Goal: Task Accomplishment & Management: Use online tool/utility

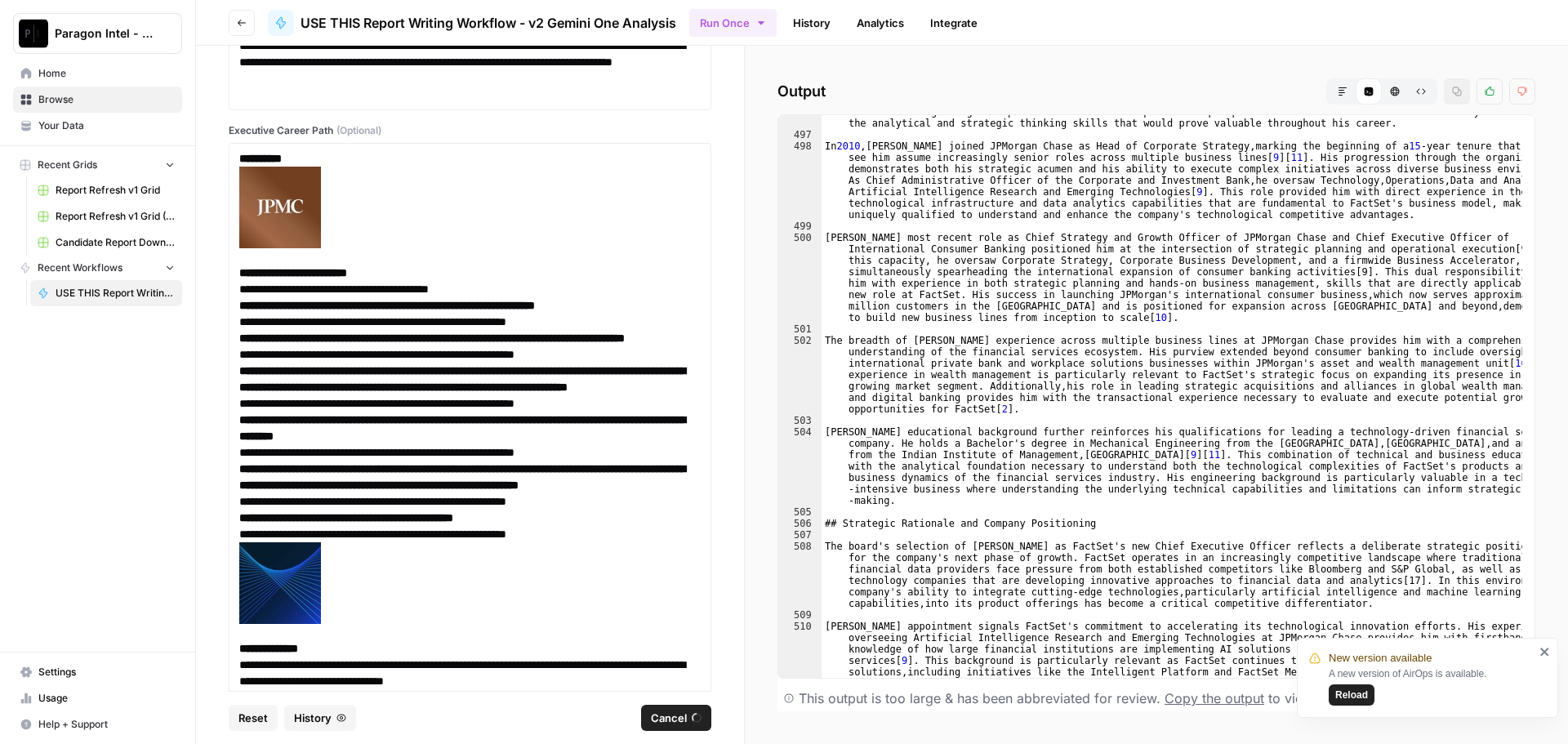
scroll to position [3071, 0]
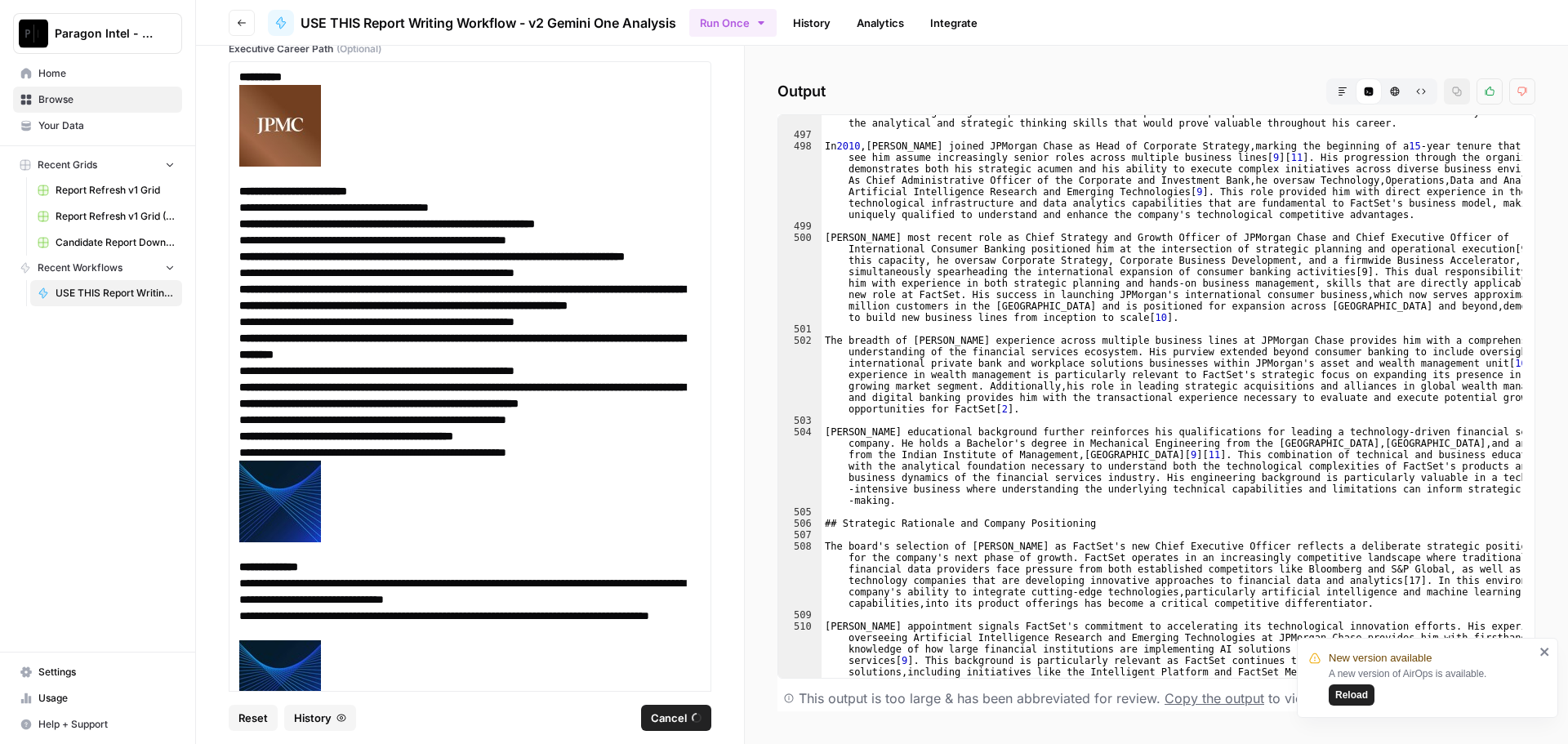
drag, startPoint x: 1349, startPoint y: 696, endPoint x: 1404, endPoint y: 629, distance: 86.7
click at [1395, 679] on div "A new version of AirOps is available. Reload" at bounding box center [1431, 685] width 206 height 39
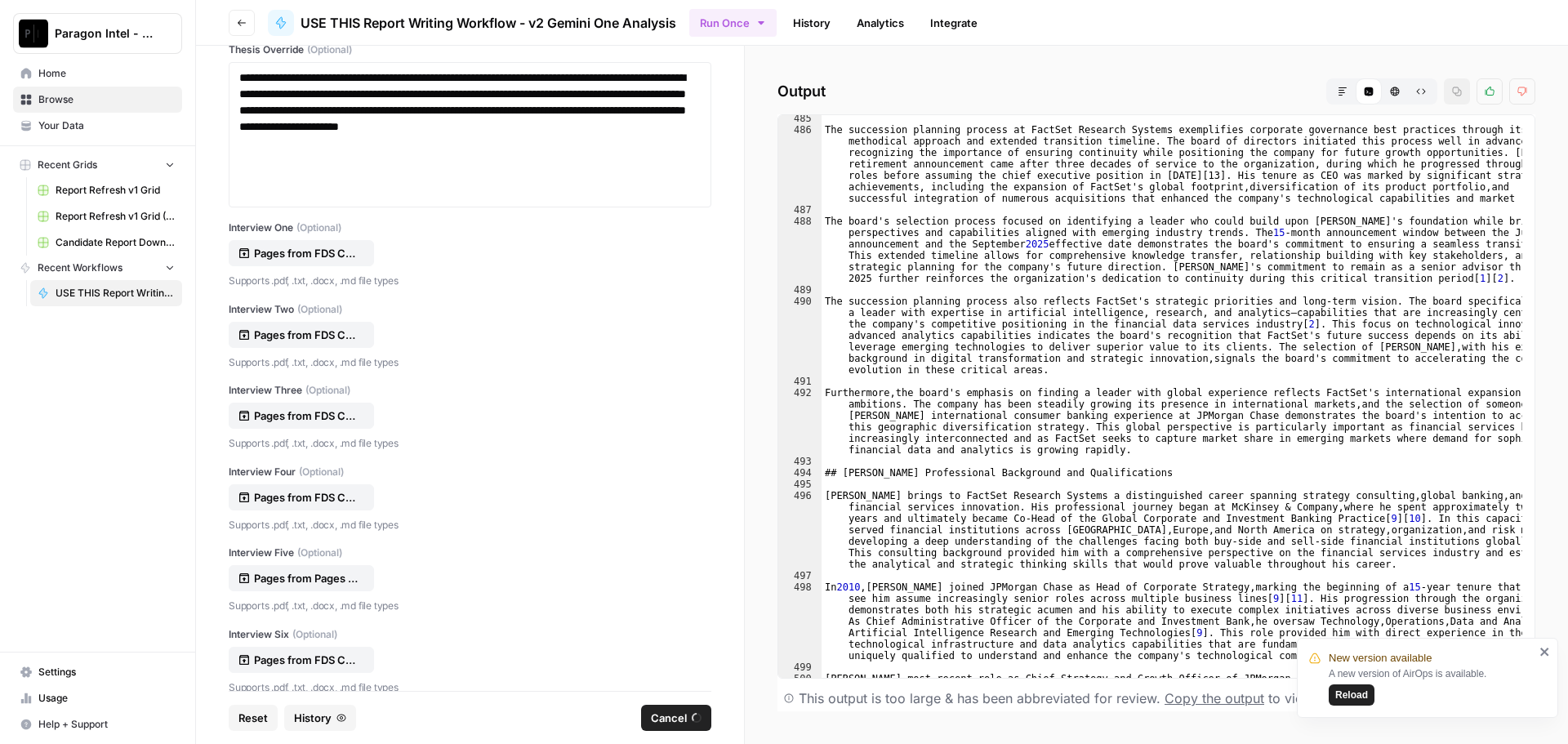
scroll to position [12794, 0]
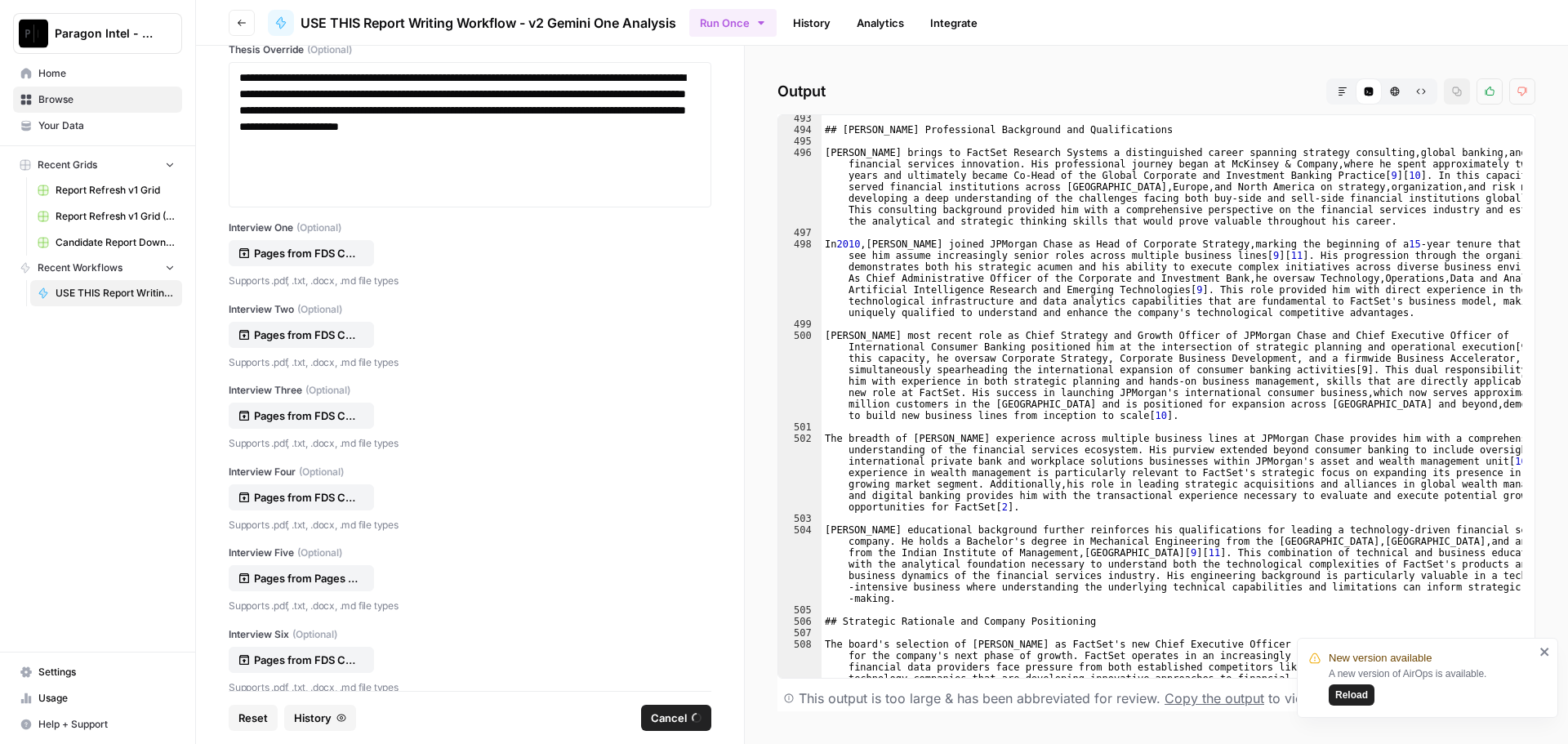
click at [1548, 651] on icon "close" at bounding box center [1544, 651] width 11 height 13
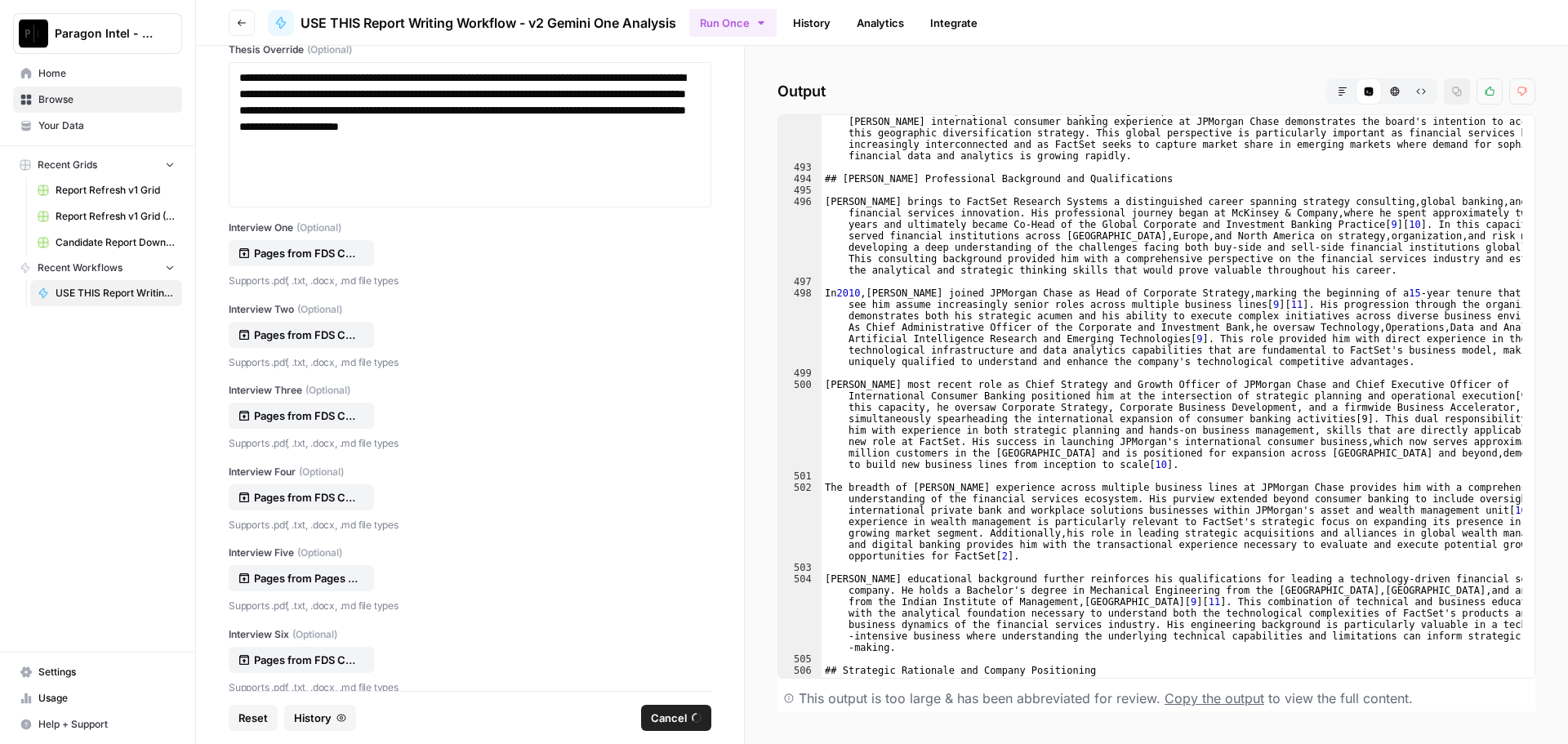
scroll to position [12745, 0]
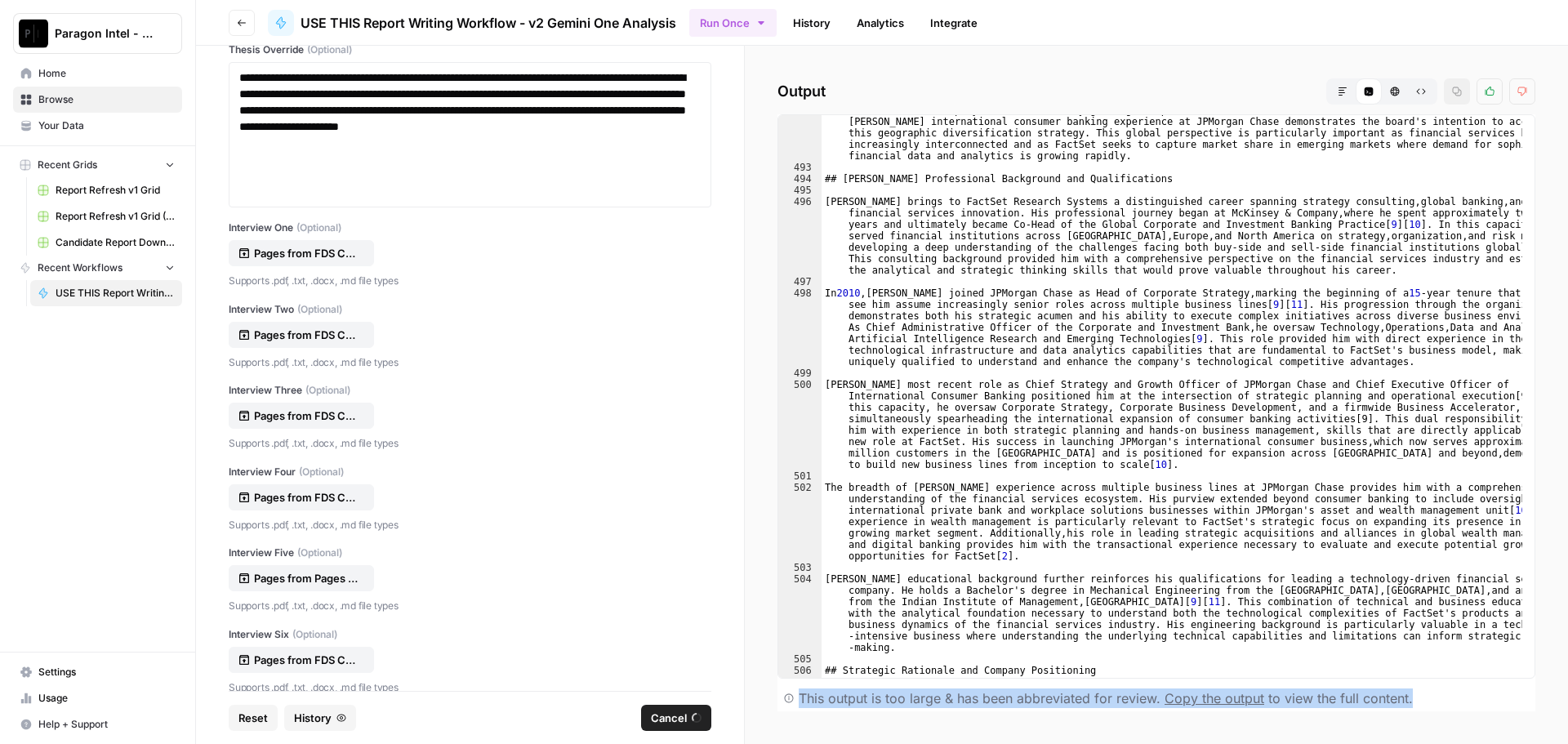
drag, startPoint x: 799, startPoint y: 698, endPoint x: 1435, endPoint y: 684, distance: 636.2
click at [1430, 691] on div "This output is too large & has been abbreviated for review. Copy the output to …" at bounding box center [1156, 698] width 758 height 26
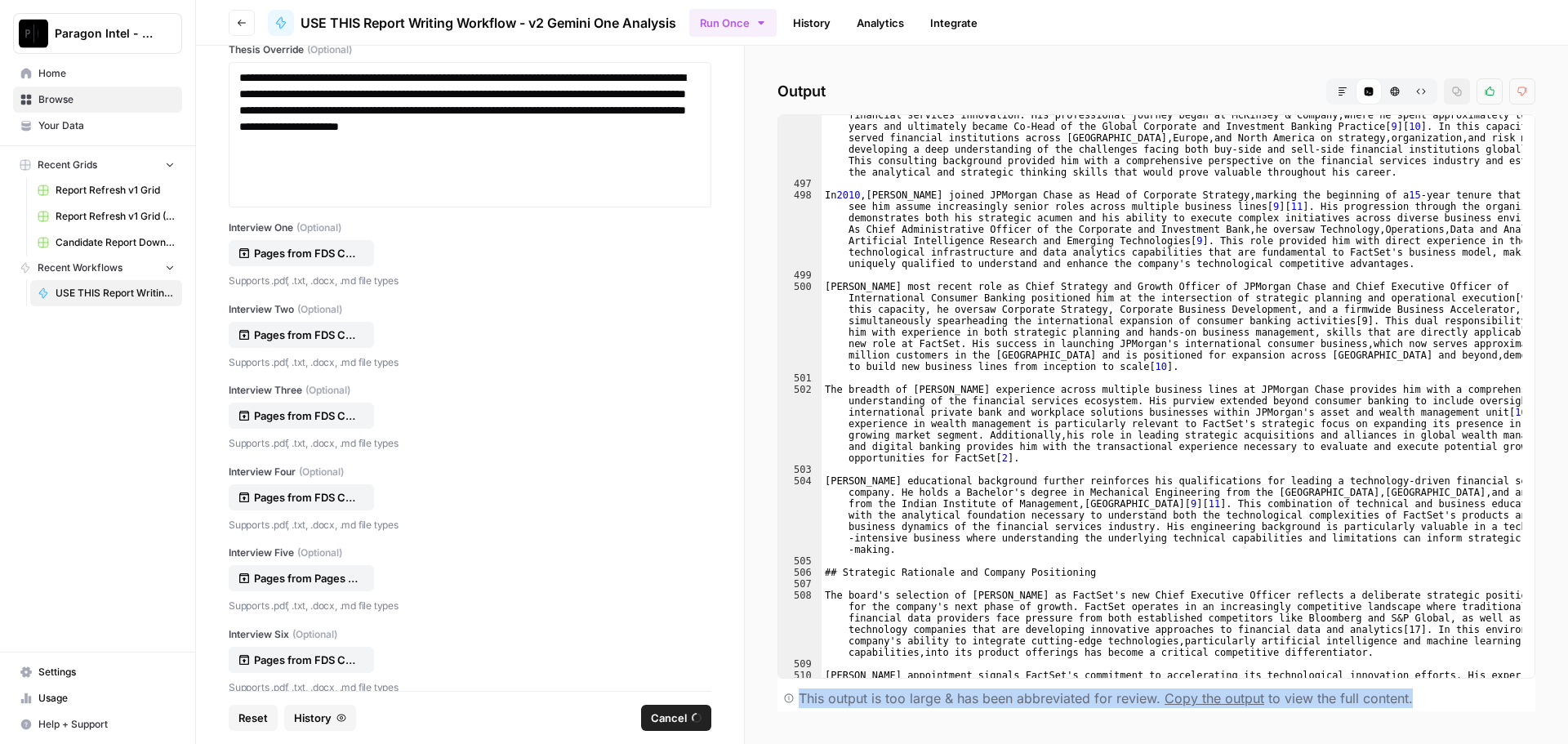
scroll to position [12892, 0]
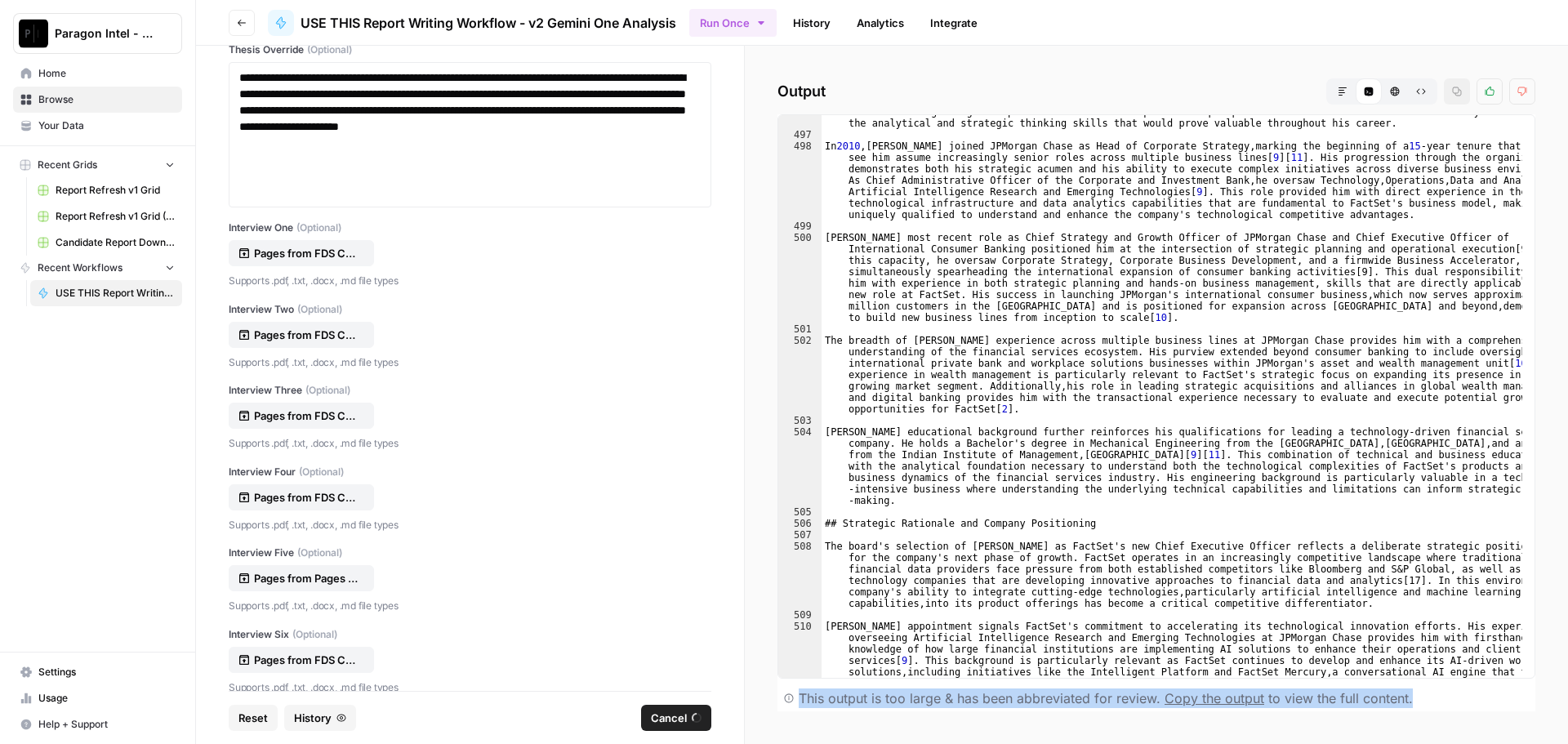
copy div "This output is too large & has been abbreviated for review. Copy the output to …"
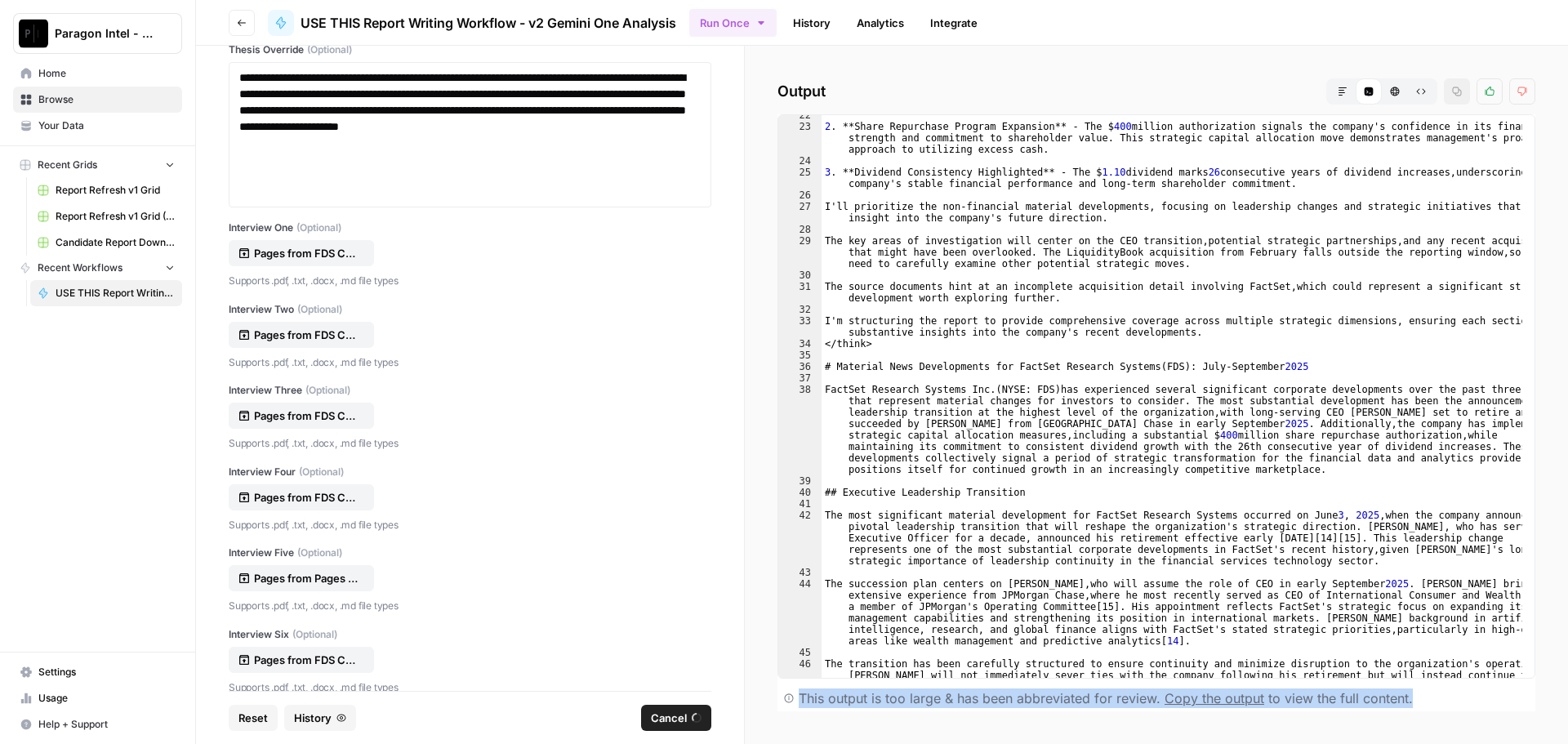
scroll to position [0, 0]
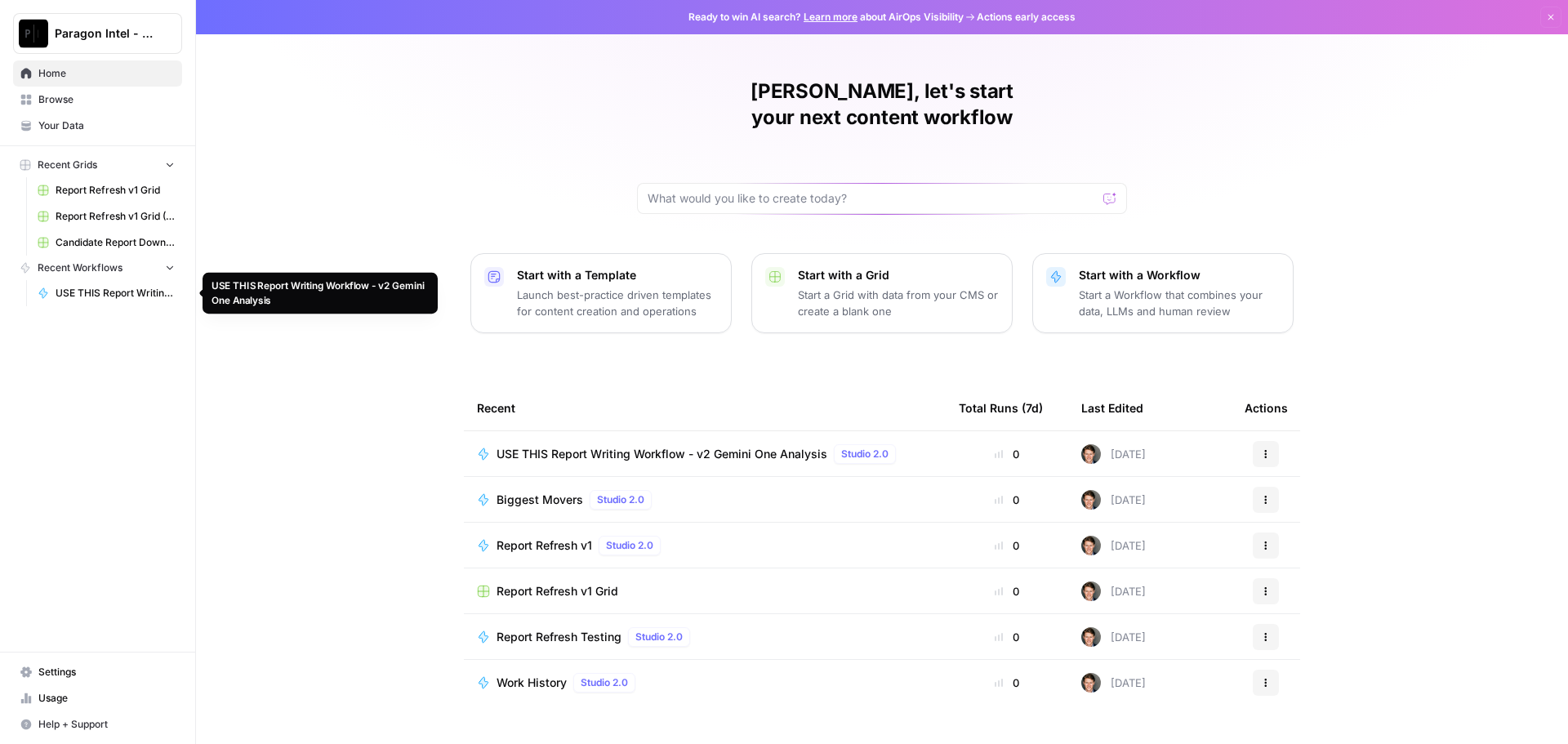
click at [142, 294] on span "USE THIS Report Writing Workflow - v2 Gemini One Analysis" at bounding box center [115, 293] width 119 height 15
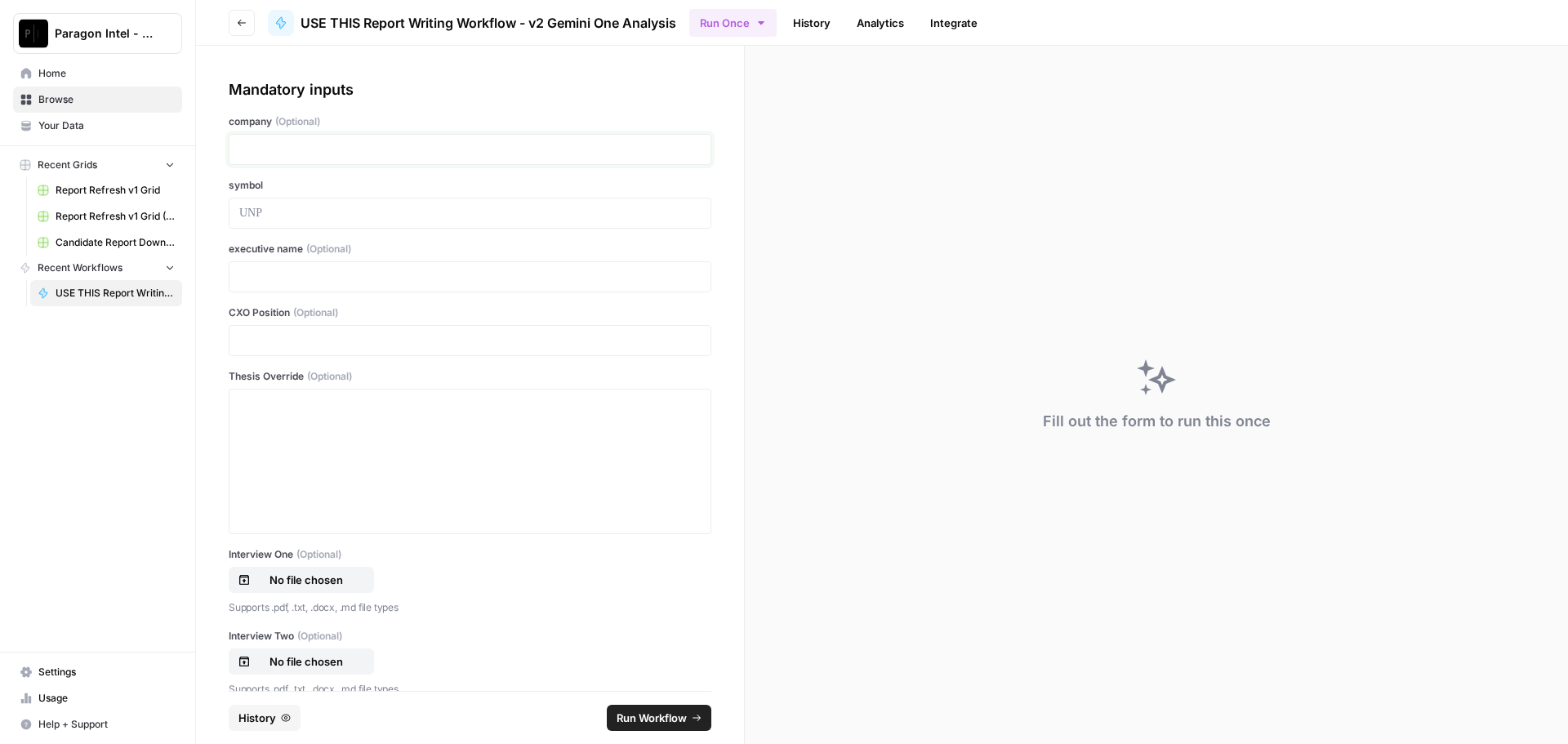
click at [331, 151] on p at bounding box center [470, 149] width 461 height 16
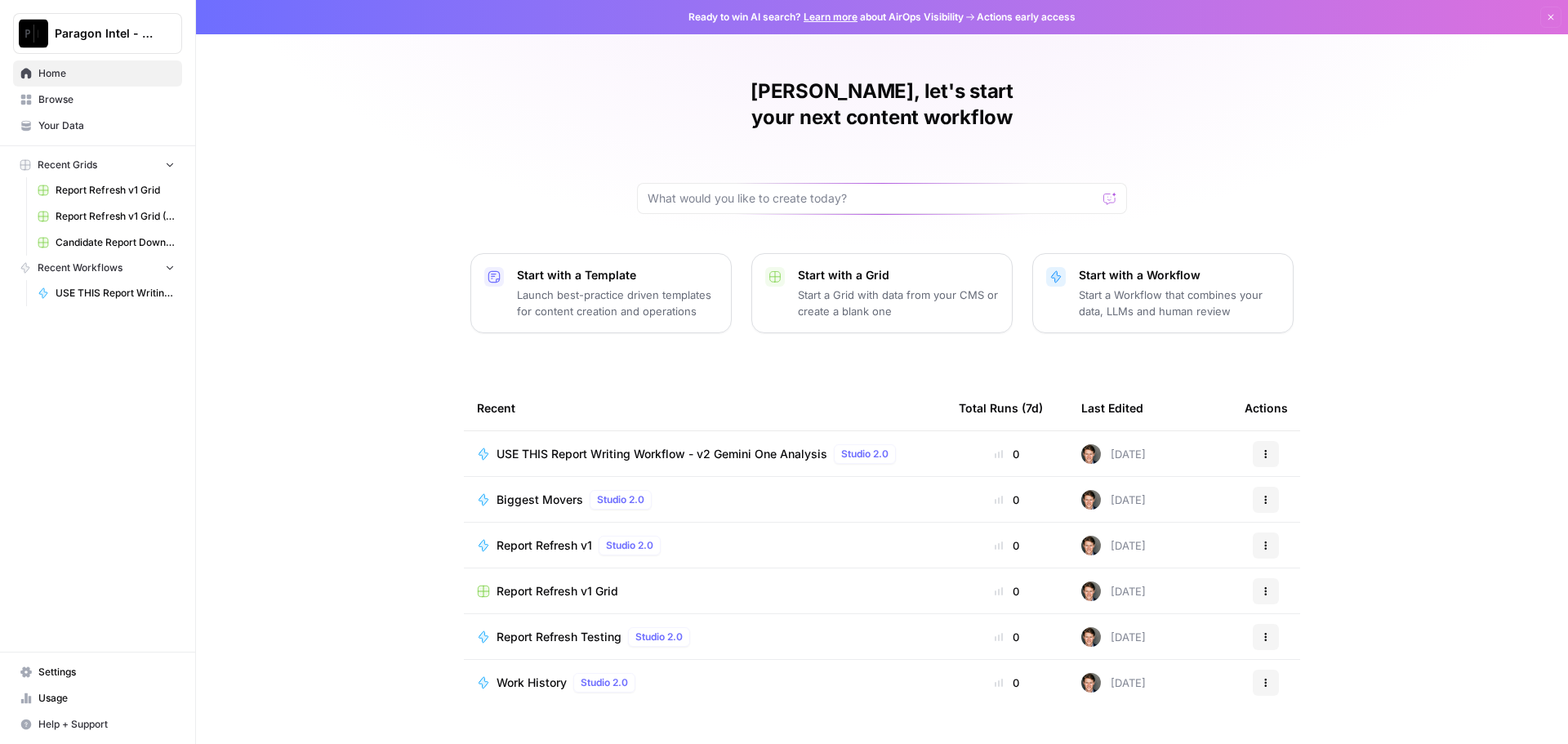
click at [750, 445] on span "USE THIS Report Writing Workflow - v2 Gemini One Analysis" at bounding box center [661, 453] width 331 height 16
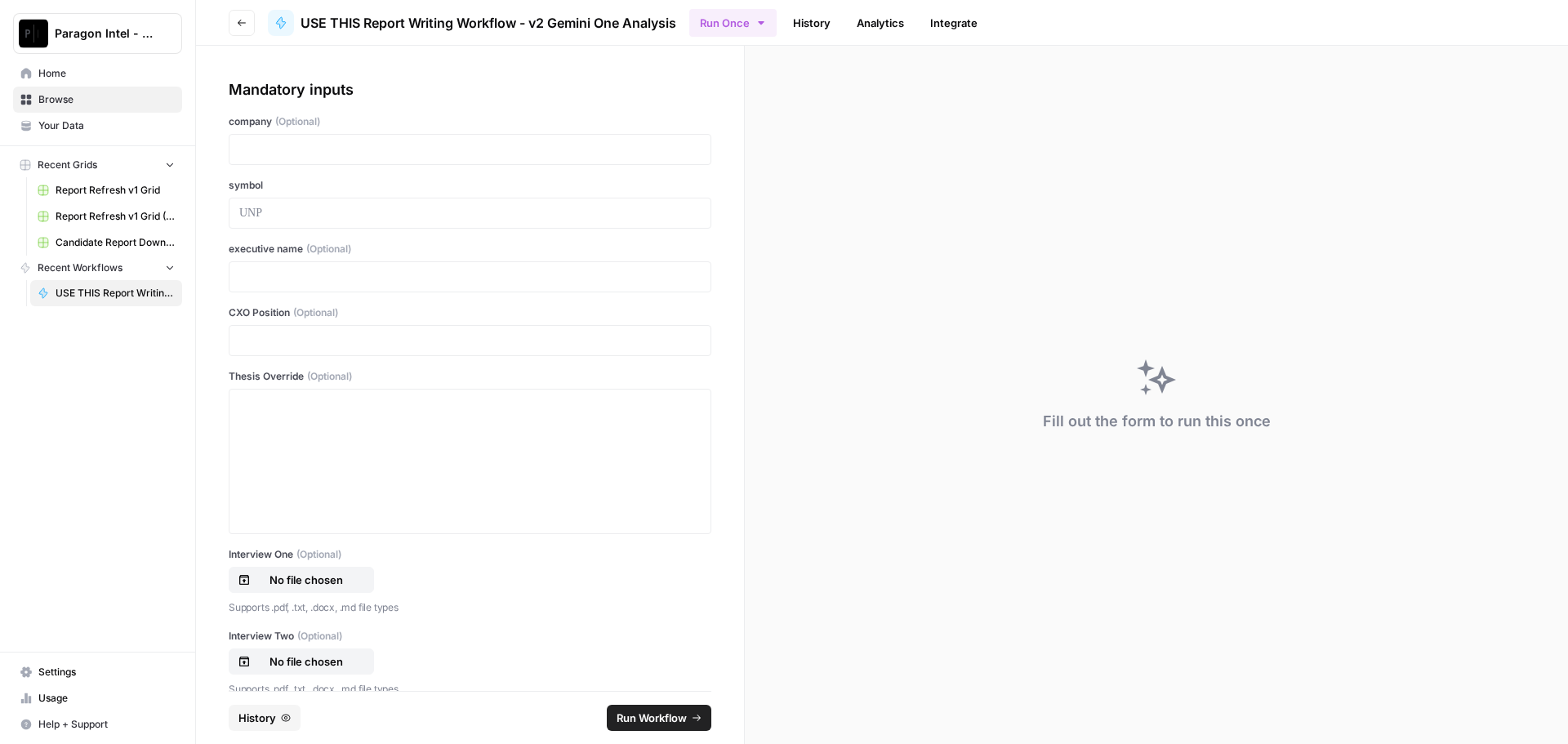
click at [175, 268] on icon "button" at bounding box center [169, 267] width 11 height 11
click at [115, 190] on span "Report Refresh v1 Grid" at bounding box center [115, 190] width 119 height 15
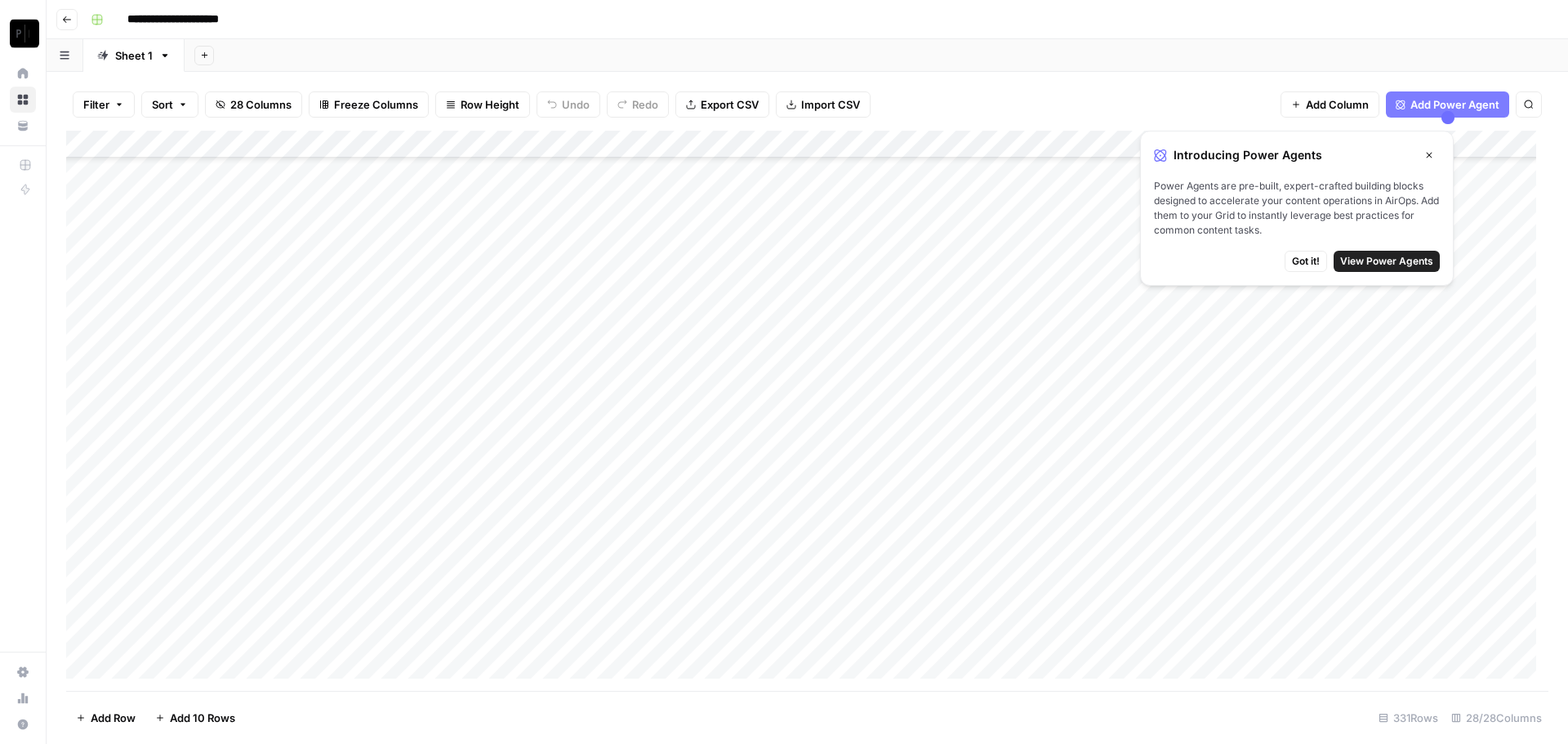
scroll to position [490, 0]
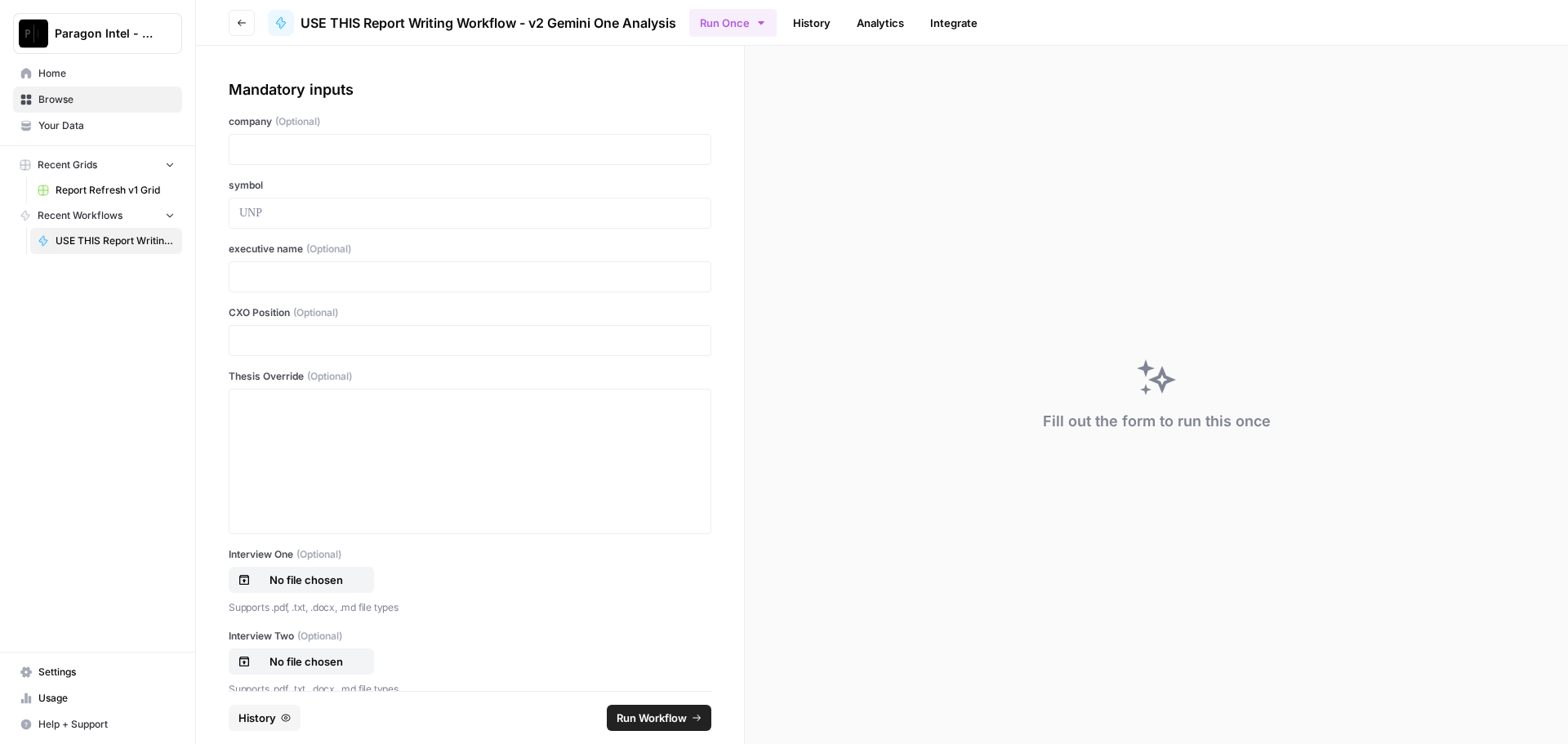
click at [290, 137] on div at bounding box center [469, 149] width 482 height 31
click at [316, 153] on p at bounding box center [470, 149] width 461 height 16
drag, startPoint x: 271, startPoint y: 210, endPoint x: 196, endPoint y: 203, distance: 75.3
click at [204, 203] on div "**********" at bounding box center [469, 369] width 548 height 645
click at [327, 275] on p at bounding box center [470, 277] width 461 height 16
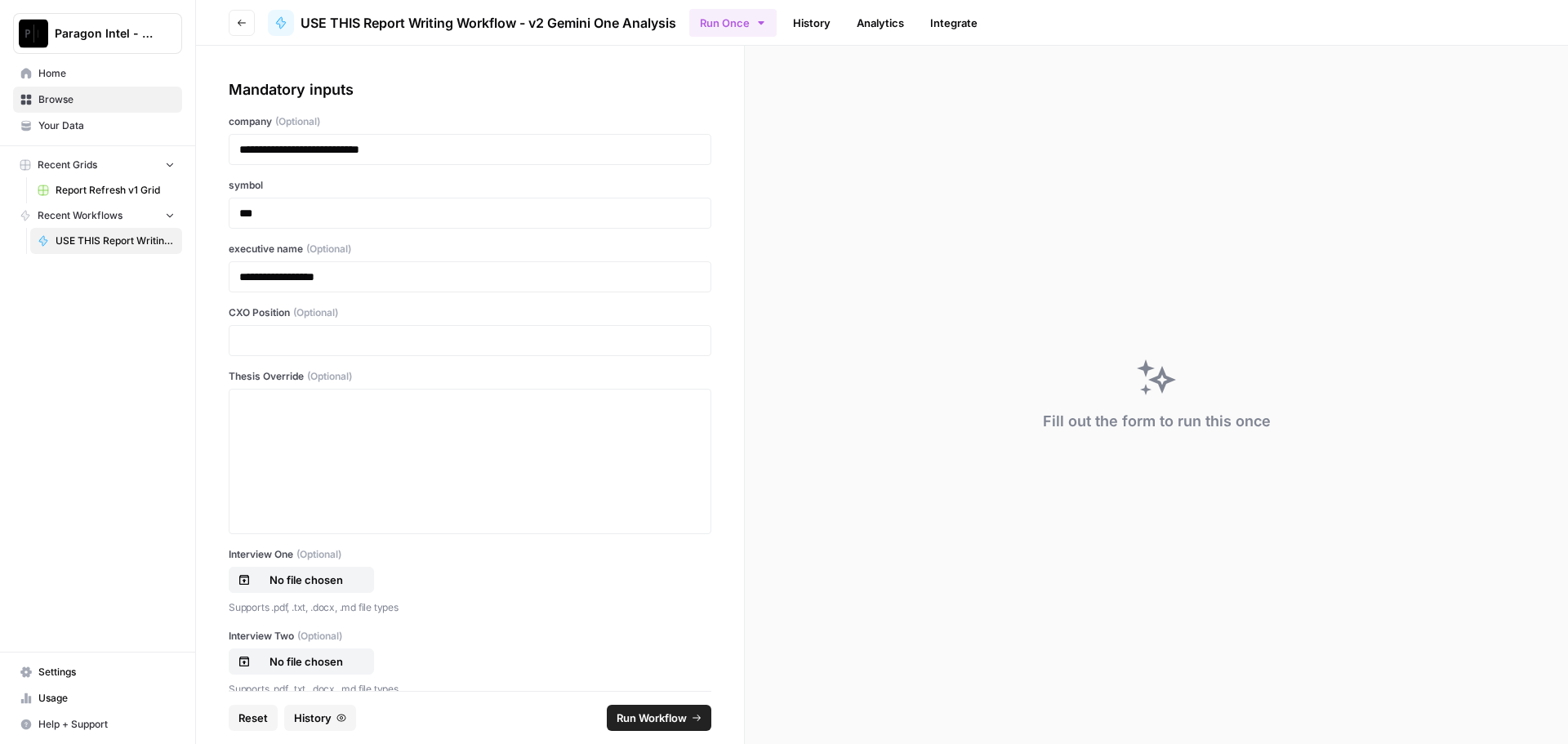
click at [312, 355] on div at bounding box center [469, 340] width 482 height 31
click at [279, 400] on p at bounding box center [470, 404] width 461 height 16
drag, startPoint x: 285, startPoint y: 273, endPoint x: 312, endPoint y: 271, distance: 27.1
click at [309, 271] on p "**********" at bounding box center [464, 277] width 449 height 16
click at [278, 401] on p at bounding box center [470, 404] width 461 height 16
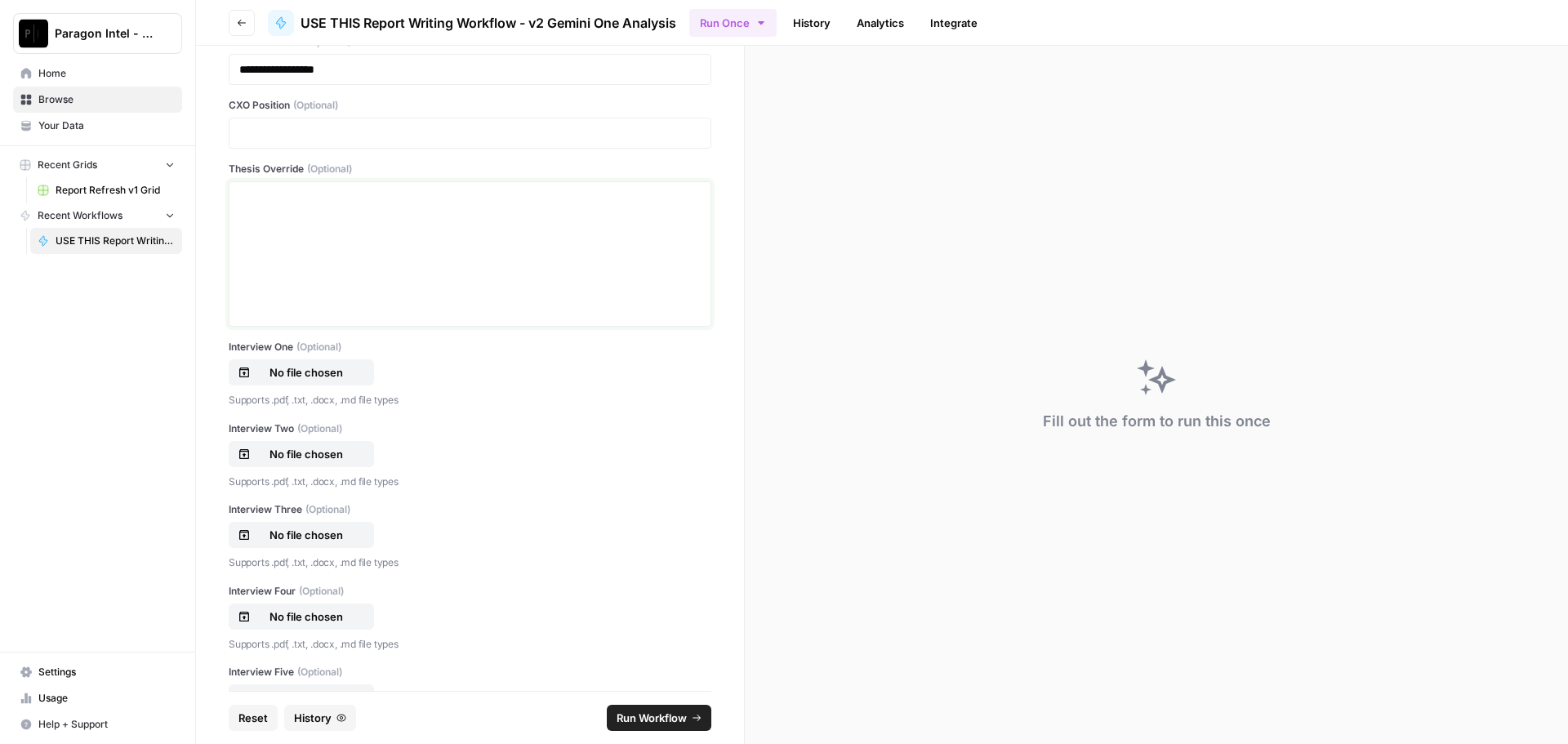
scroll to position [245, 0]
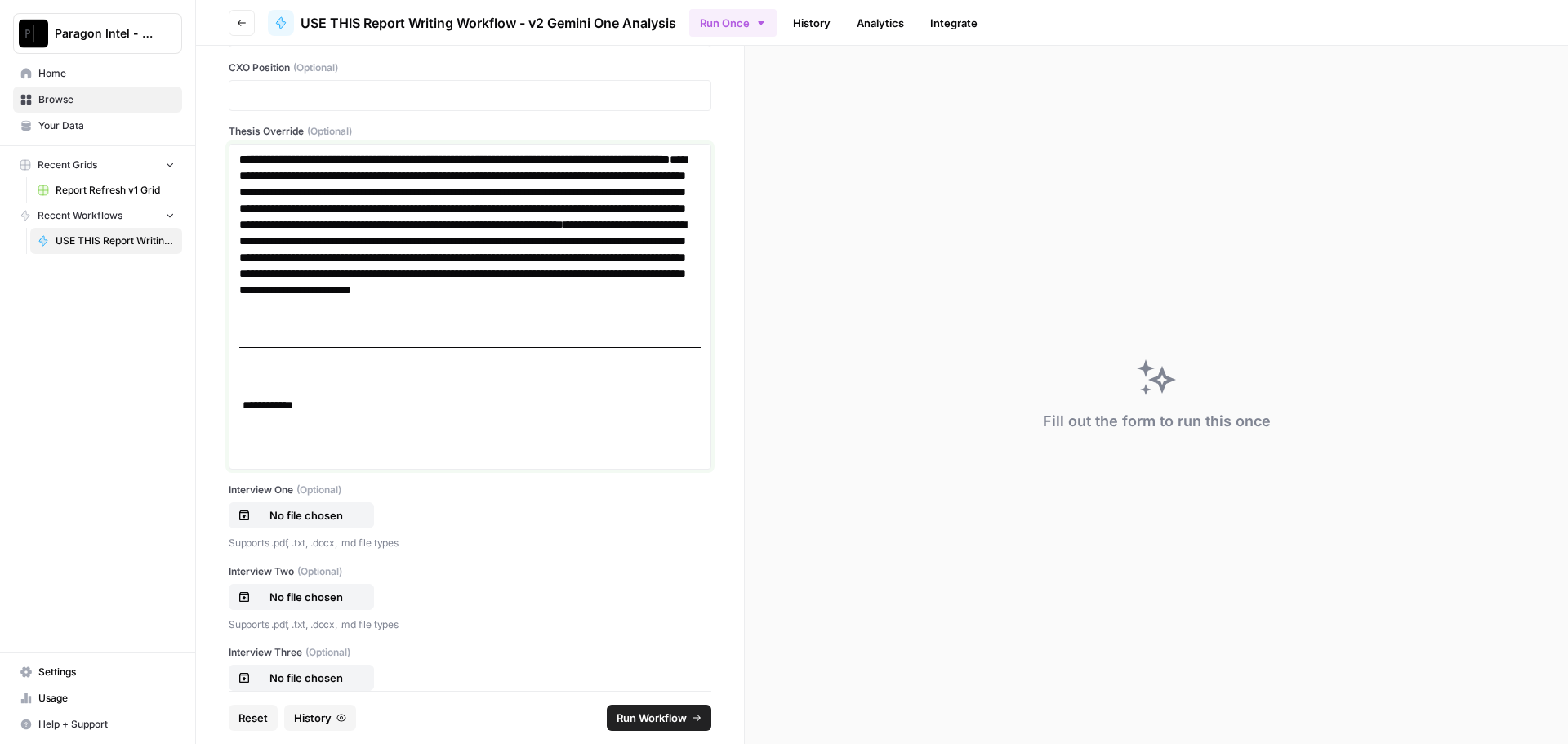
click at [276, 423] on p at bounding box center [470, 421] width 461 height 16
drag, startPoint x: 324, startPoint y: 403, endPoint x: 222, endPoint y: 417, distance: 103.0
click at [222, 417] on div "**********" at bounding box center [469, 369] width 548 height 645
drag, startPoint x: 255, startPoint y: 443, endPoint x: 247, endPoint y: 407, distance: 36.9
click at [251, 423] on div "**********" at bounding box center [470, 306] width 461 height 311
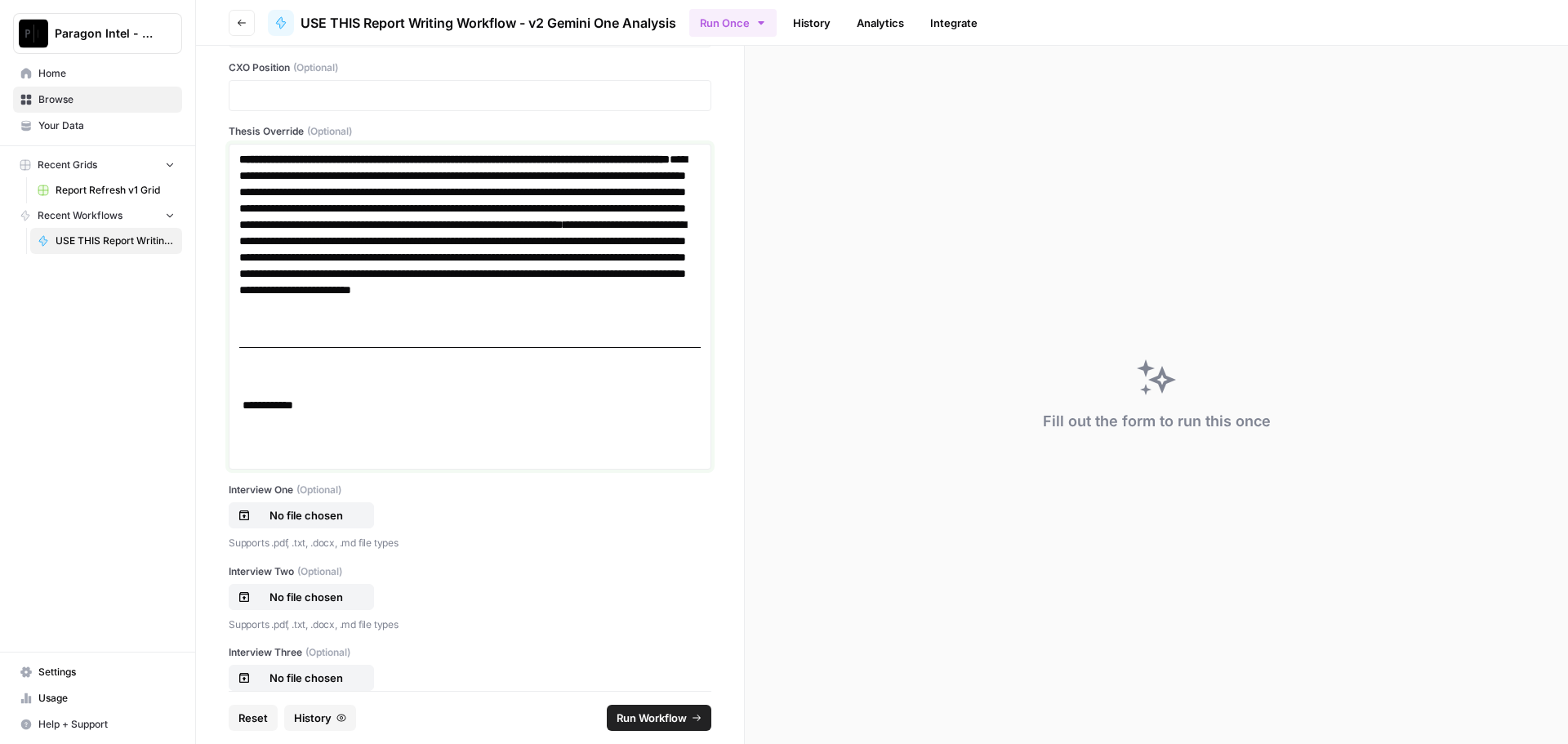
drag, startPoint x: 241, startPoint y: 399, endPoint x: 352, endPoint y: 391, distance: 111.3
click at [352, 391] on div "**********" at bounding box center [470, 306] width 461 height 311
click at [343, 391] on p at bounding box center [470, 388] width 461 height 16
click at [294, 401] on p "***** *******" at bounding box center [464, 404] width 449 height 16
click at [244, 380] on p at bounding box center [470, 388] width 461 height 16
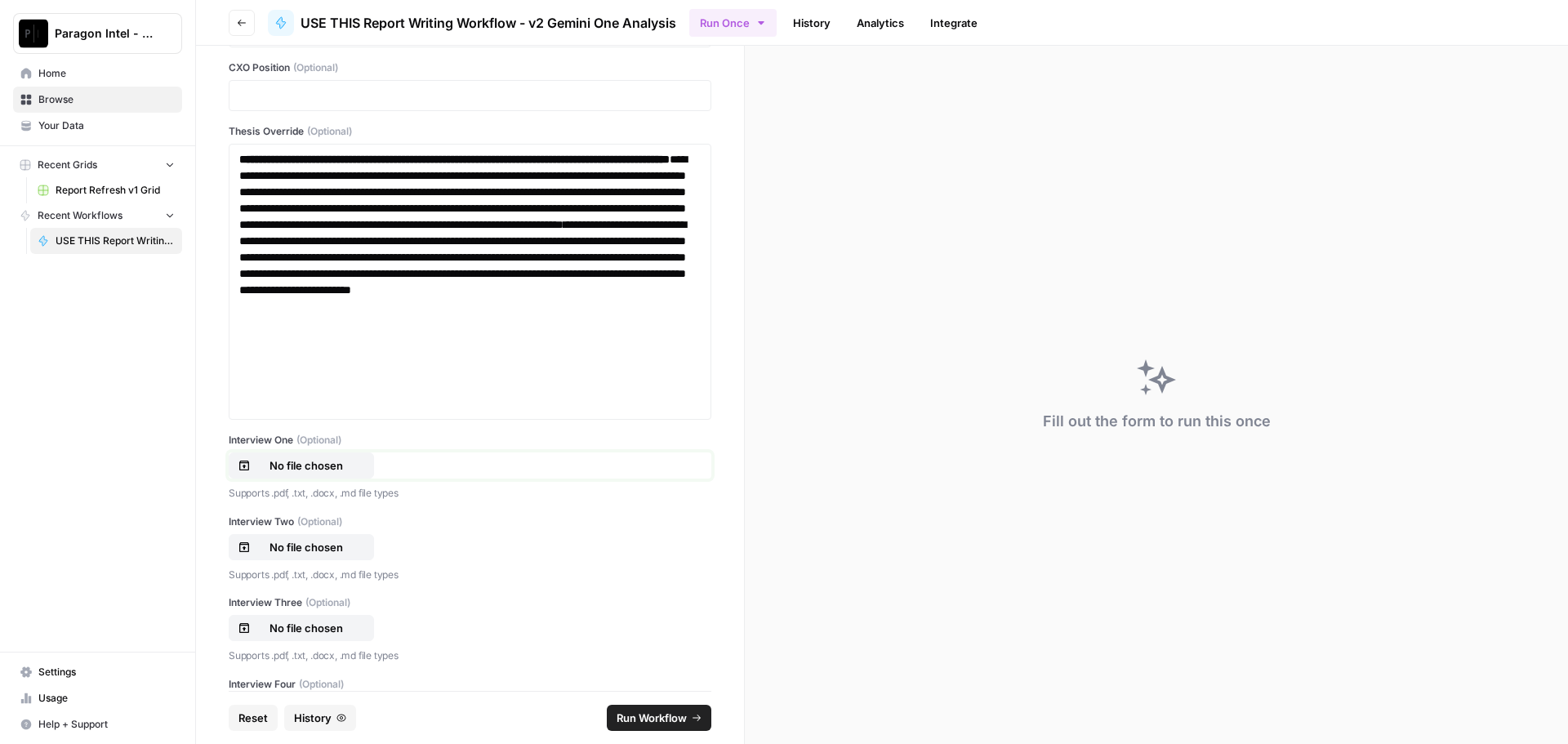
click at [305, 475] on button "No file chosen" at bounding box center [302, 465] width 146 height 26
click at [308, 544] on p "No file chosen" at bounding box center [306, 547] width 105 height 16
click at [311, 629] on p "No file chosen" at bounding box center [306, 628] width 105 height 16
click at [274, 682] on label "Interview Four (Optional)" at bounding box center [469, 684] width 482 height 15
click at [0, 0] on input "Interview Four (Optional)" at bounding box center [0, 0] width 0 height 0
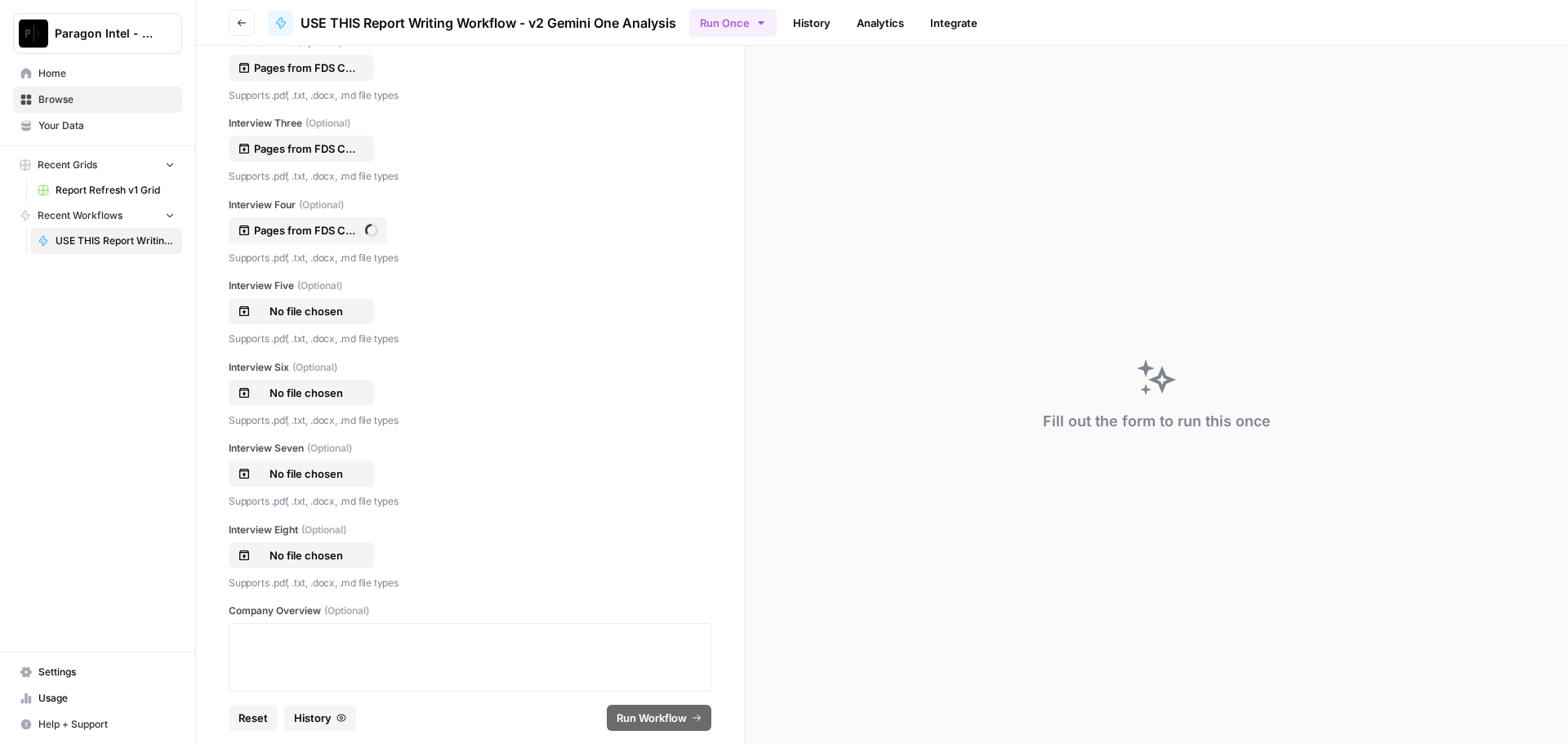
scroll to position [735, 0]
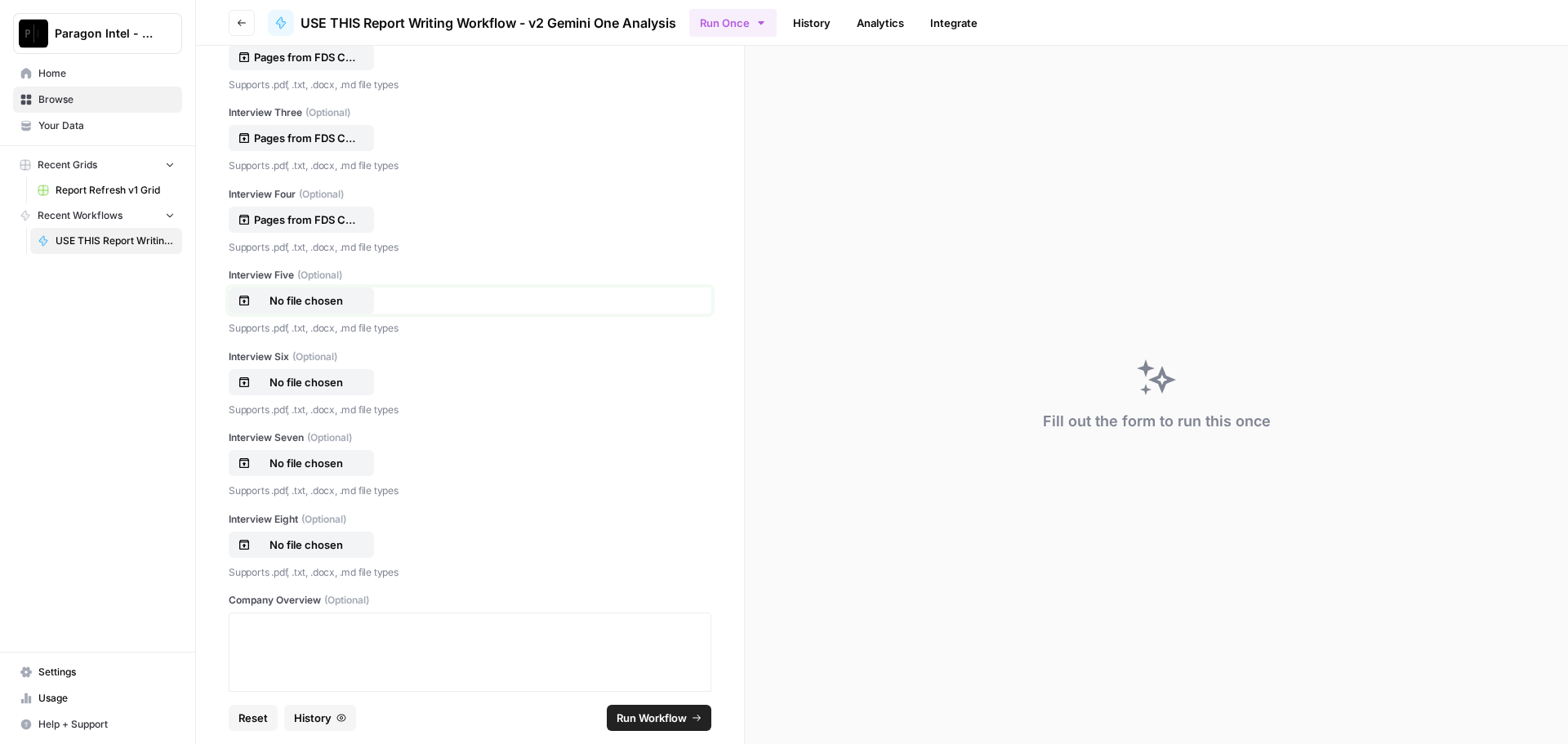
click at [298, 298] on p "No file chosen" at bounding box center [306, 301] width 105 height 16
click at [289, 382] on p "No file chosen" at bounding box center [306, 381] width 105 height 16
click at [302, 460] on p "No file chosen" at bounding box center [306, 462] width 105 height 16
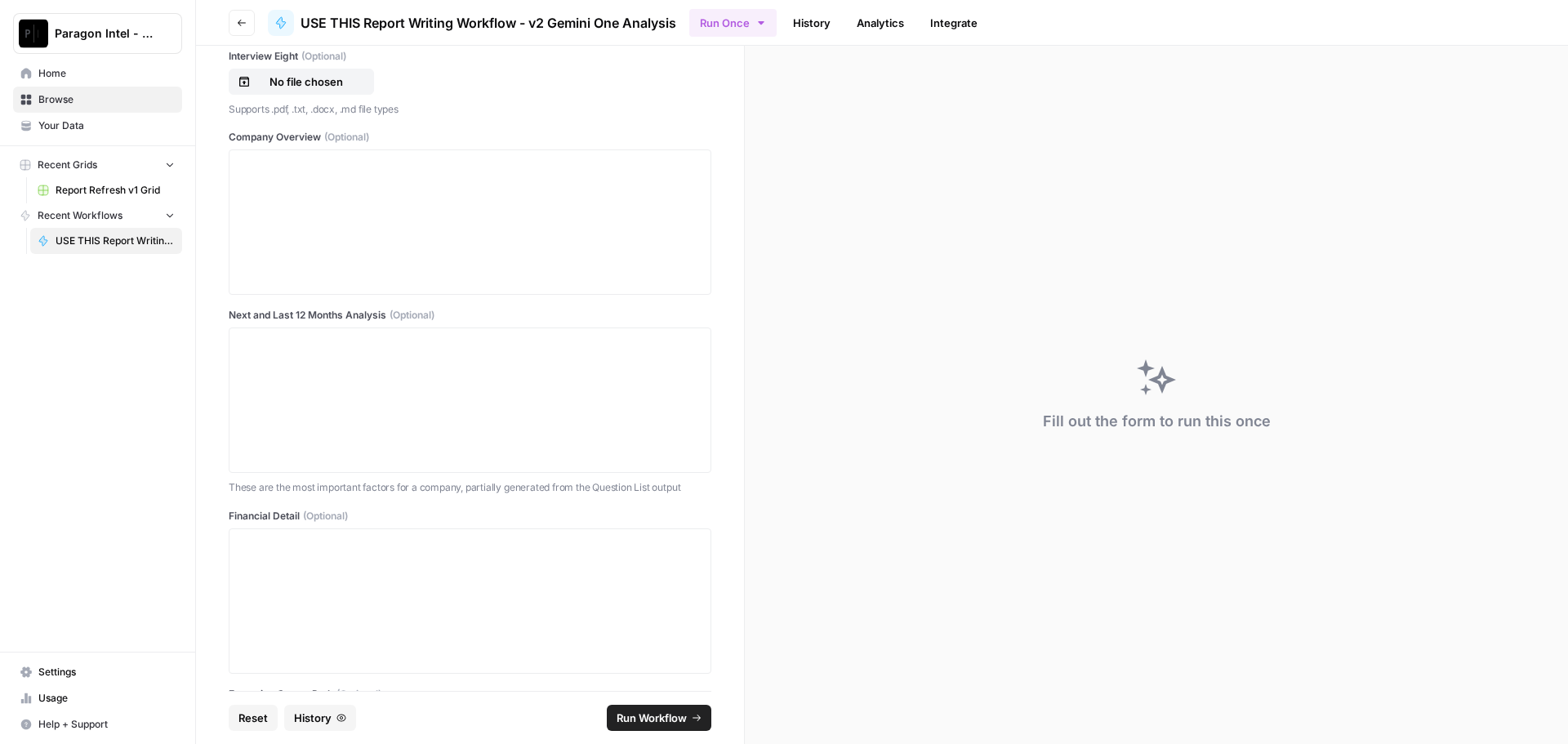
scroll to position [1224, 0]
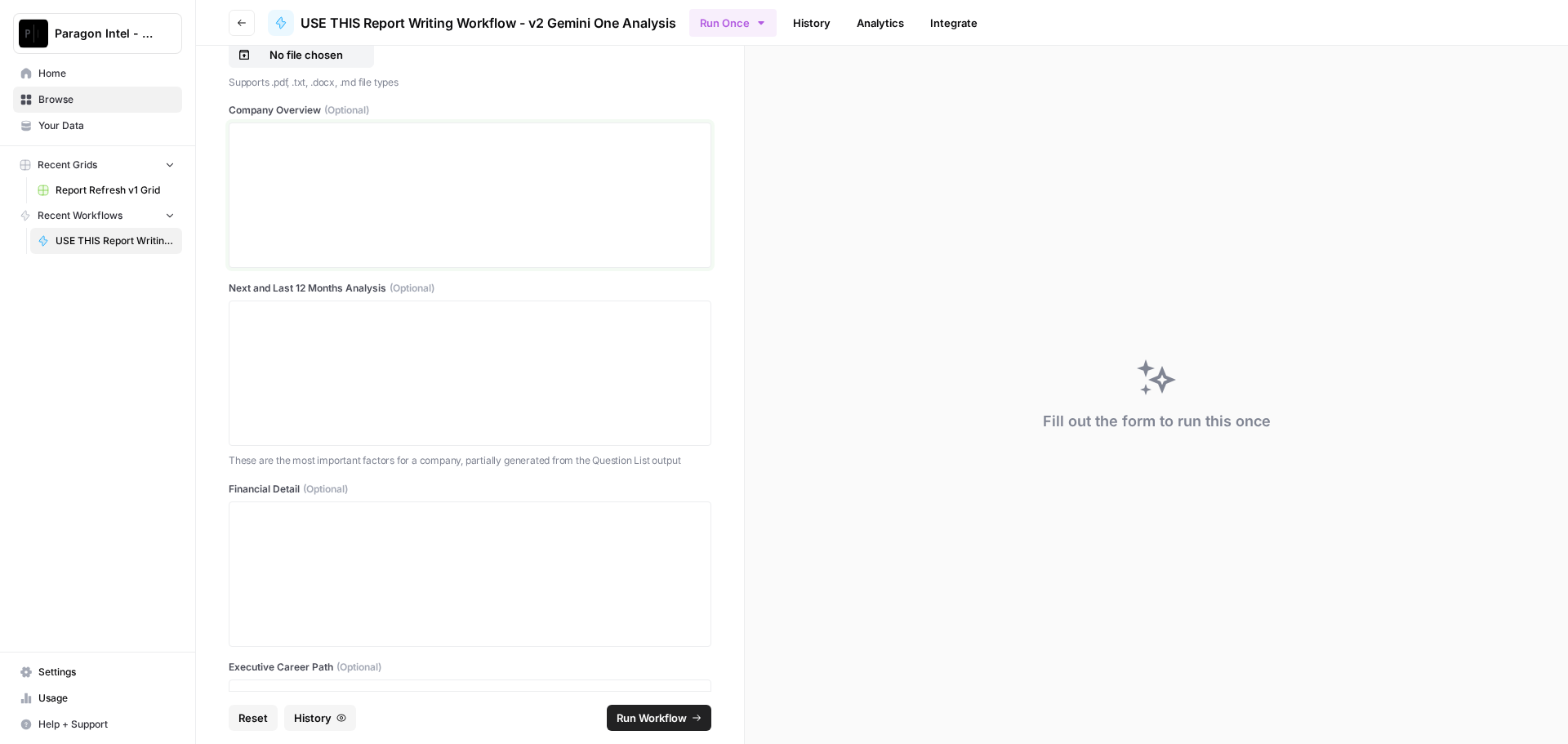
click at [341, 162] on div at bounding box center [470, 195] width 461 height 131
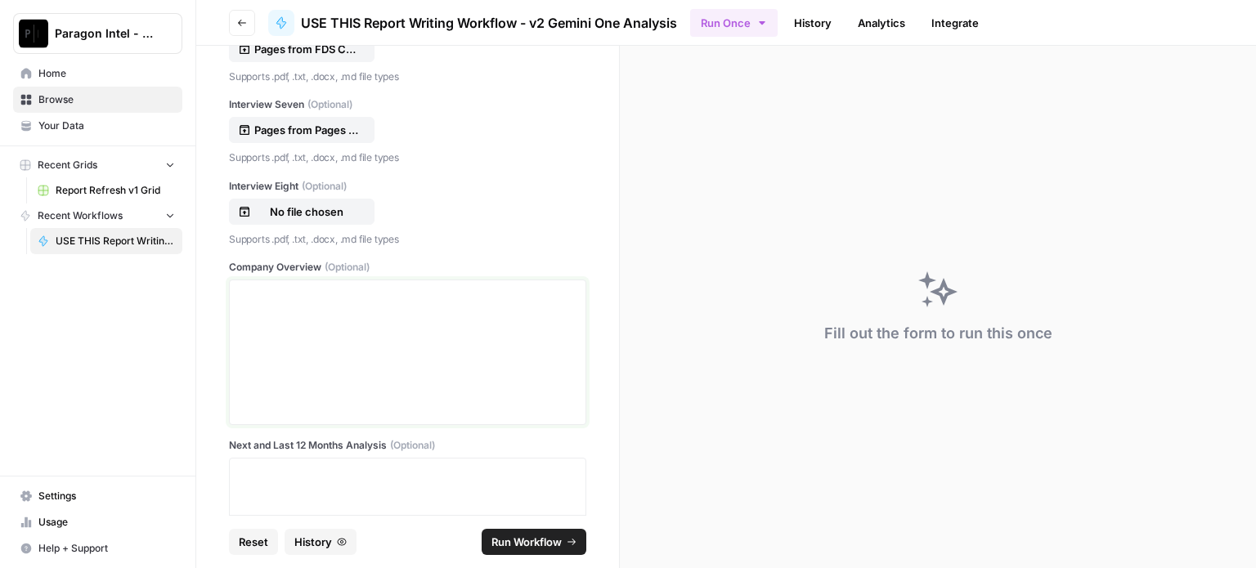
scroll to position [1145, 0]
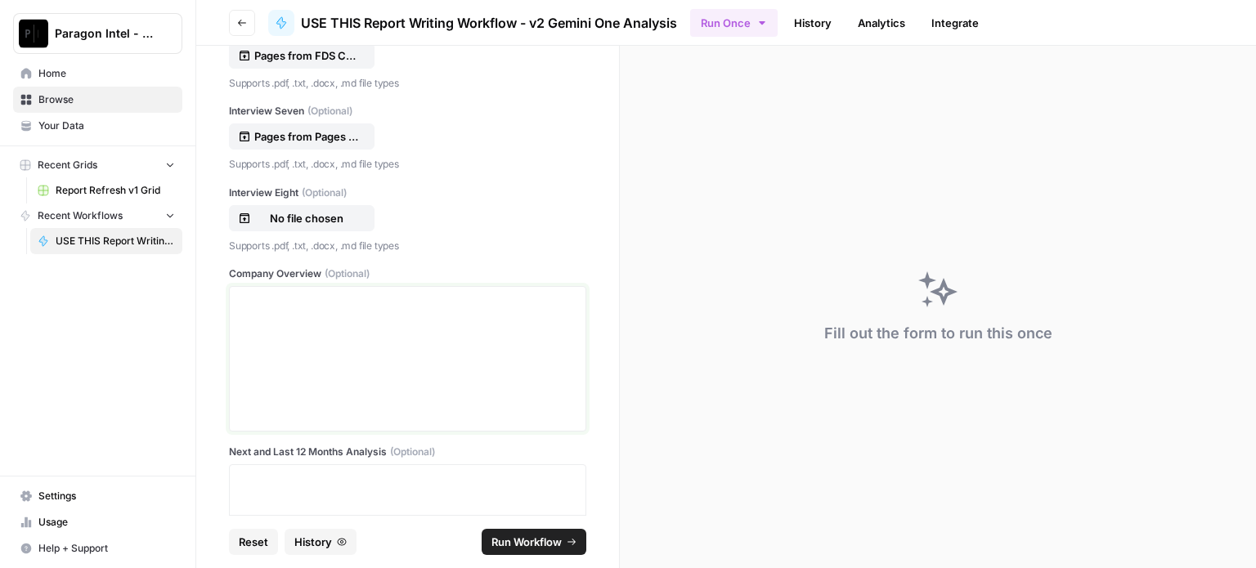
click at [289, 304] on p at bounding box center [408, 302] width 336 height 16
click at [255, 296] on p at bounding box center [408, 302] width 336 height 16
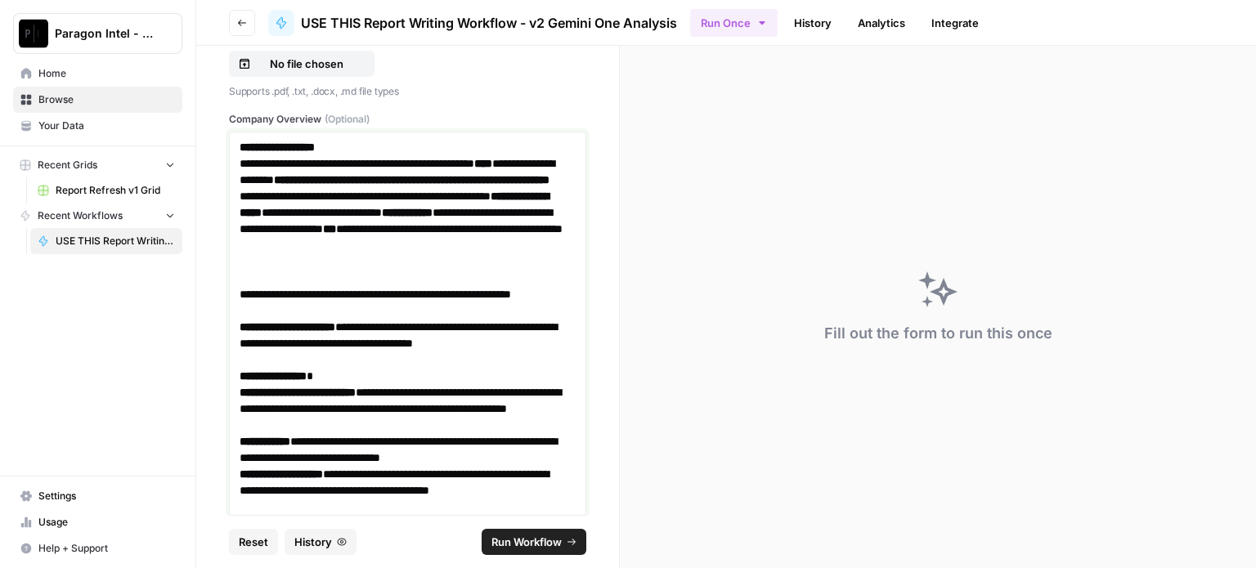
click at [305, 271] on p "**********" at bounding box center [402, 220] width 325 height 131
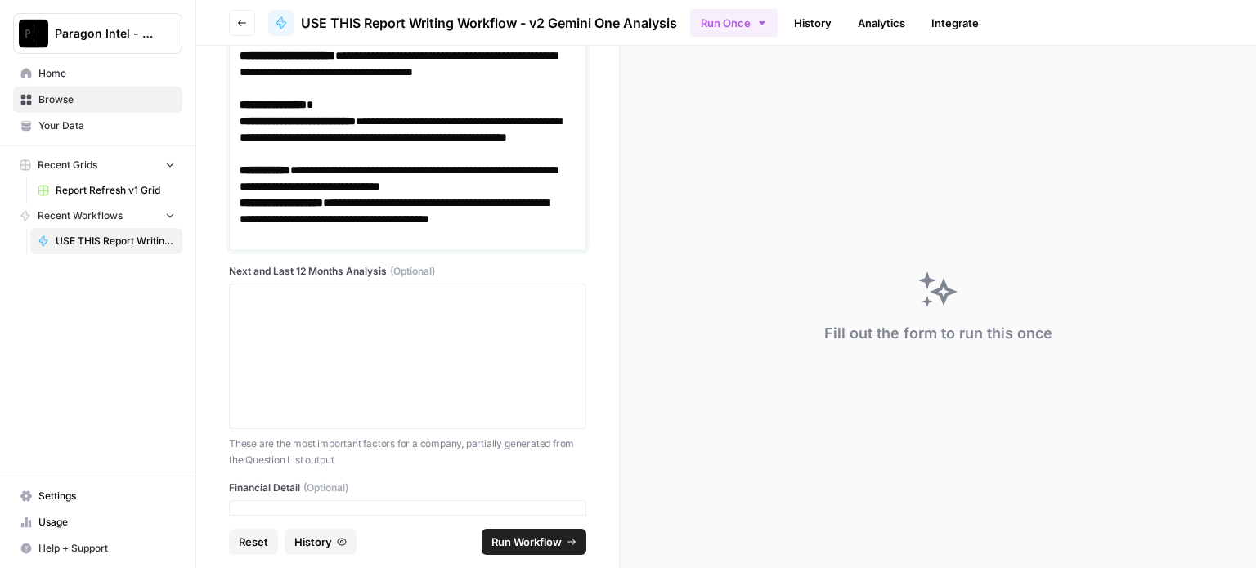
scroll to position [1626, 0]
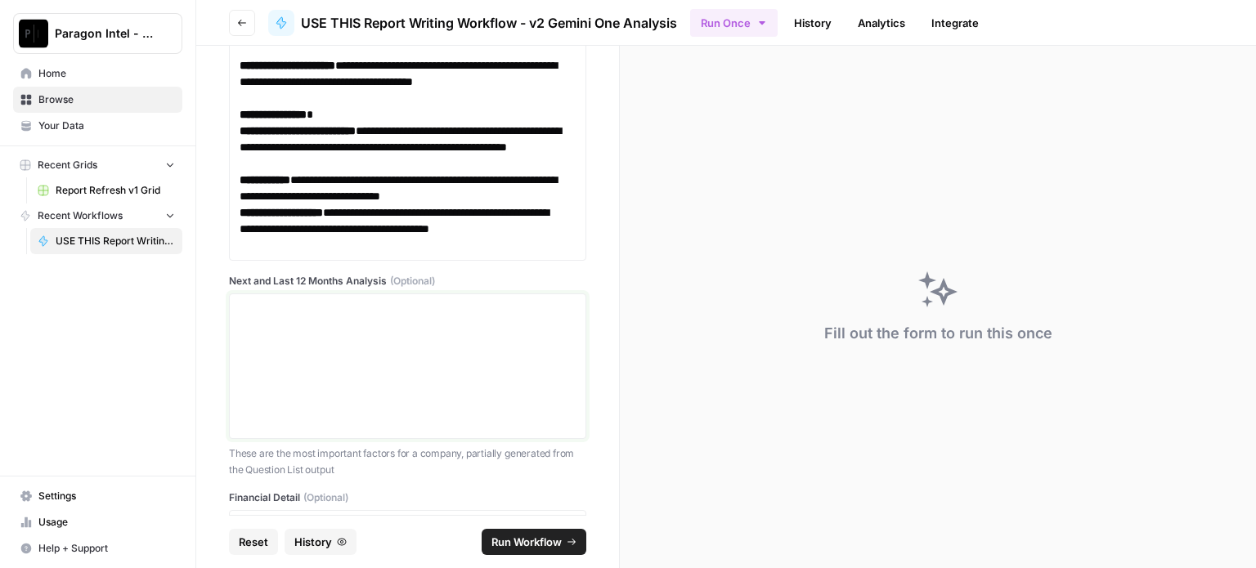
click at [298, 324] on div at bounding box center [408, 366] width 336 height 131
click at [252, 312] on p at bounding box center [408, 309] width 336 height 16
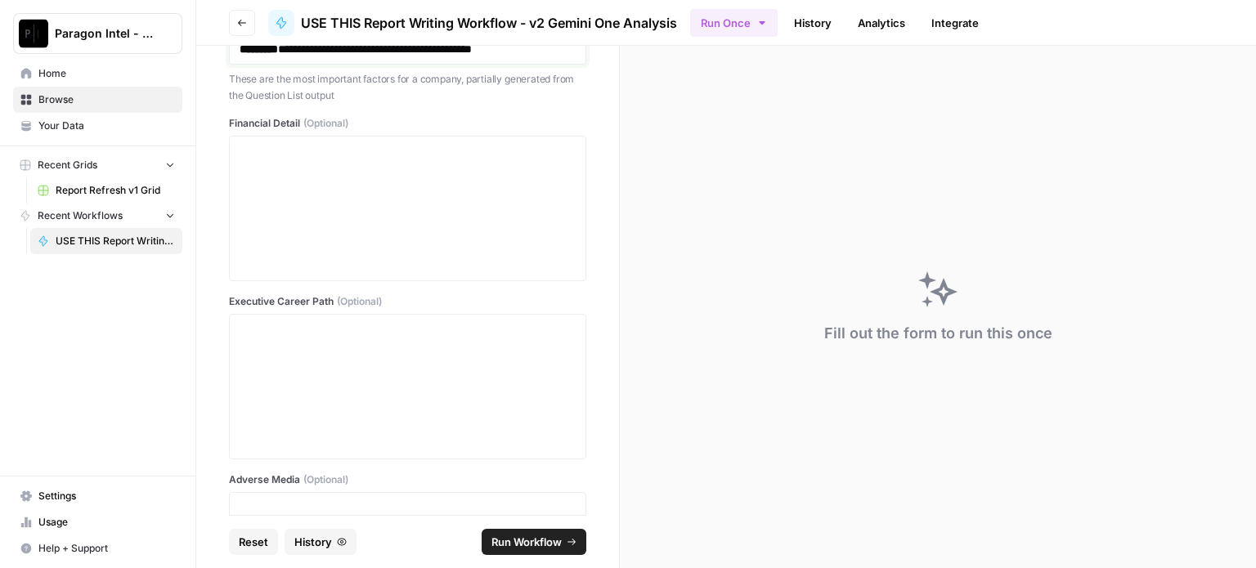
scroll to position [3472, 0]
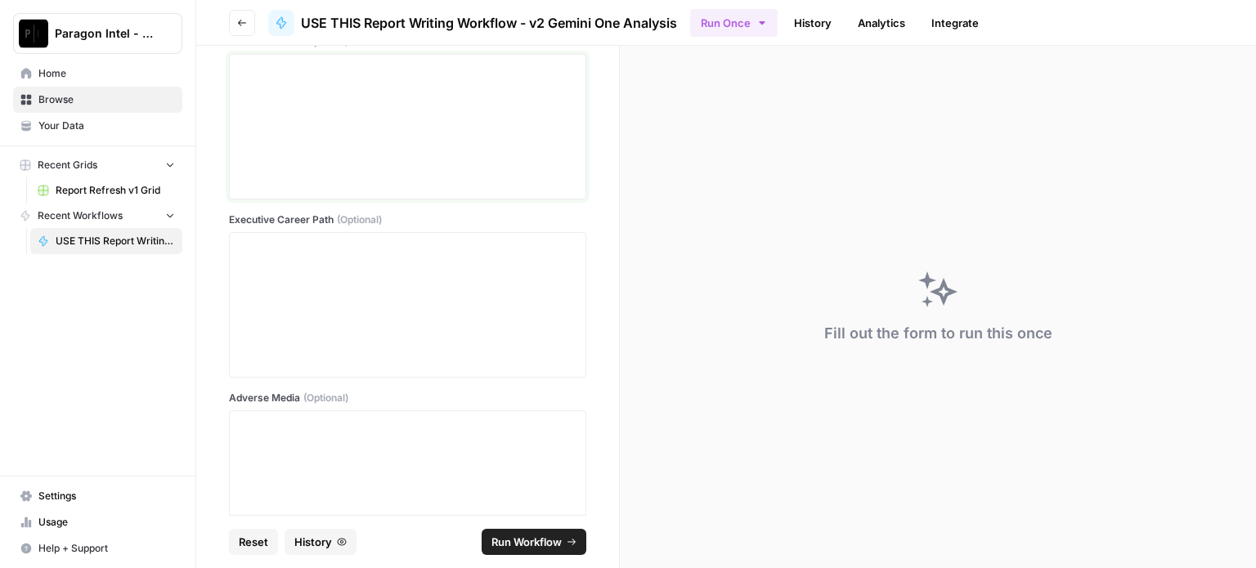
click at [275, 137] on div at bounding box center [408, 126] width 336 height 131
click at [320, 256] on p at bounding box center [408, 248] width 336 height 16
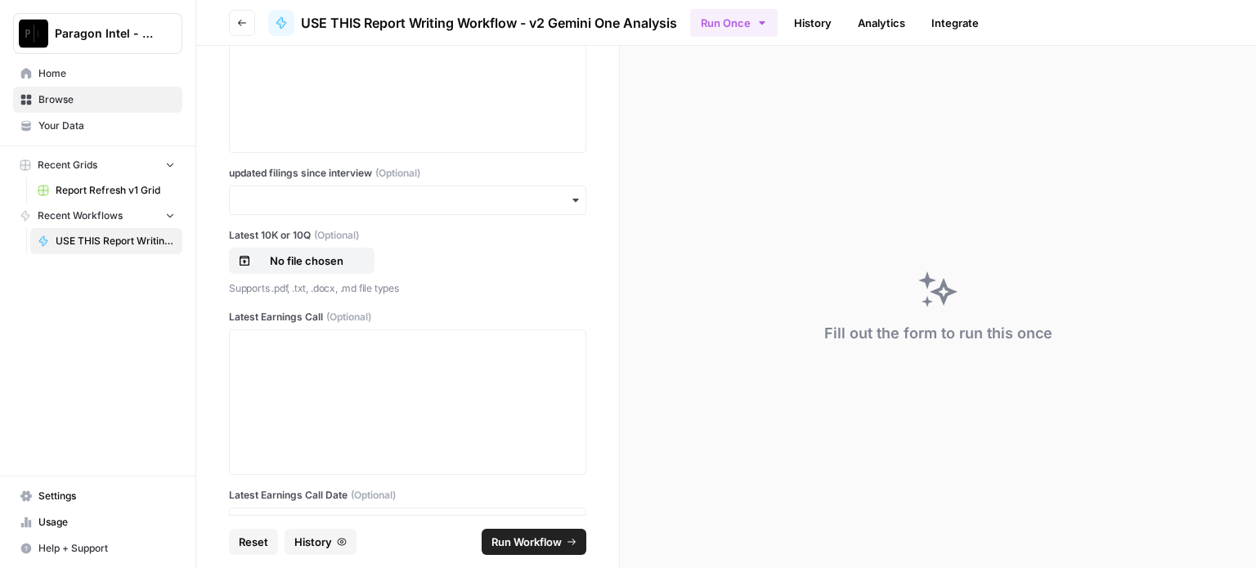
scroll to position [3881, 0]
click at [569, 201] on icon "button" at bounding box center [575, 194] width 13 height 13
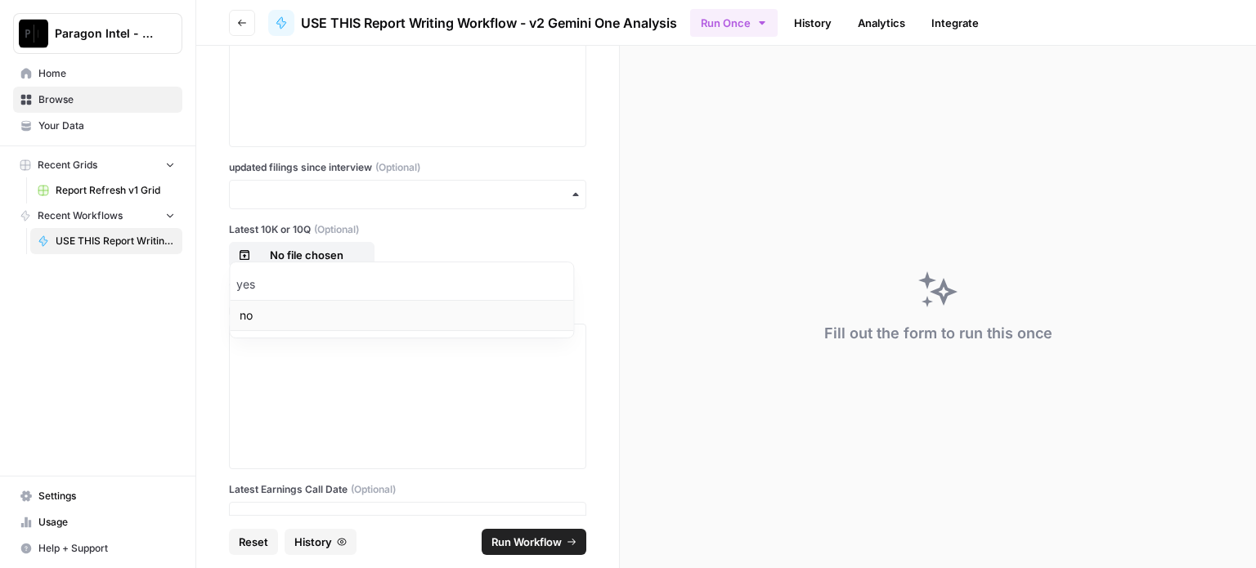
click at [268, 320] on div "no" at bounding box center [401, 315] width 343 height 31
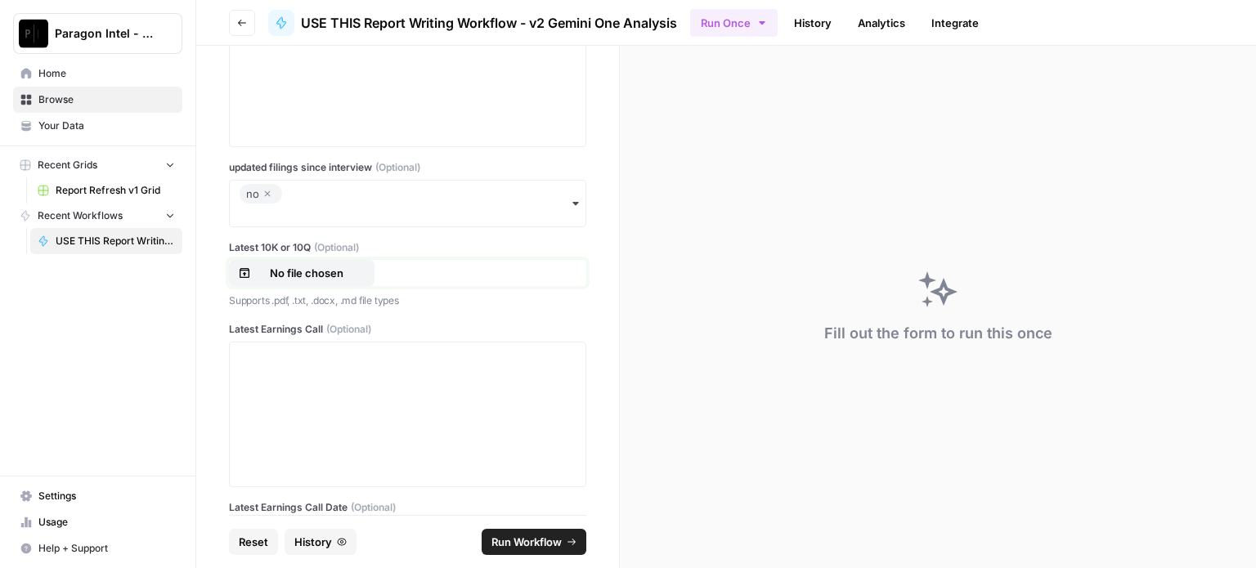
click at [304, 281] on p "No file chosen" at bounding box center [306, 273] width 105 height 16
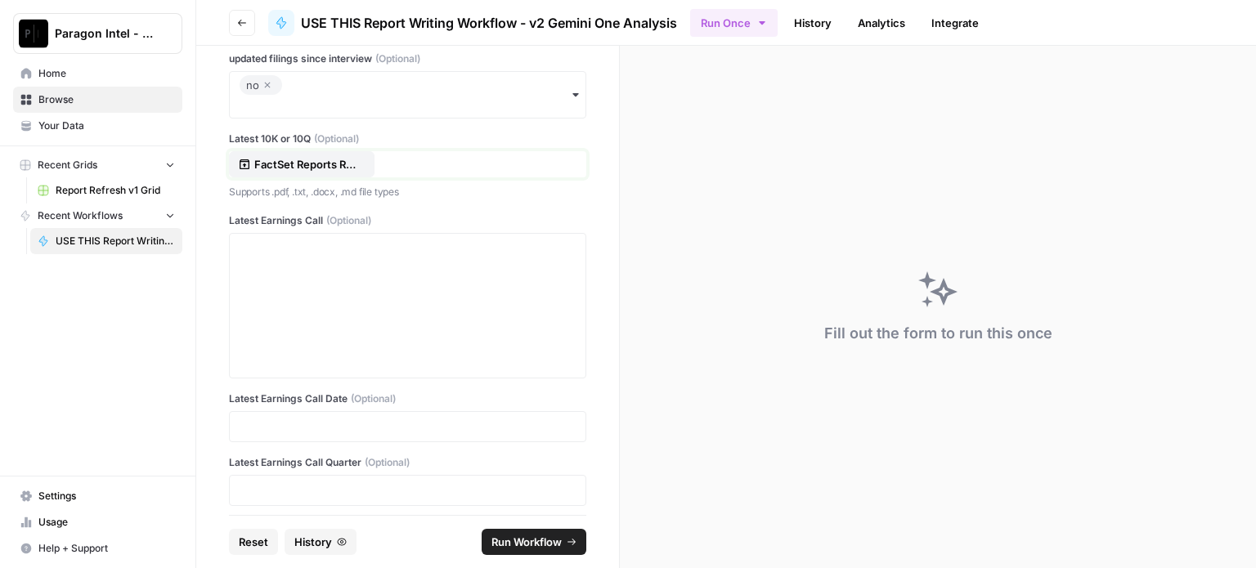
scroll to position [3962, 0]
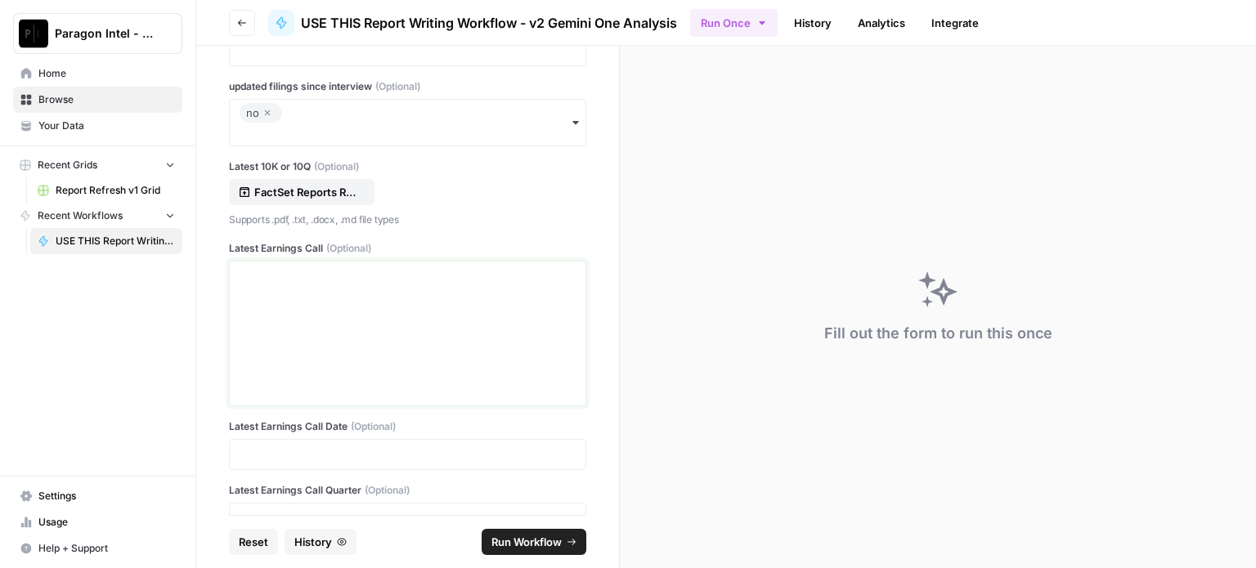
click at [292, 399] on div at bounding box center [408, 333] width 336 height 131
click at [273, 463] on p at bounding box center [408, 454] width 336 height 16
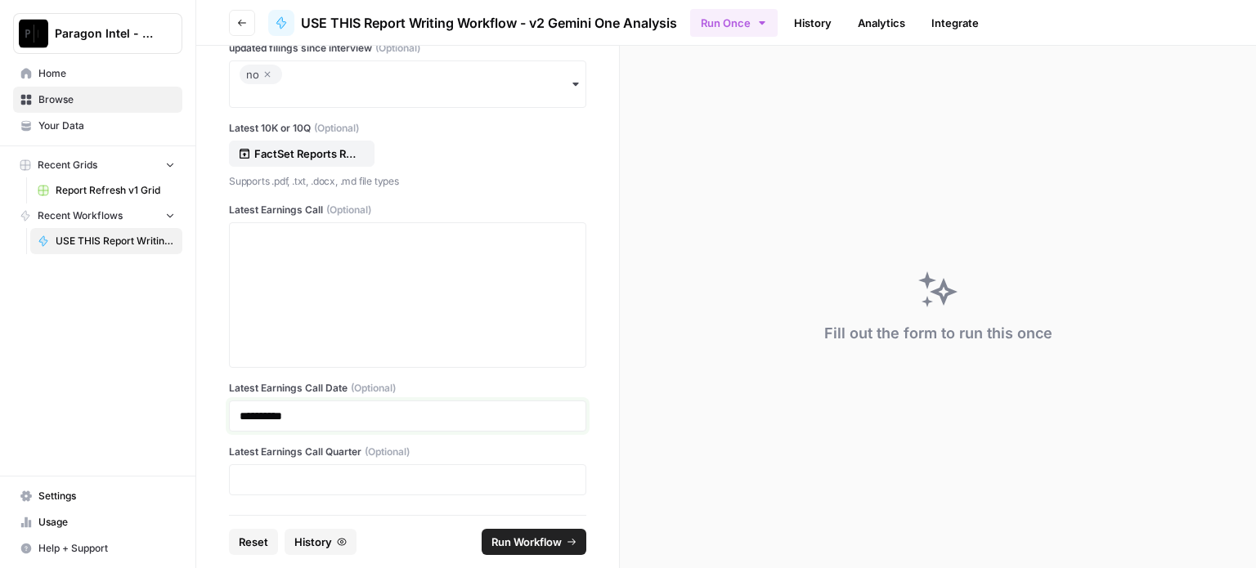
scroll to position [4044, 0]
click at [285, 486] on p at bounding box center [408, 480] width 336 height 16
click at [532, 538] on span "Run Workflow" at bounding box center [526, 542] width 70 height 16
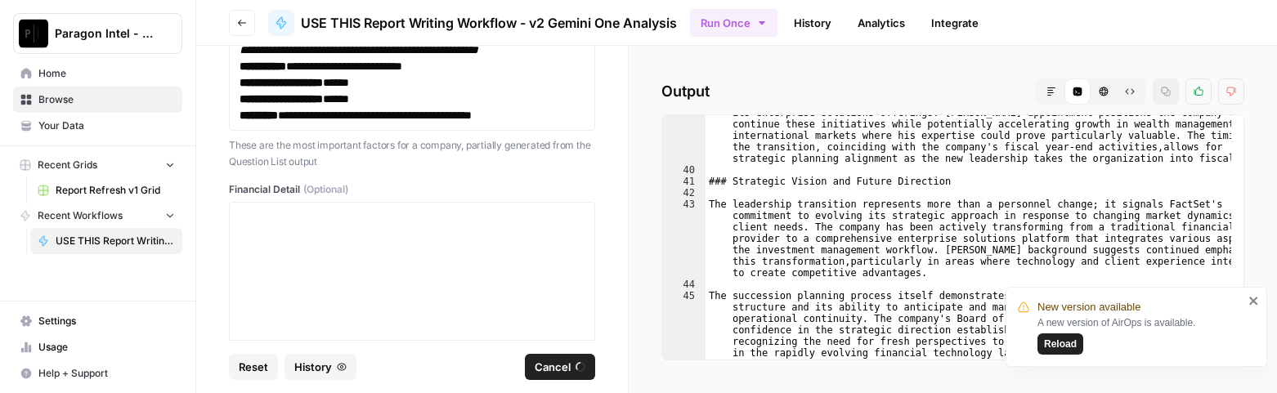
scroll to position [1030, 0]
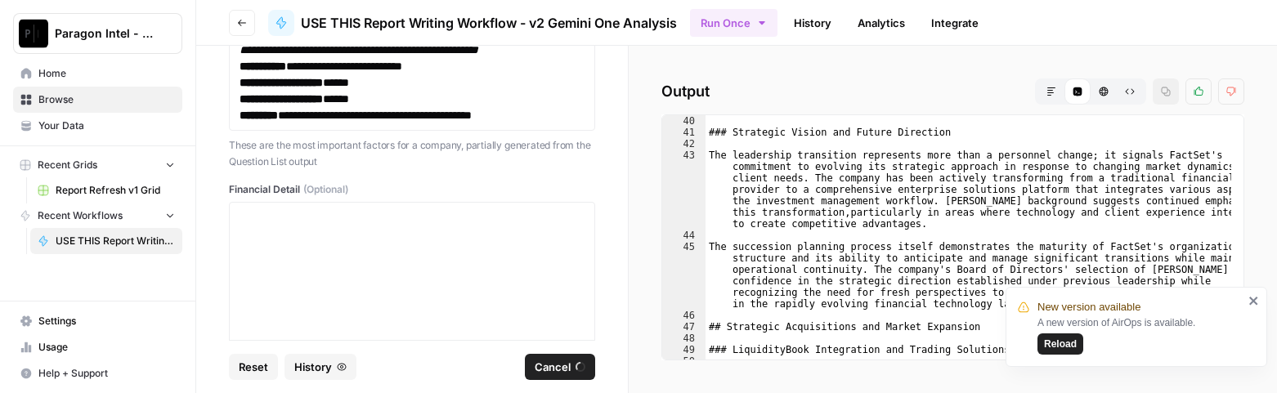
click at [1064, 343] on span "Reload" at bounding box center [1060, 344] width 33 height 15
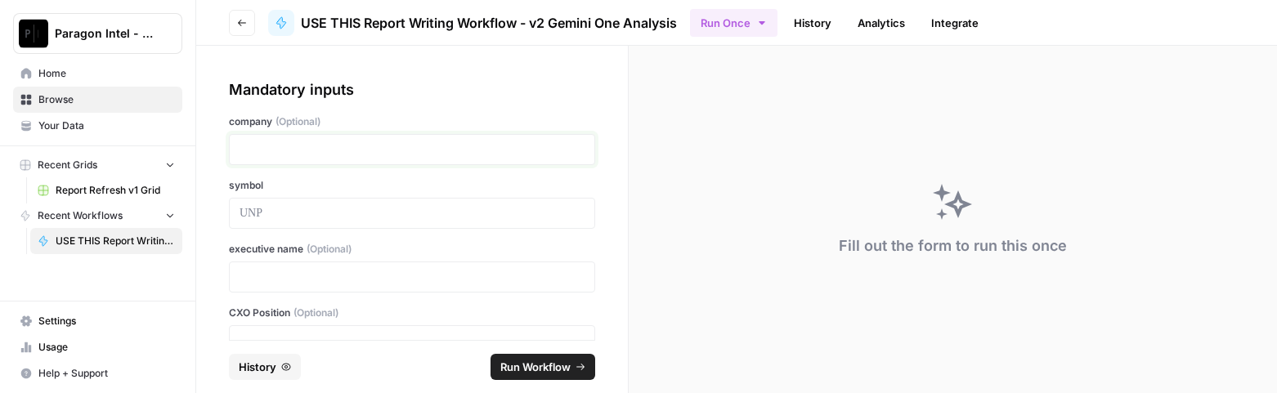
click at [285, 151] on p at bounding box center [412, 149] width 345 height 16
click at [86, 242] on span "USE THIS Report Writing Workflow - v2 Gemini One Analysis" at bounding box center [115, 241] width 119 height 15
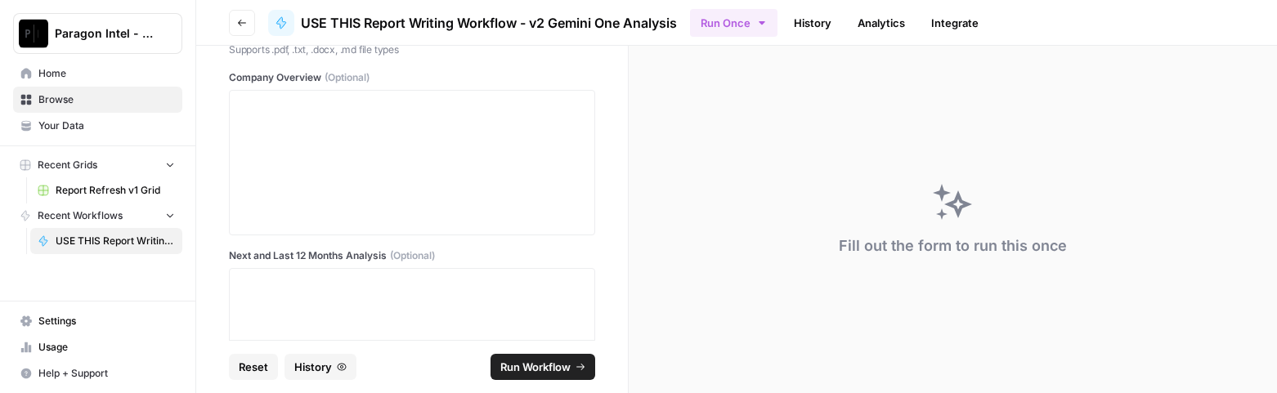
scroll to position [1145, 0]
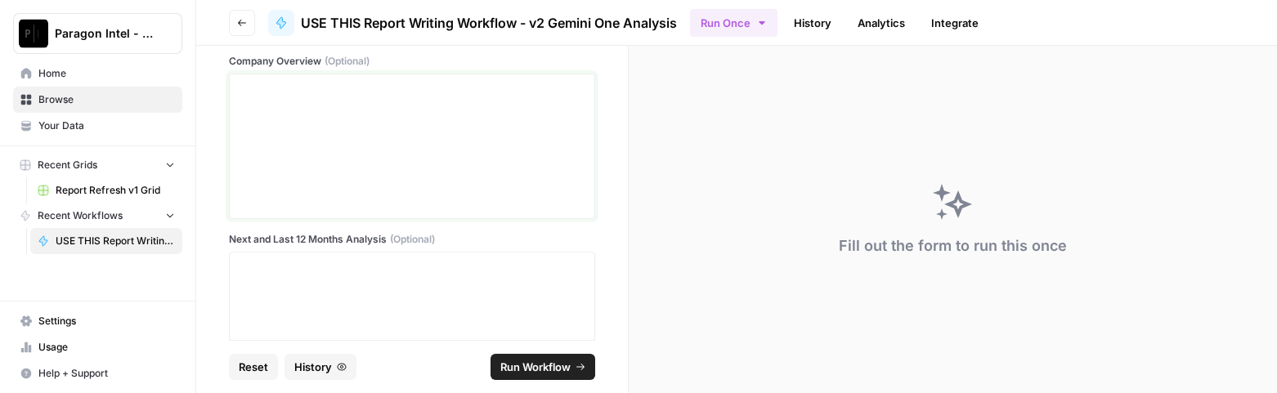
click at [283, 110] on div at bounding box center [412, 146] width 345 height 131
click at [282, 280] on div at bounding box center [412, 324] width 345 height 131
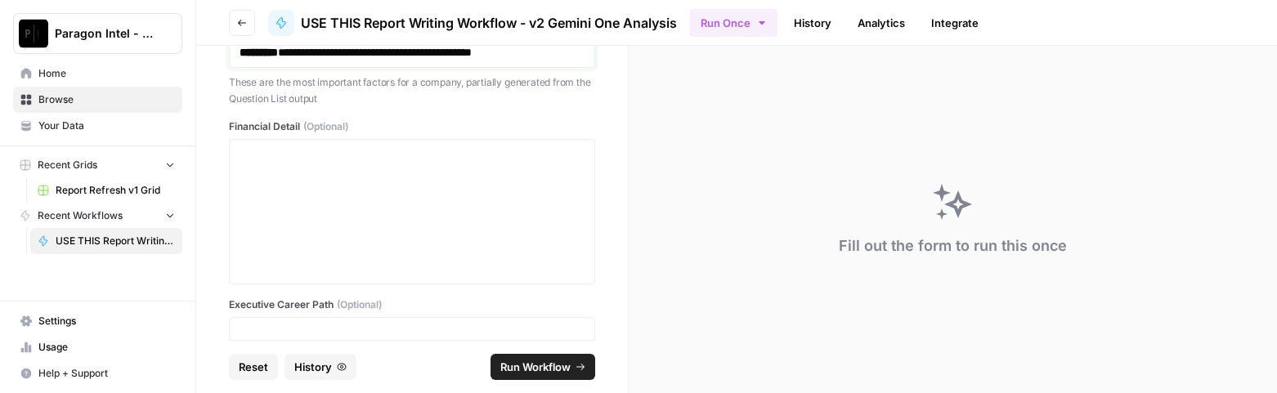
scroll to position [2963, 0]
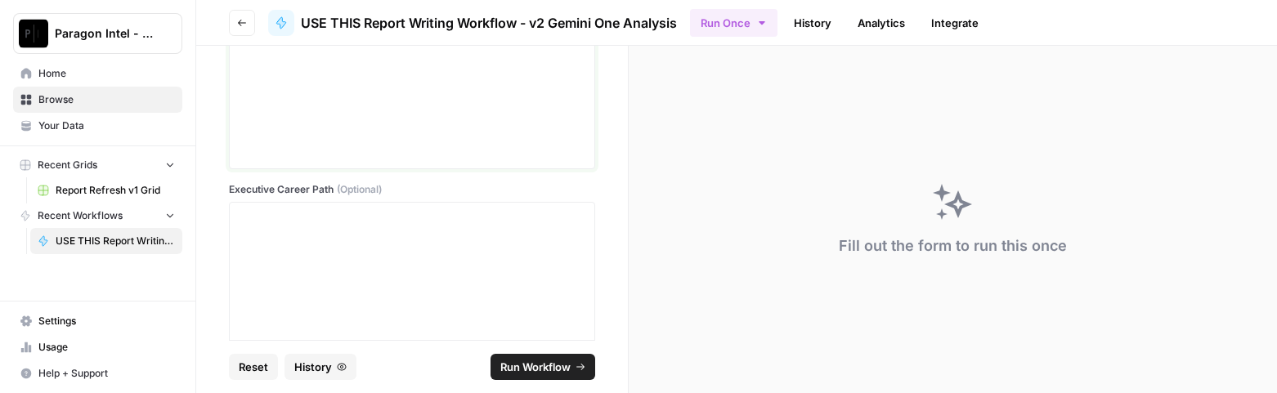
click at [269, 119] on div at bounding box center [412, 96] width 345 height 131
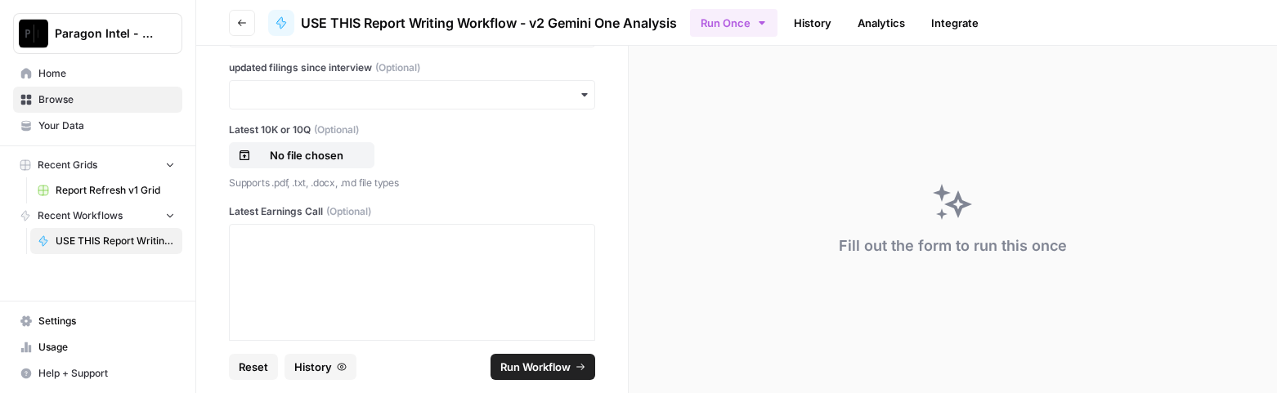
scroll to position [3453, 0]
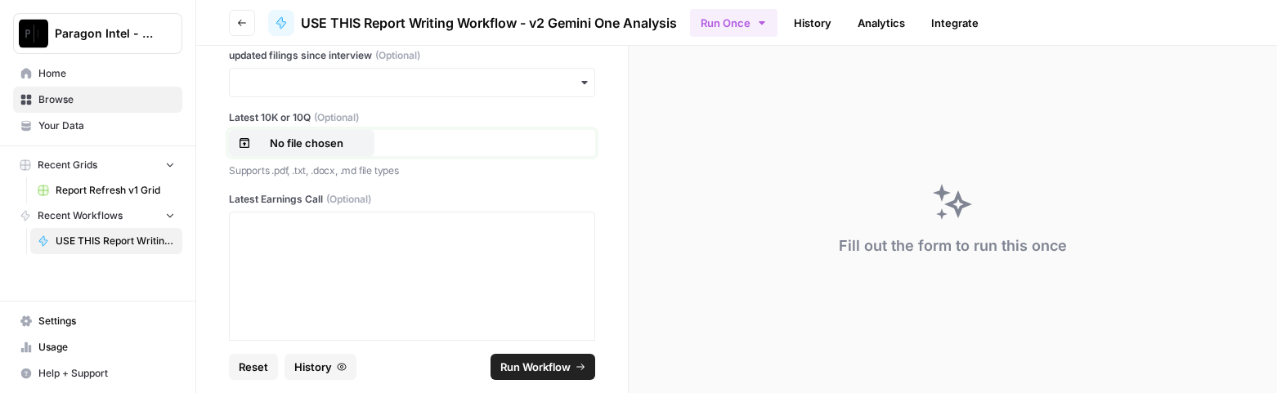
click at [322, 151] on p "No file chosen" at bounding box center [306, 143] width 105 height 16
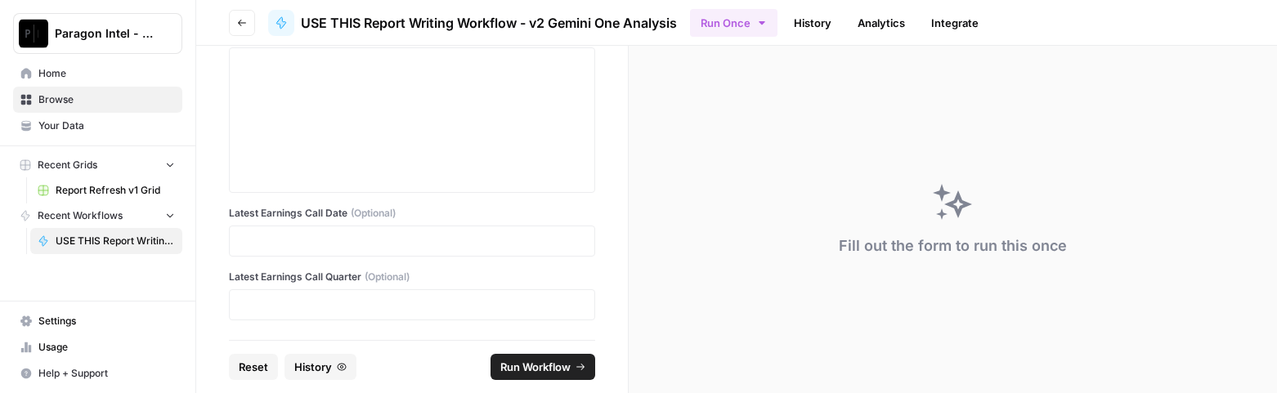
scroll to position [3683, 0]
click at [266, 241] on p at bounding box center [412, 241] width 345 height 16
click at [265, 305] on p at bounding box center [412, 305] width 345 height 16
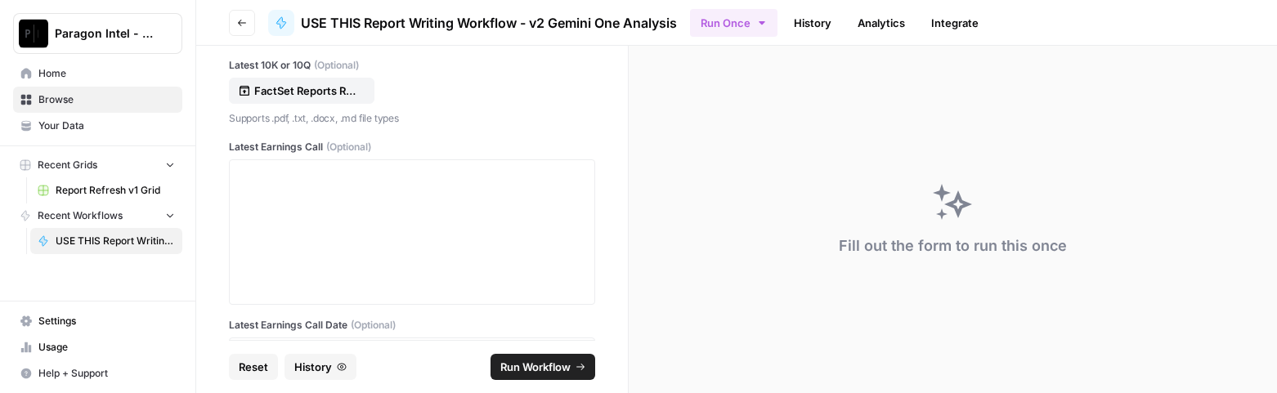
scroll to position [3438, 0]
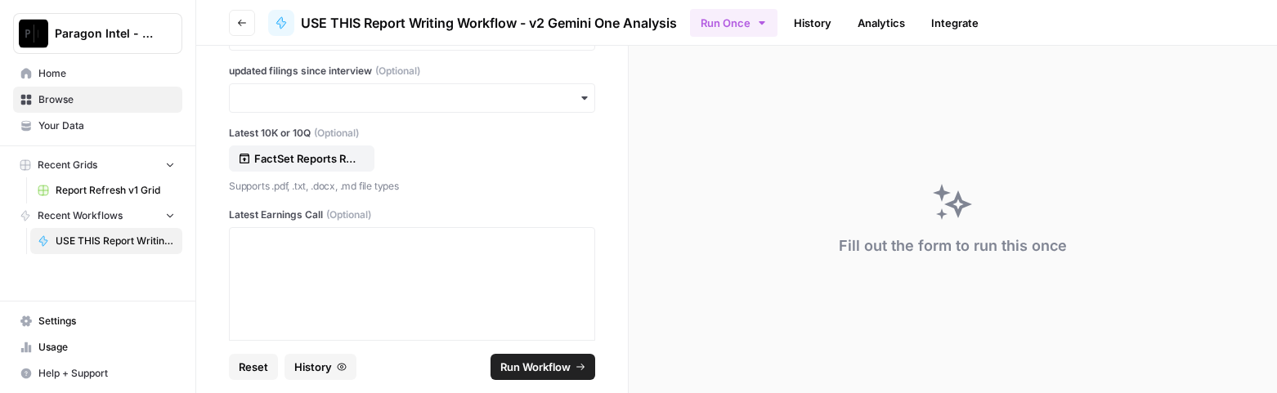
click at [594, 163] on div "**********" at bounding box center [412, 193] width 432 height 294
click at [578, 105] on icon "button" at bounding box center [584, 98] width 13 height 13
click at [264, 235] on div "no" at bounding box center [406, 238] width 352 height 31
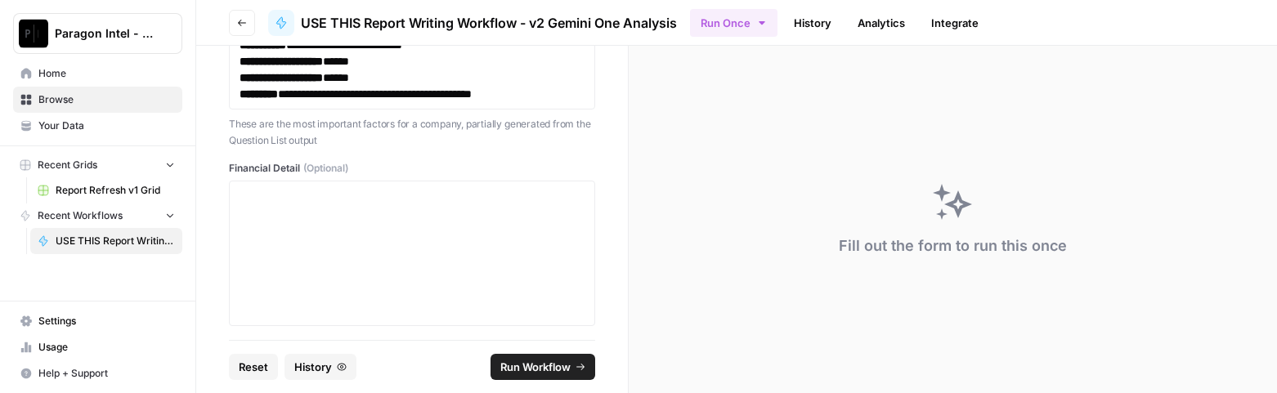
scroll to position [2784, 0]
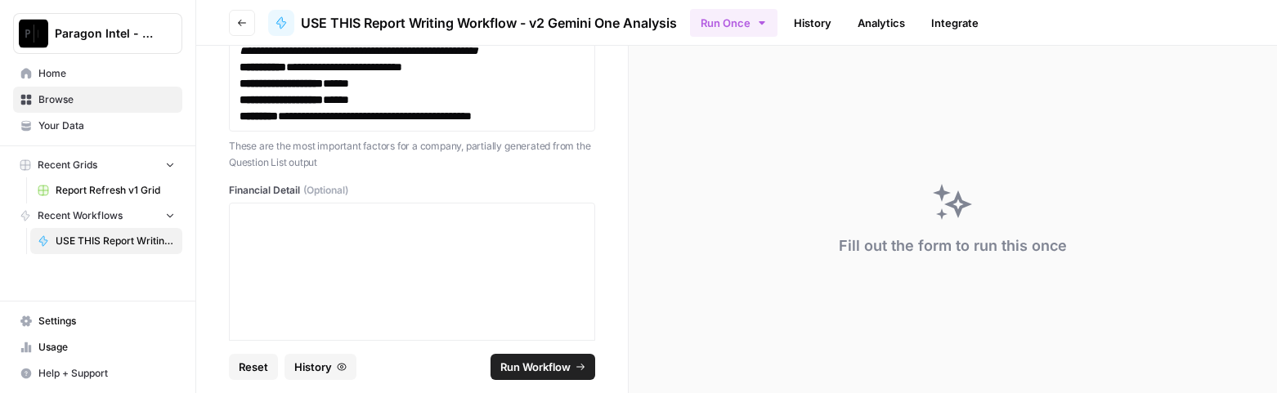
click at [335, 275] on div at bounding box center [412, 276] width 366 height 146
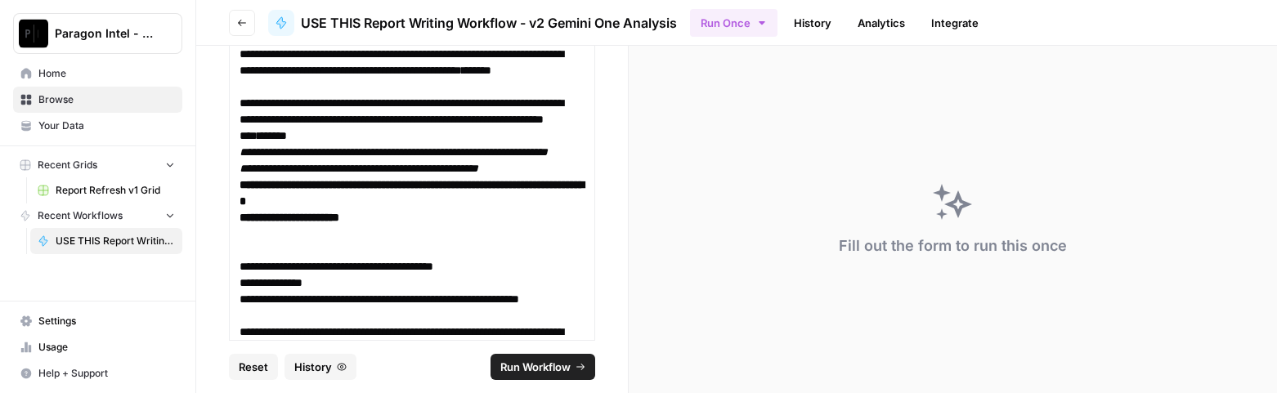
scroll to position [2212, 0]
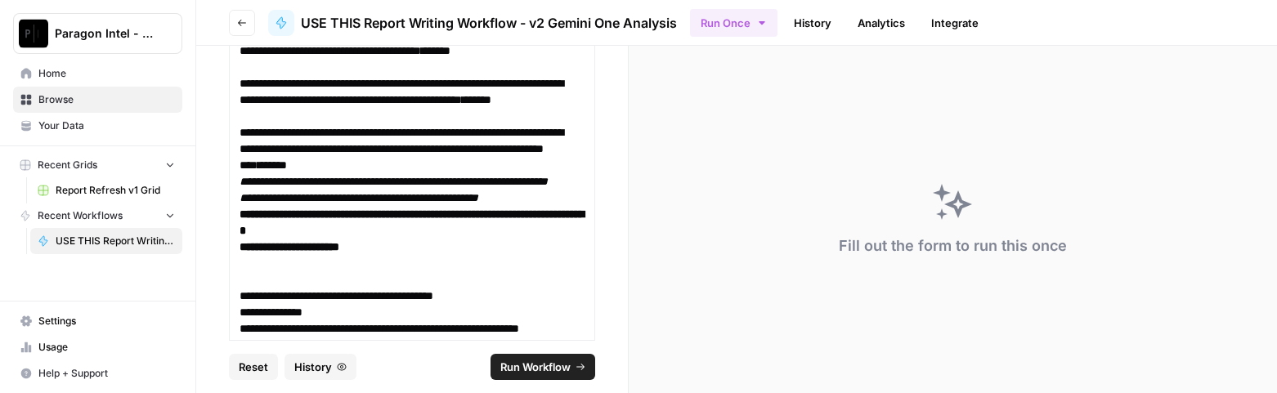
drag, startPoint x: 236, startPoint y: 249, endPoint x: 415, endPoint y: 300, distance: 186.1
drag, startPoint x: 241, startPoint y: 244, endPoint x: 405, endPoint y: 288, distance: 169.2
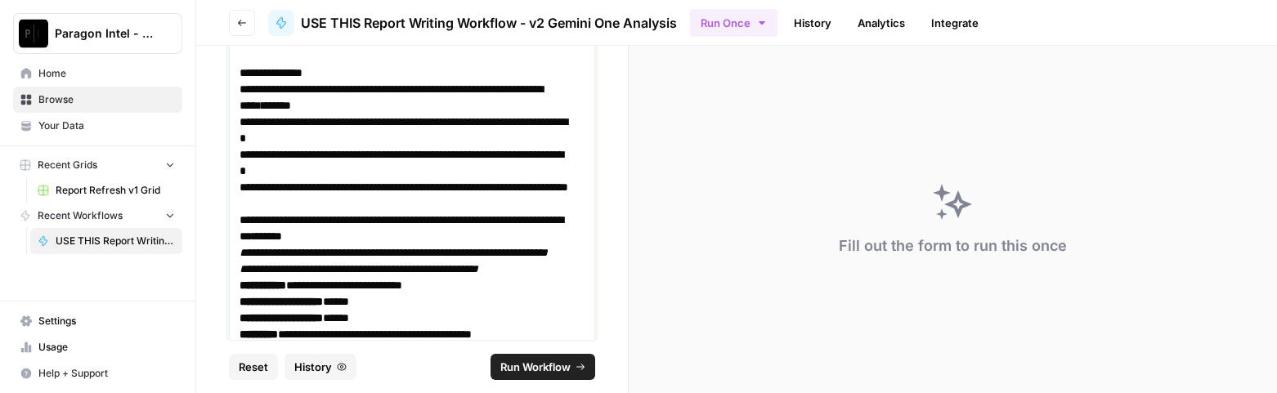
scroll to position [2702, 0]
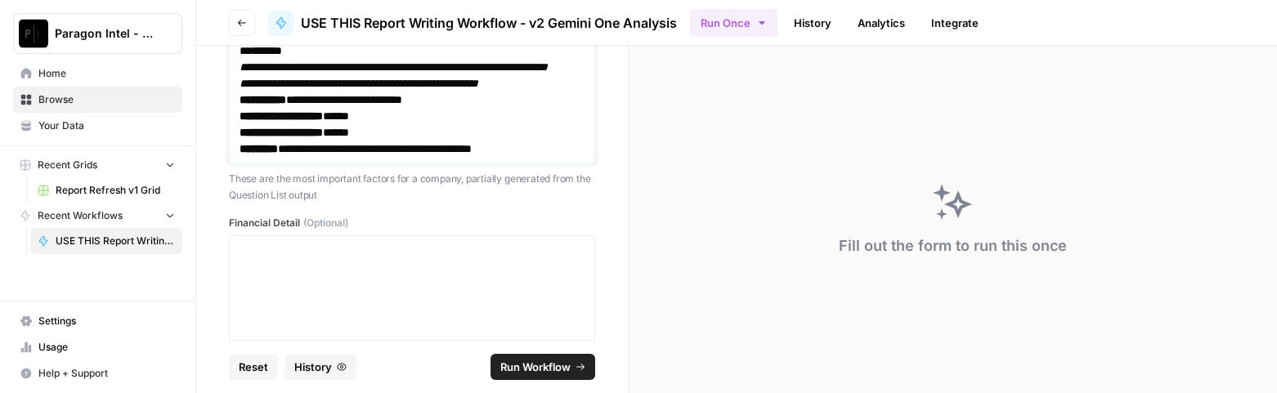
drag, startPoint x: 241, startPoint y: 155, endPoint x: 294, endPoint y: 176, distance: 56.9
drag, startPoint x: 243, startPoint y: 107, endPoint x: 557, endPoint y: 224, distance: 335.0
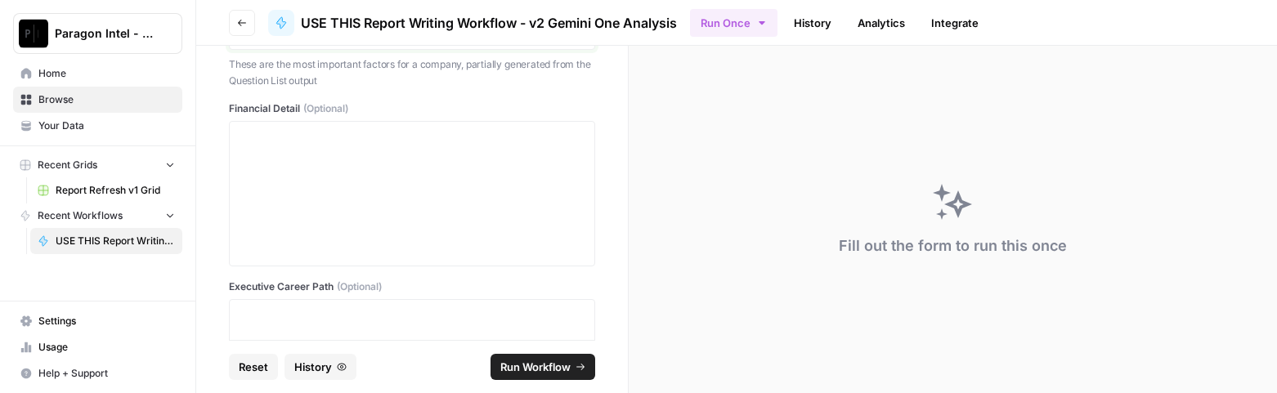
drag, startPoint x: 243, startPoint y: 86, endPoint x: 580, endPoint y: 89, distance: 337.7
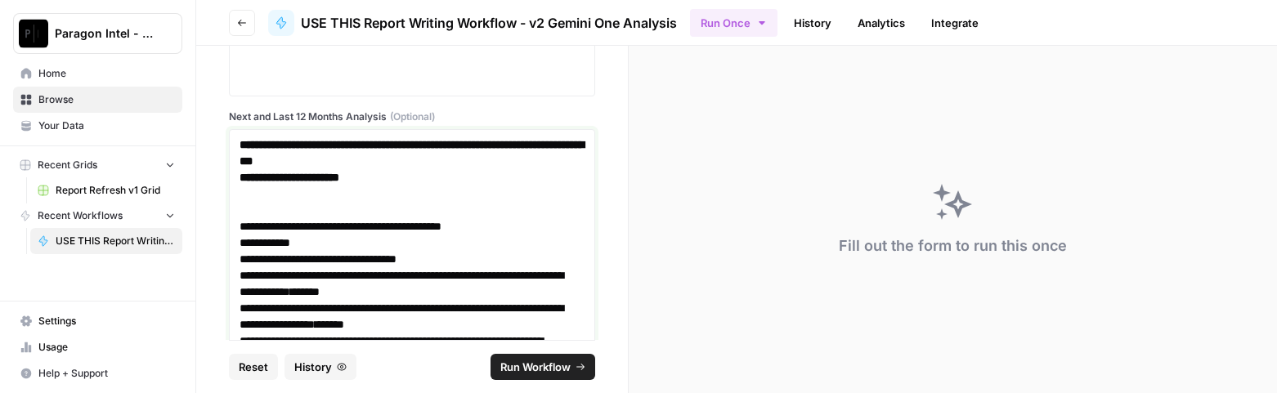
scroll to position [1017, 0]
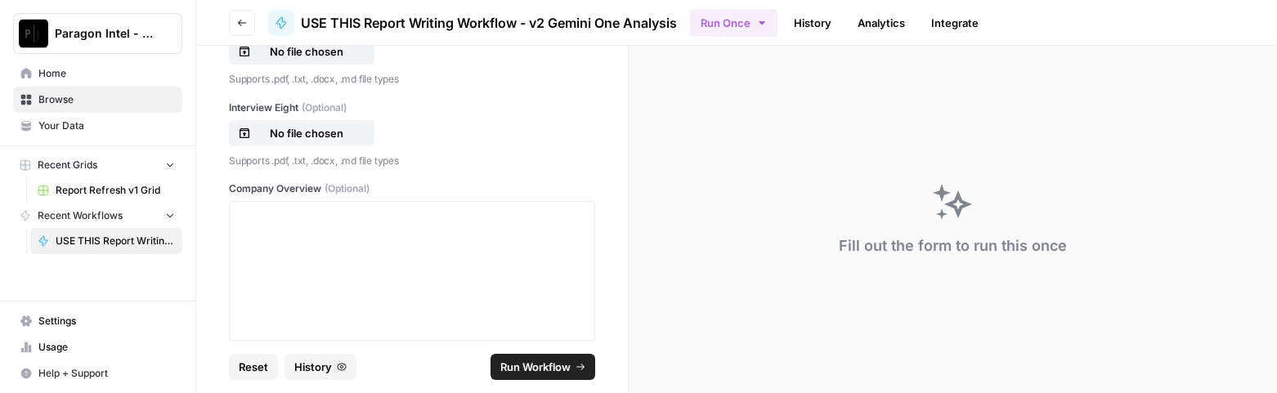
click at [273, 208] on div at bounding box center [412, 274] width 366 height 146
click at [287, 226] on div at bounding box center [412, 273] width 345 height 131
click at [256, 222] on p at bounding box center [412, 216] width 345 height 16
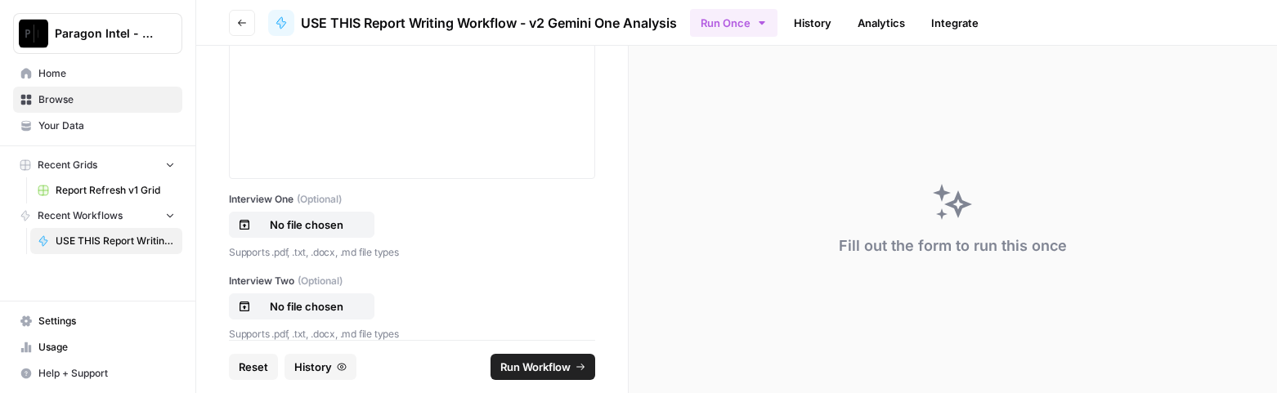
scroll to position [338, 0]
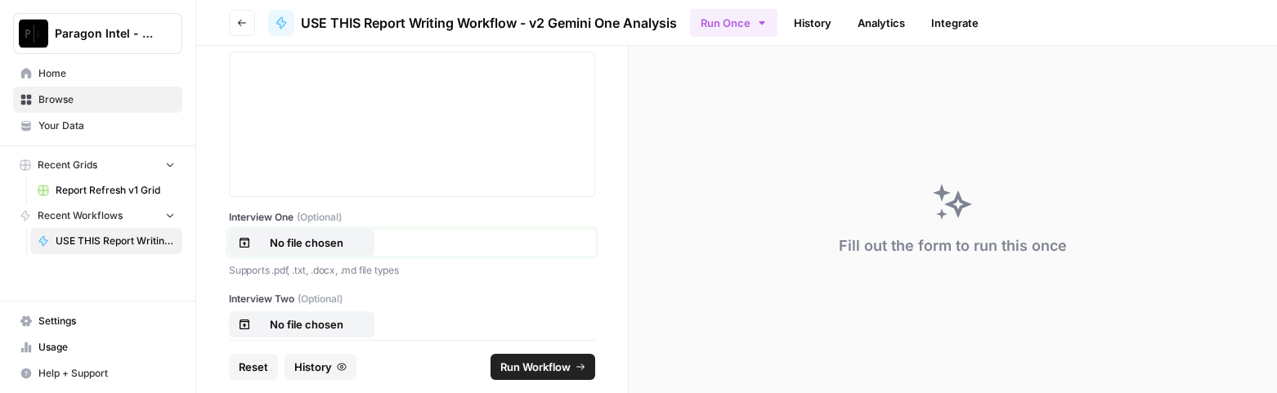
click at [311, 244] on p "No file chosen" at bounding box center [306, 243] width 105 height 16
click at [294, 328] on p "No file chosen" at bounding box center [306, 324] width 105 height 16
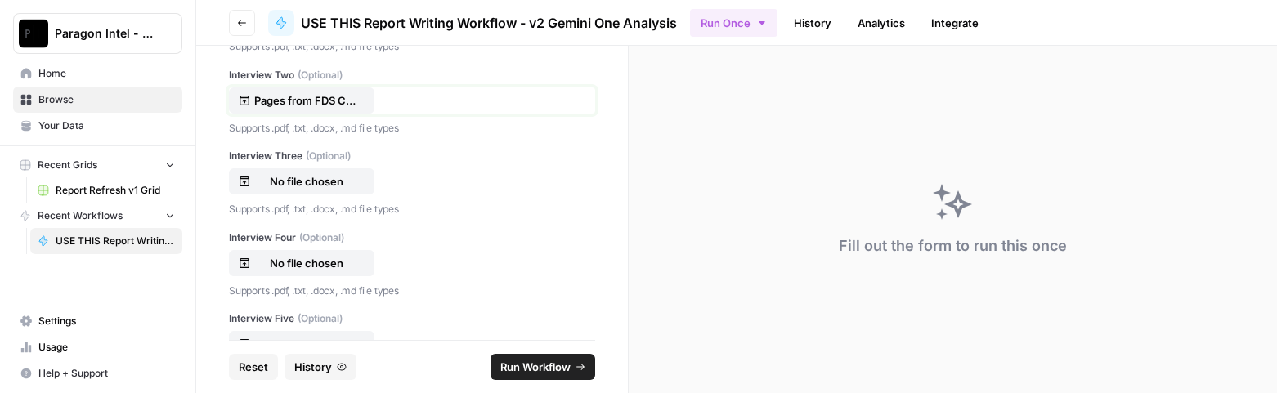
scroll to position [583, 0]
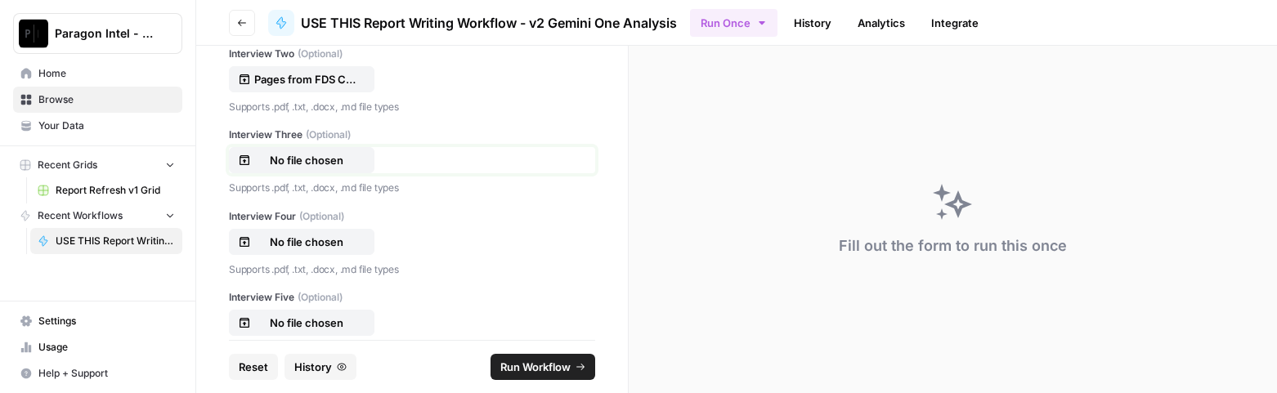
click at [283, 159] on p "No file chosen" at bounding box center [306, 160] width 105 height 16
click at [272, 243] on p "No file chosen" at bounding box center [306, 242] width 105 height 16
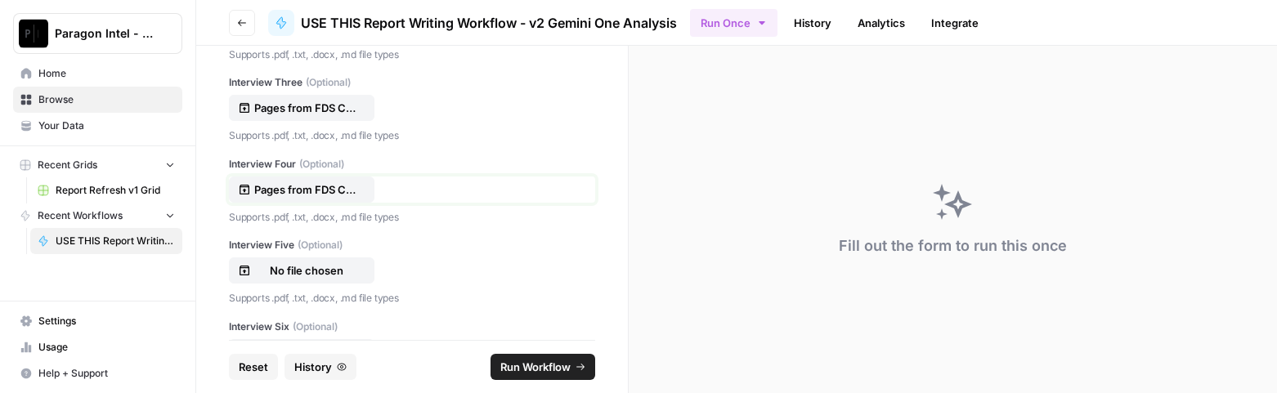
scroll to position [665, 0]
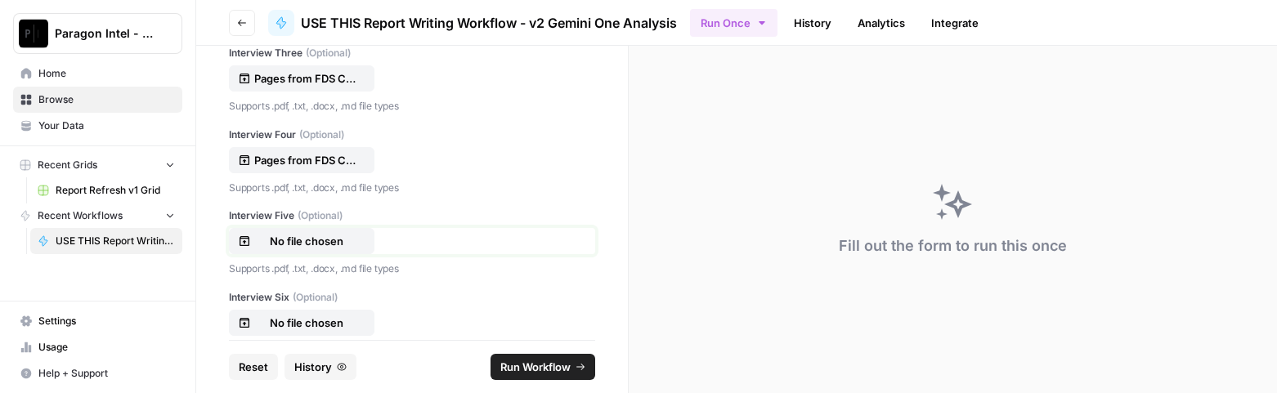
click at [286, 236] on p "No file chosen" at bounding box center [306, 241] width 105 height 16
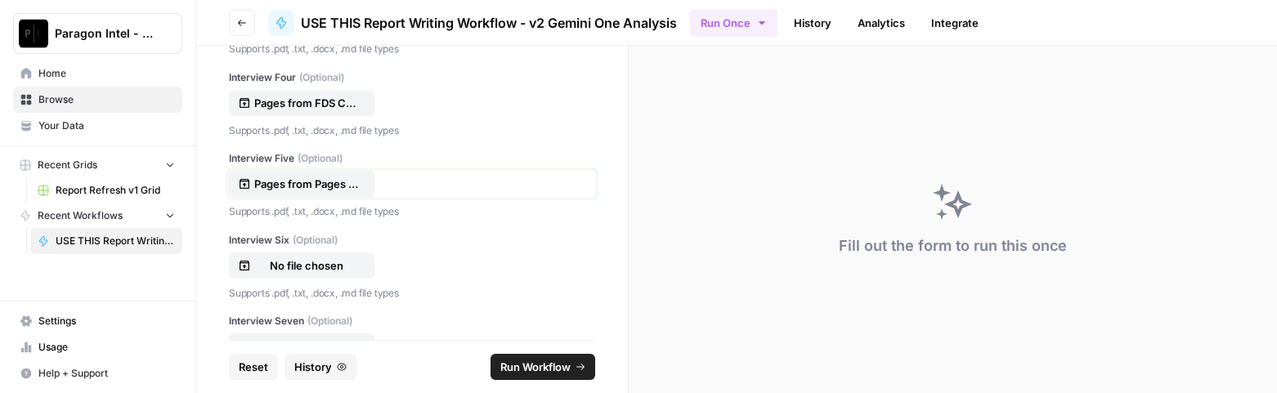
scroll to position [746, 0]
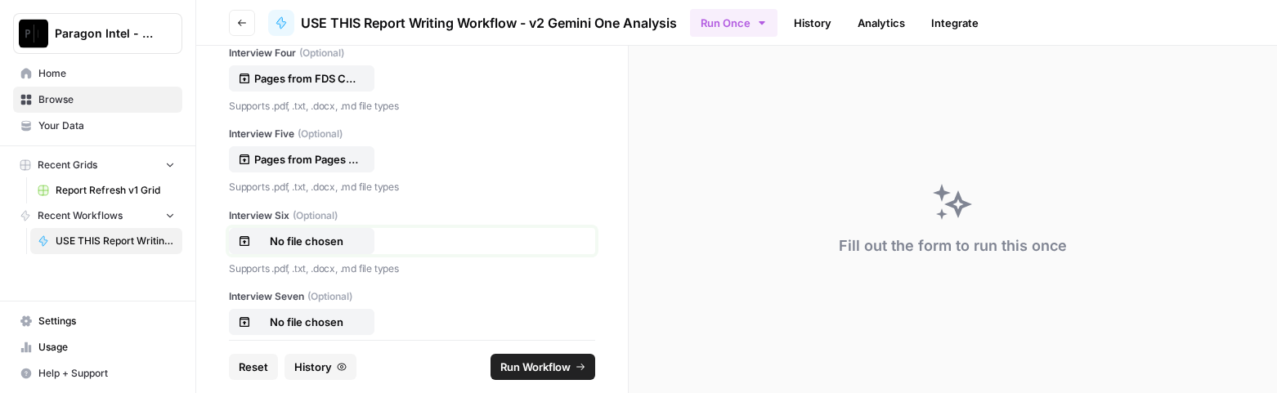
click at [313, 236] on p "No file chosen" at bounding box center [306, 241] width 105 height 16
click at [300, 321] on p "No file chosen" at bounding box center [306, 322] width 105 height 16
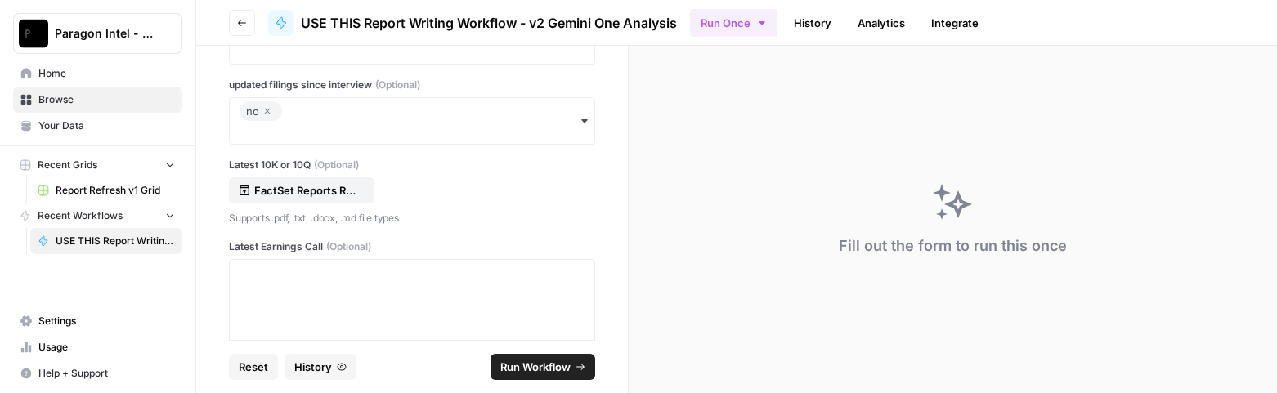
scroll to position [6665, 0]
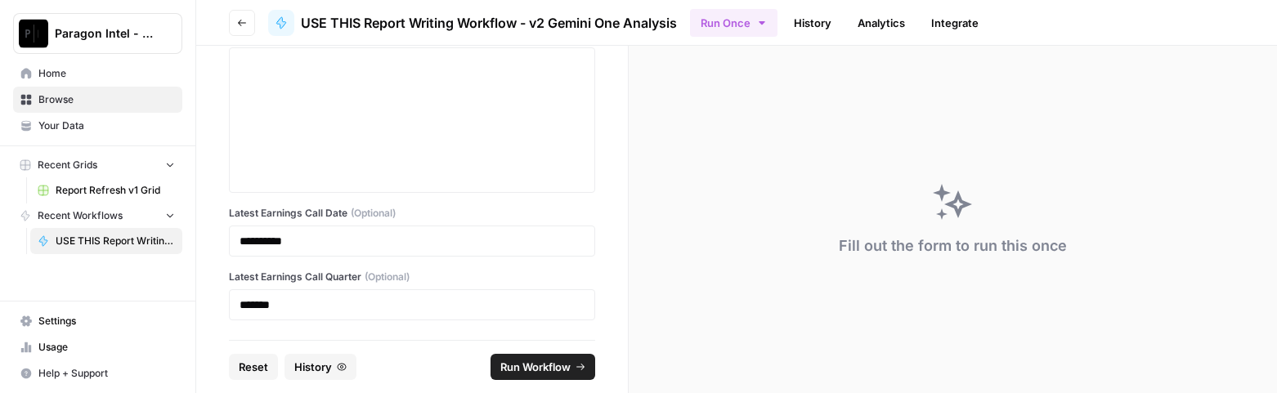
click at [538, 364] on span "Run Workflow" at bounding box center [535, 367] width 70 height 16
click at [570, 369] on span "Run Workflow" at bounding box center [535, 367] width 70 height 16
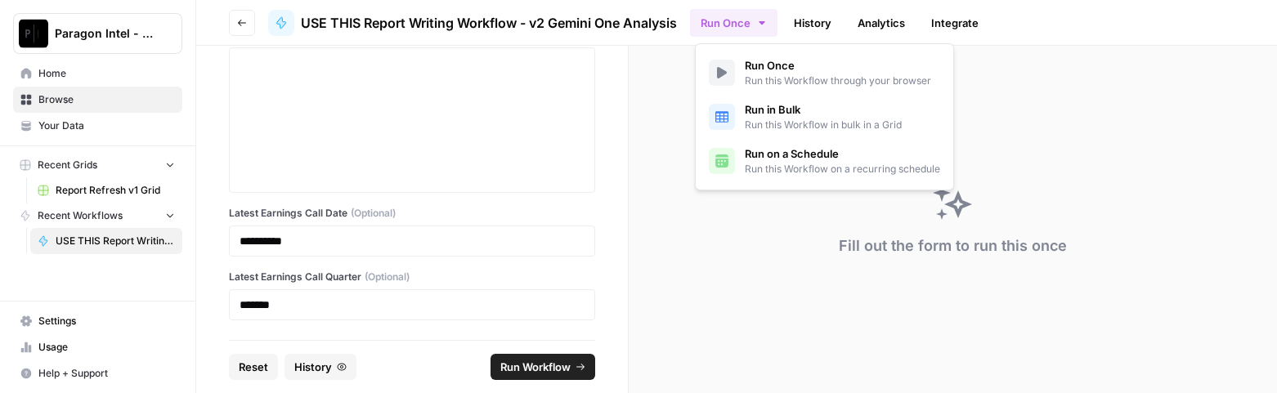
click at [769, 25] on icon "button" at bounding box center [761, 22] width 13 height 13
click at [769, 74] on span "Run this Workflow through your browser" at bounding box center [838, 81] width 186 height 15
click at [823, 29] on link "History" at bounding box center [812, 23] width 57 height 26
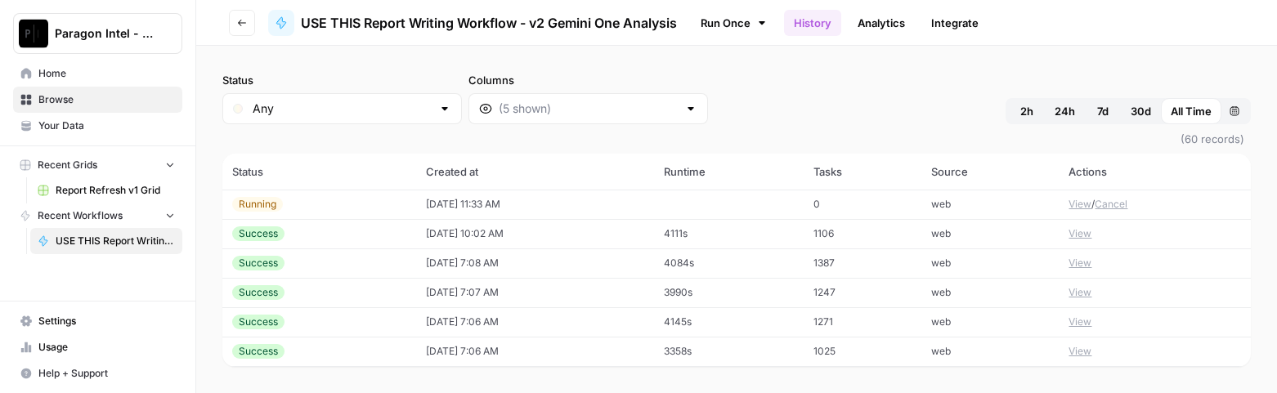
click at [1072, 231] on button "View" at bounding box center [1080, 233] width 23 height 15
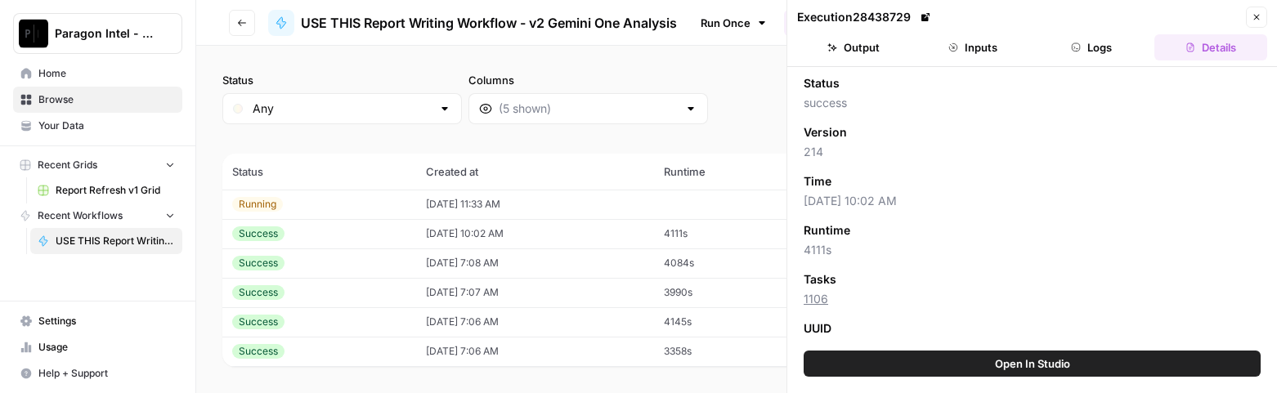
click at [1055, 361] on span "Open In Studio" at bounding box center [1032, 364] width 75 height 16
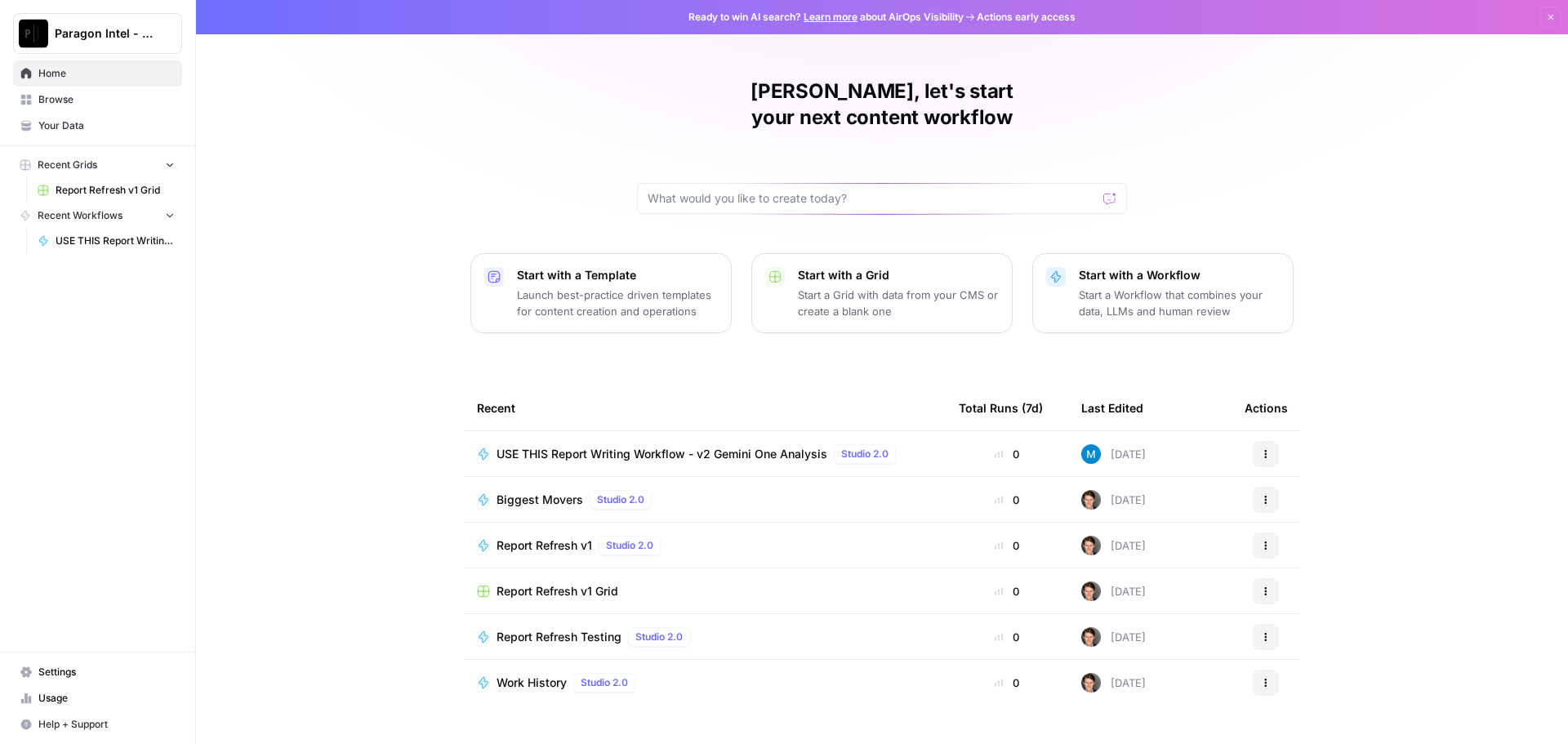
click at [664, 445] on span "USE THIS Report Writing Workflow - v2 Gemini One Analysis" at bounding box center [661, 453] width 331 height 16
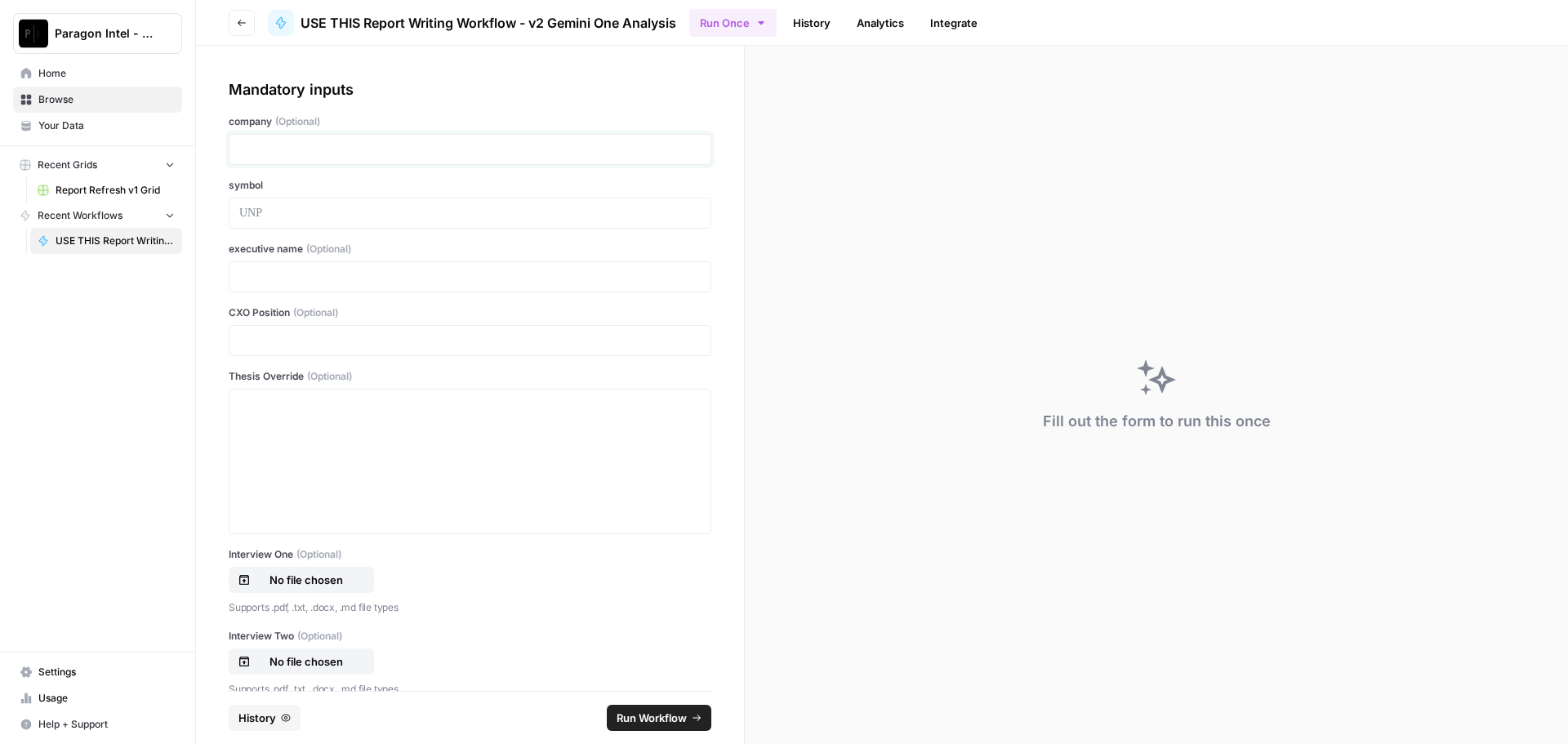
click at [250, 144] on p at bounding box center [470, 149] width 461 height 16
click at [266, 221] on p at bounding box center [470, 213] width 461 height 16
click at [241, 276] on p at bounding box center [470, 277] width 461 height 16
click at [286, 284] on p at bounding box center [470, 277] width 461 height 16
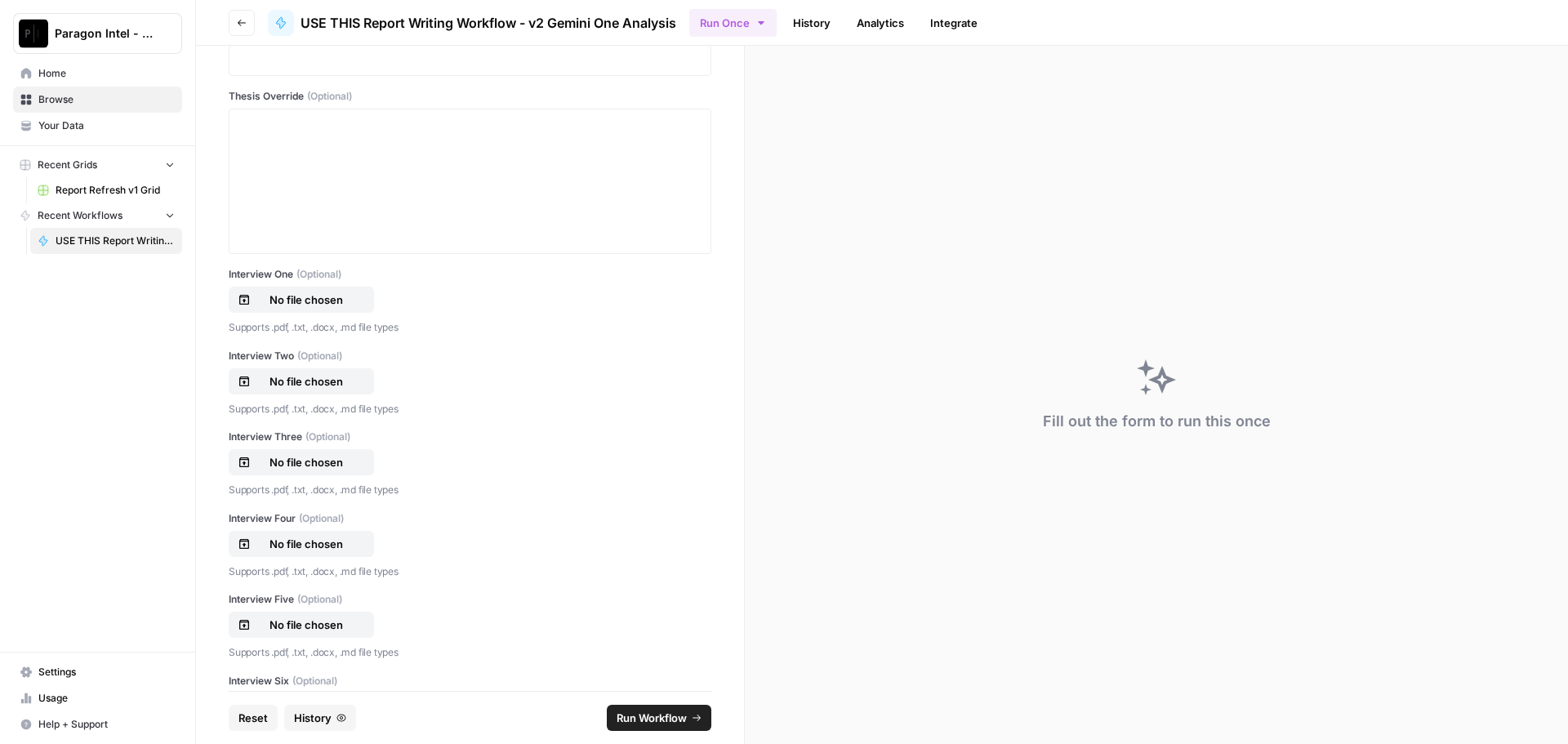
scroll to position [327, 0]
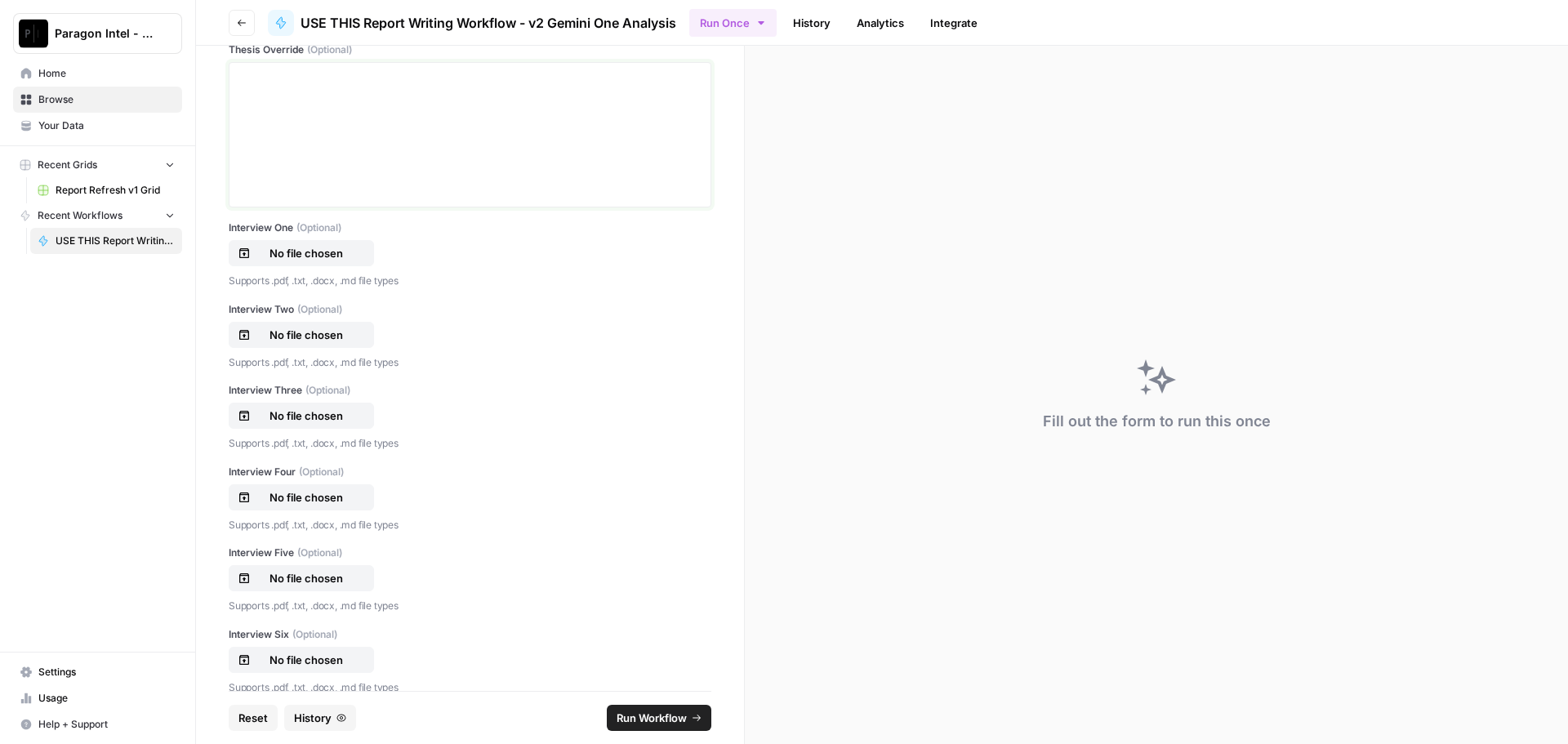
click at [307, 109] on div at bounding box center [470, 134] width 461 height 131
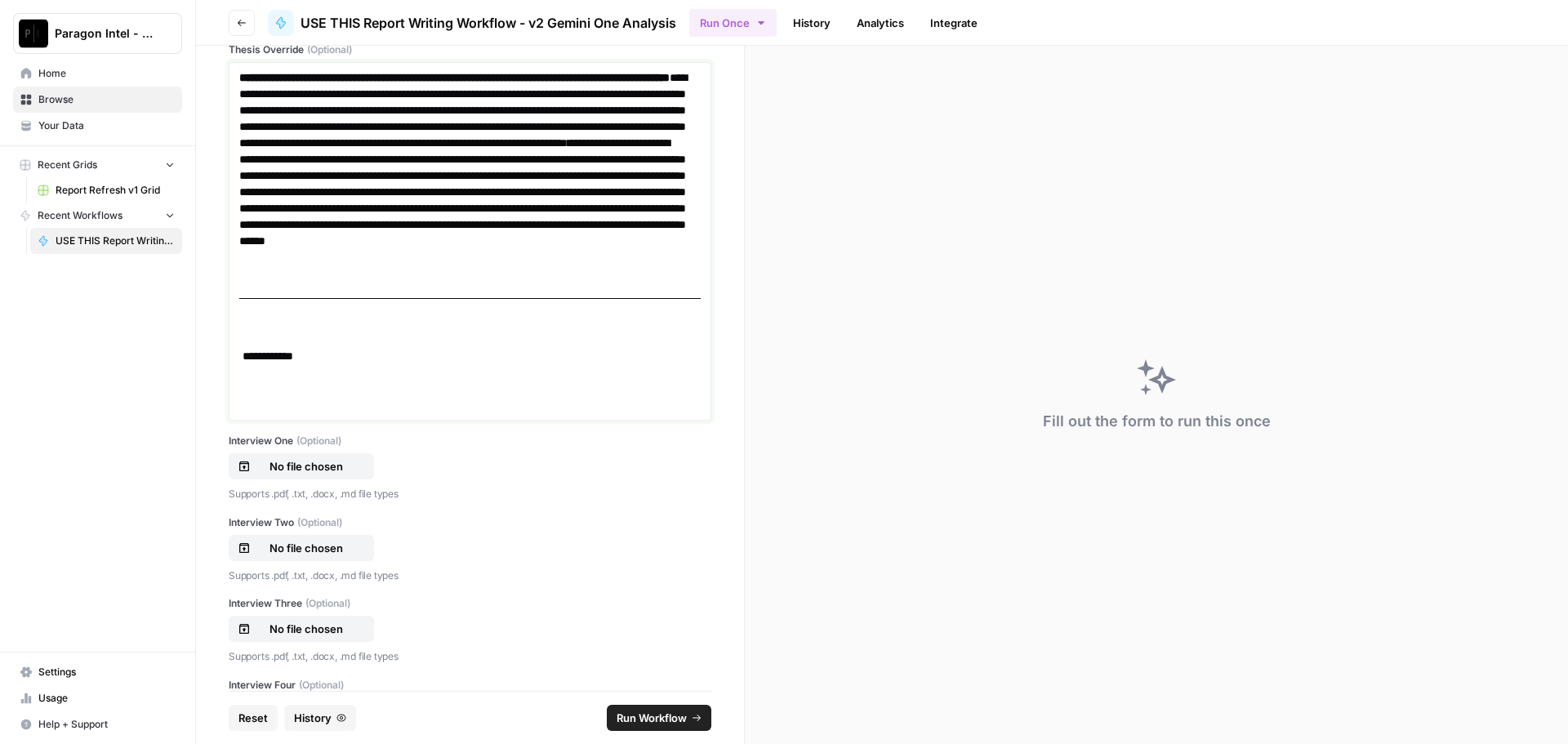
click at [317, 325] on p at bounding box center [470, 324] width 461 height 16
click at [647, 285] on p "**********" at bounding box center [464, 183] width 449 height 229
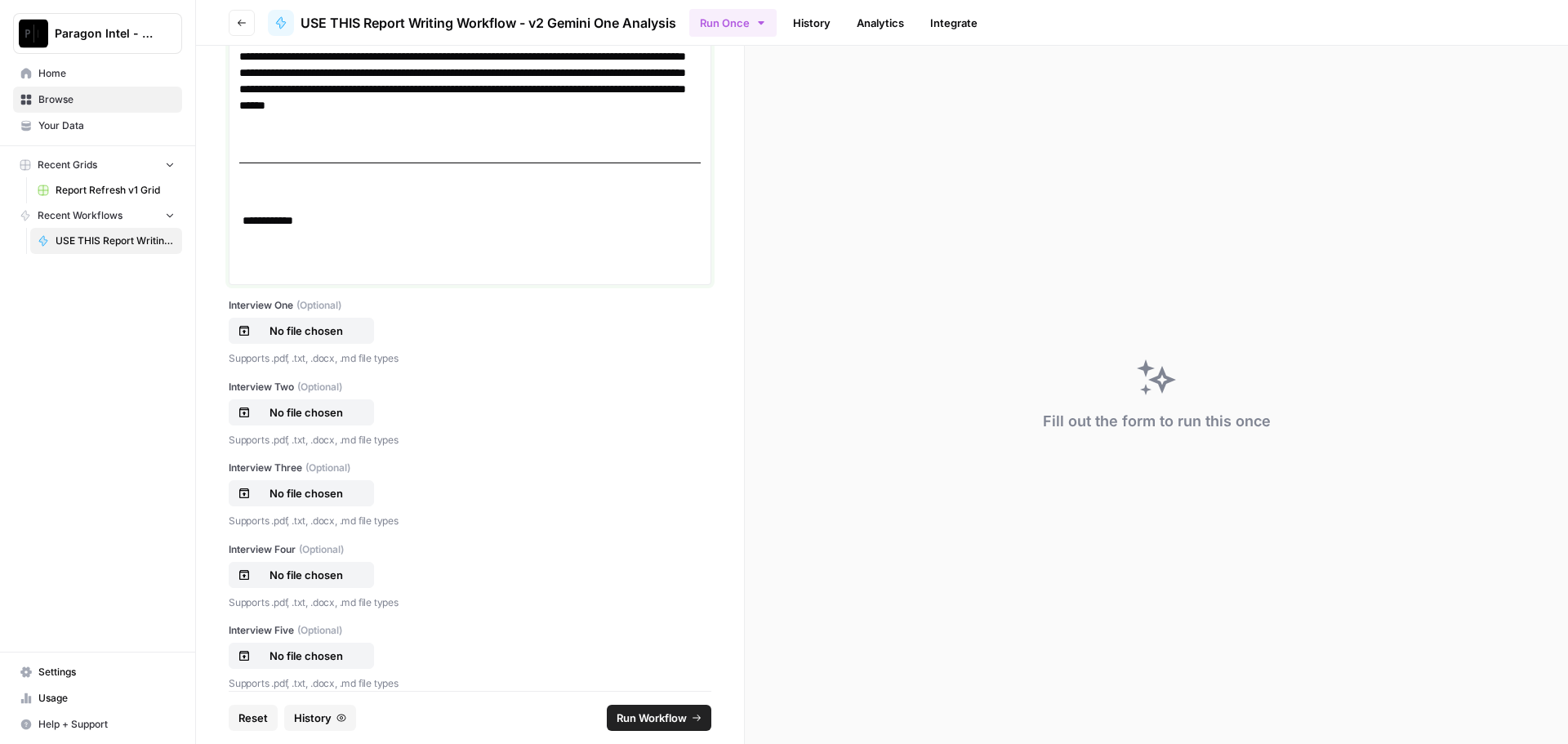
scroll to position [490, 0]
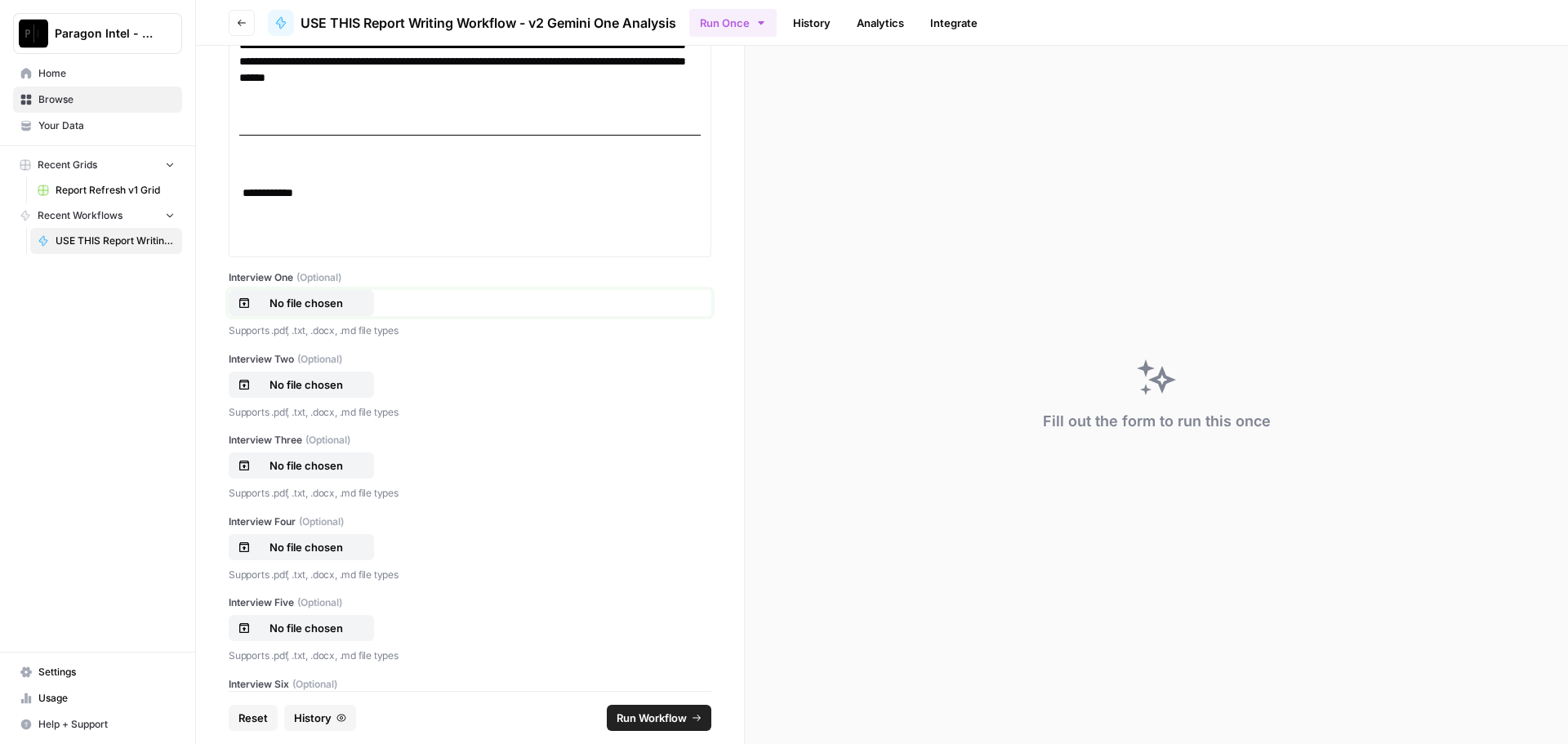
click at [305, 301] on p "No file chosen" at bounding box center [306, 303] width 105 height 16
click at [290, 385] on p "No file chosen" at bounding box center [306, 384] width 105 height 16
click at [313, 461] on p "No file chosen" at bounding box center [306, 465] width 105 height 16
click at [287, 542] on p "No file chosen" at bounding box center [306, 547] width 105 height 16
click at [303, 626] on p "No file chosen" at bounding box center [306, 628] width 105 height 16
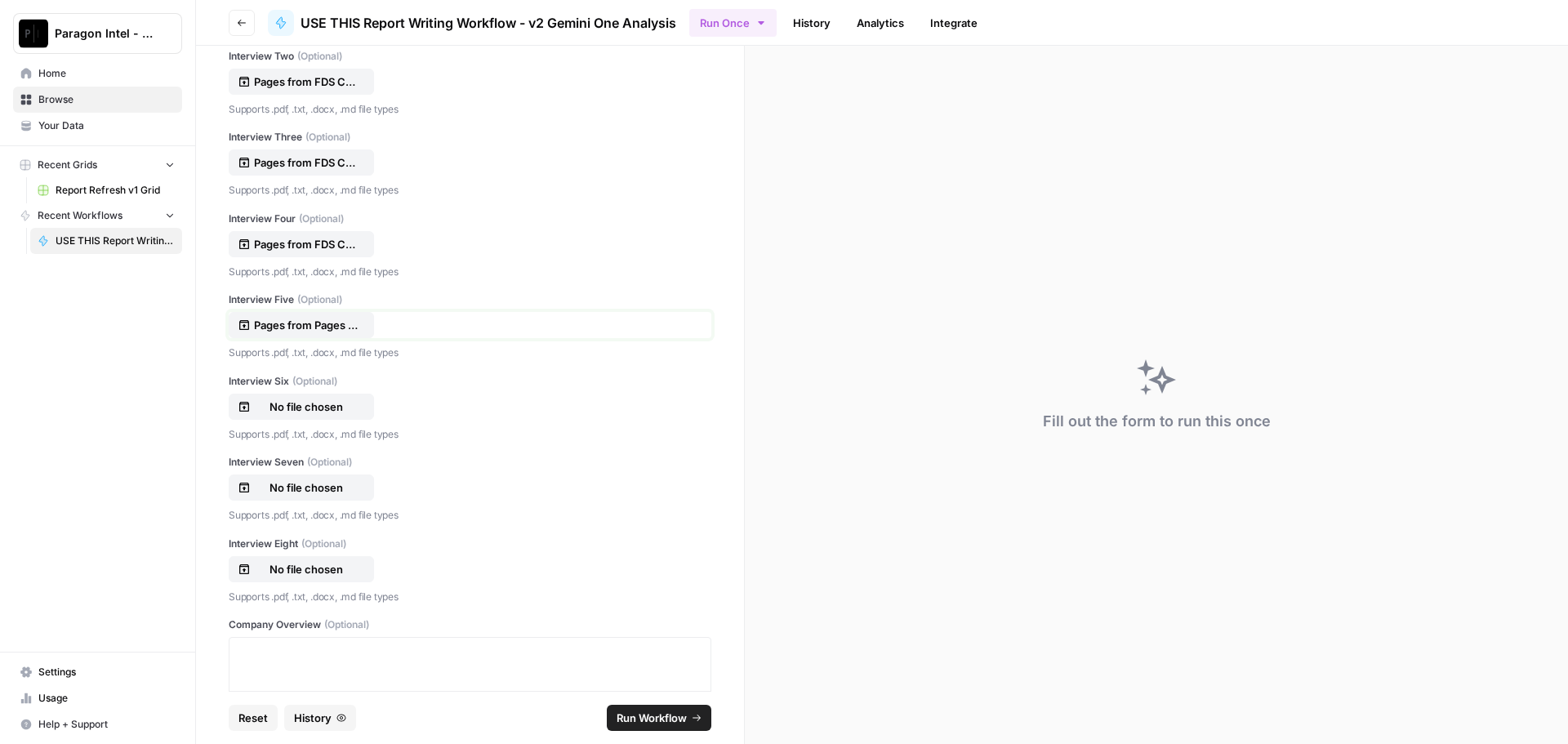
scroll to position [817, 0]
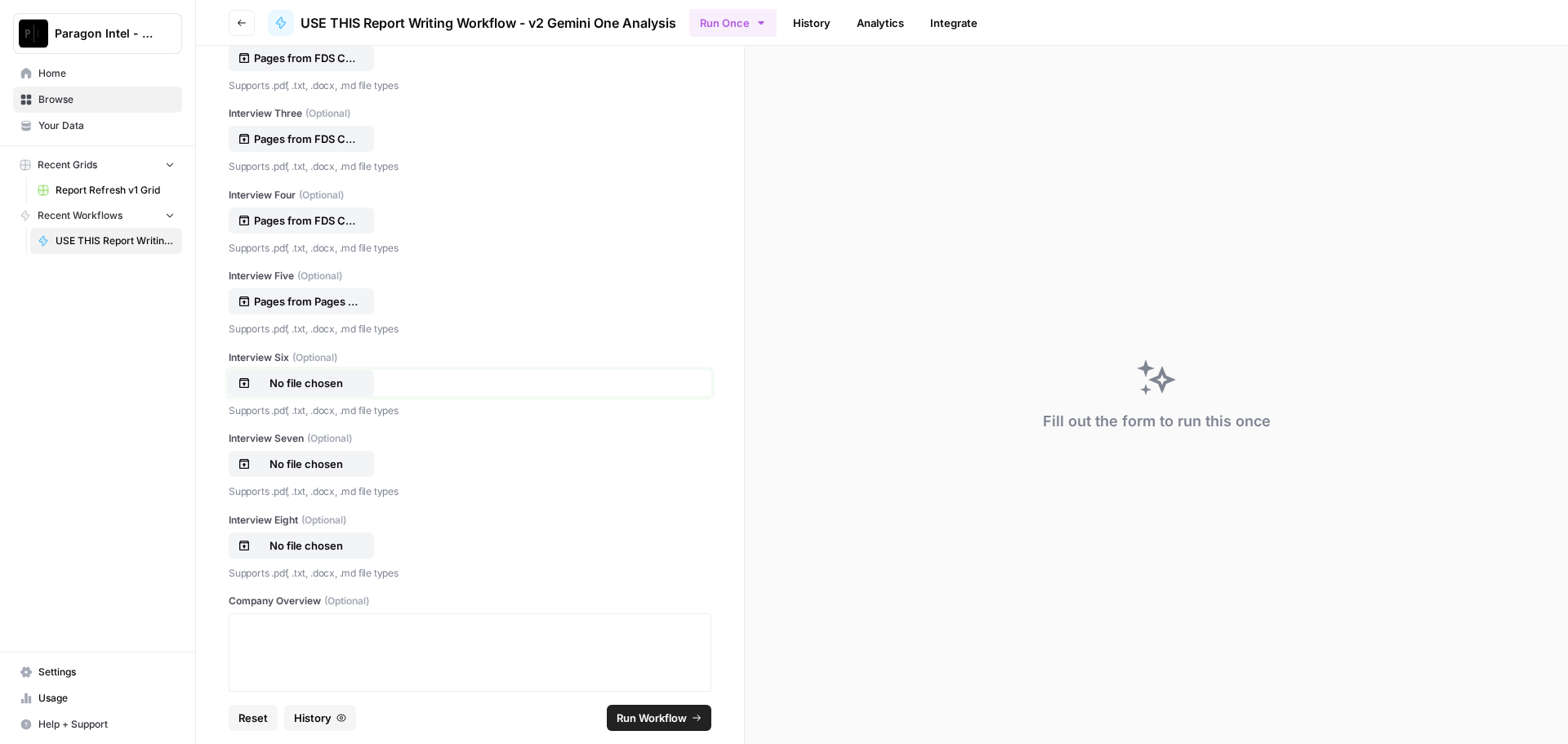
click at [322, 386] on p "No file chosen" at bounding box center [306, 382] width 105 height 16
click at [288, 463] on p "No file chosen" at bounding box center [306, 463] width 105 height 16
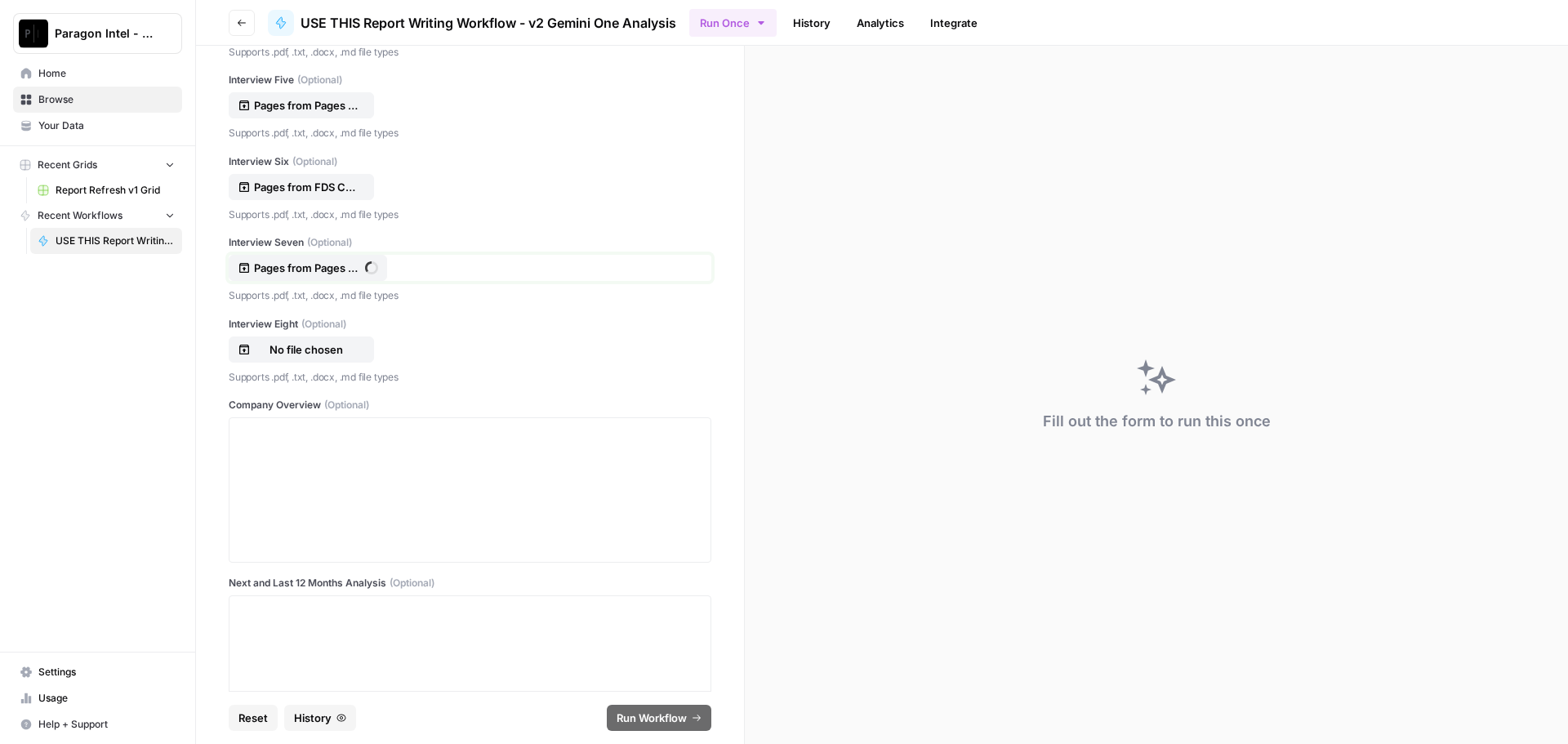
scroll to position [1224, 0]
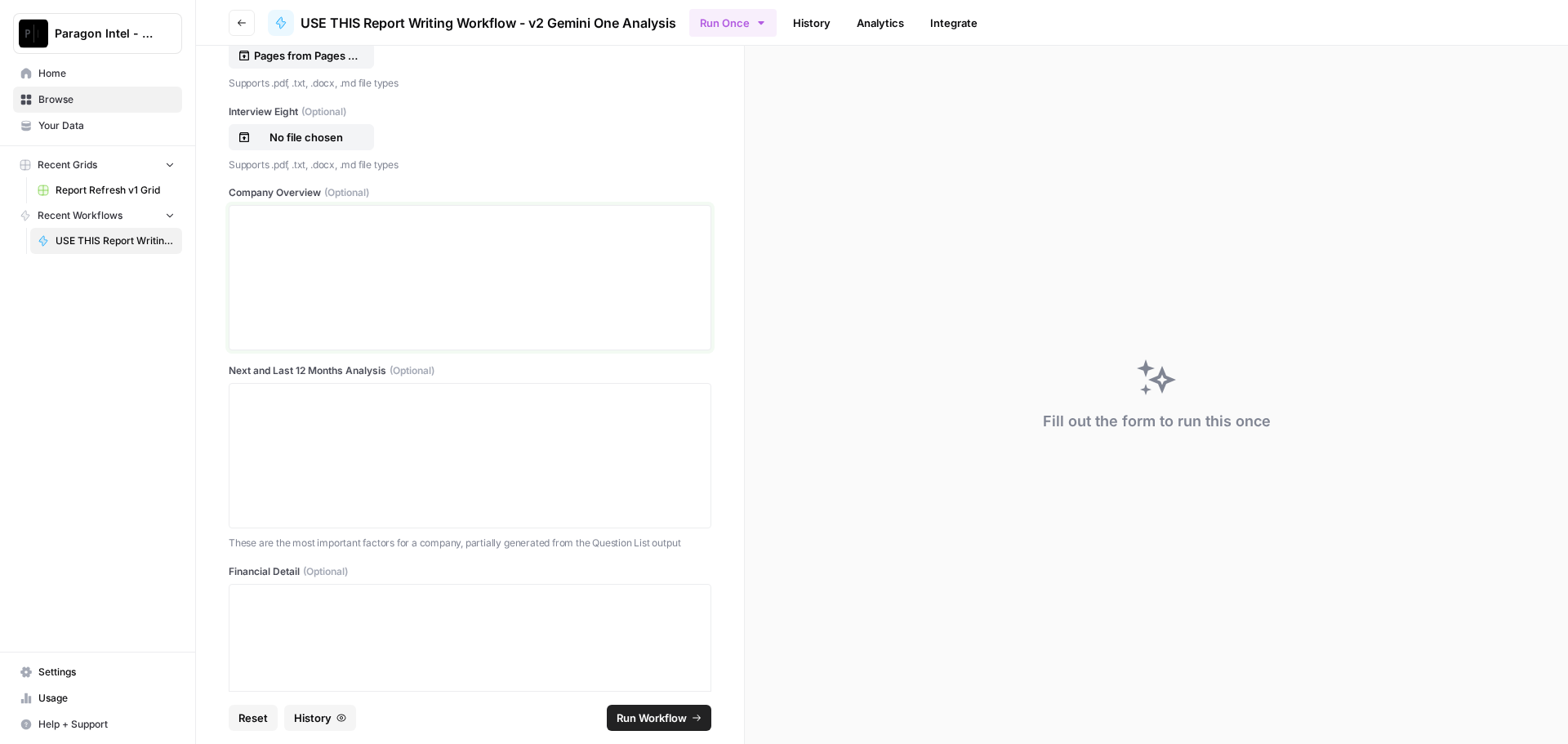
click at [300, 250] on div at bounding box center [470, 278] width 461 height 131
click at [231, 217] on div at bounding box center [469, 278] width 482 height 146
click at [265, 222] on p at bounding box center [470, 221] width 461 height 16
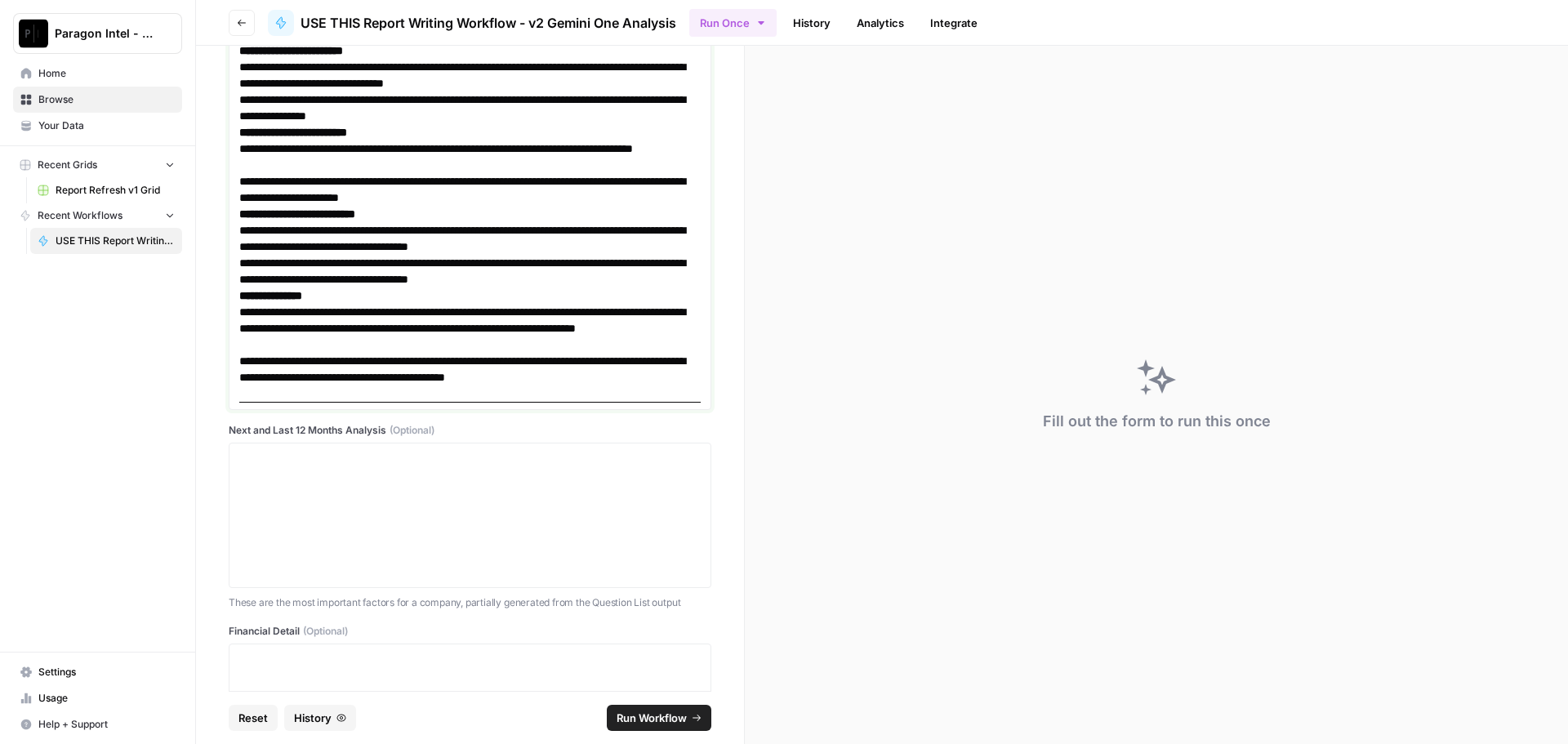
scroll to position [3694, 0]
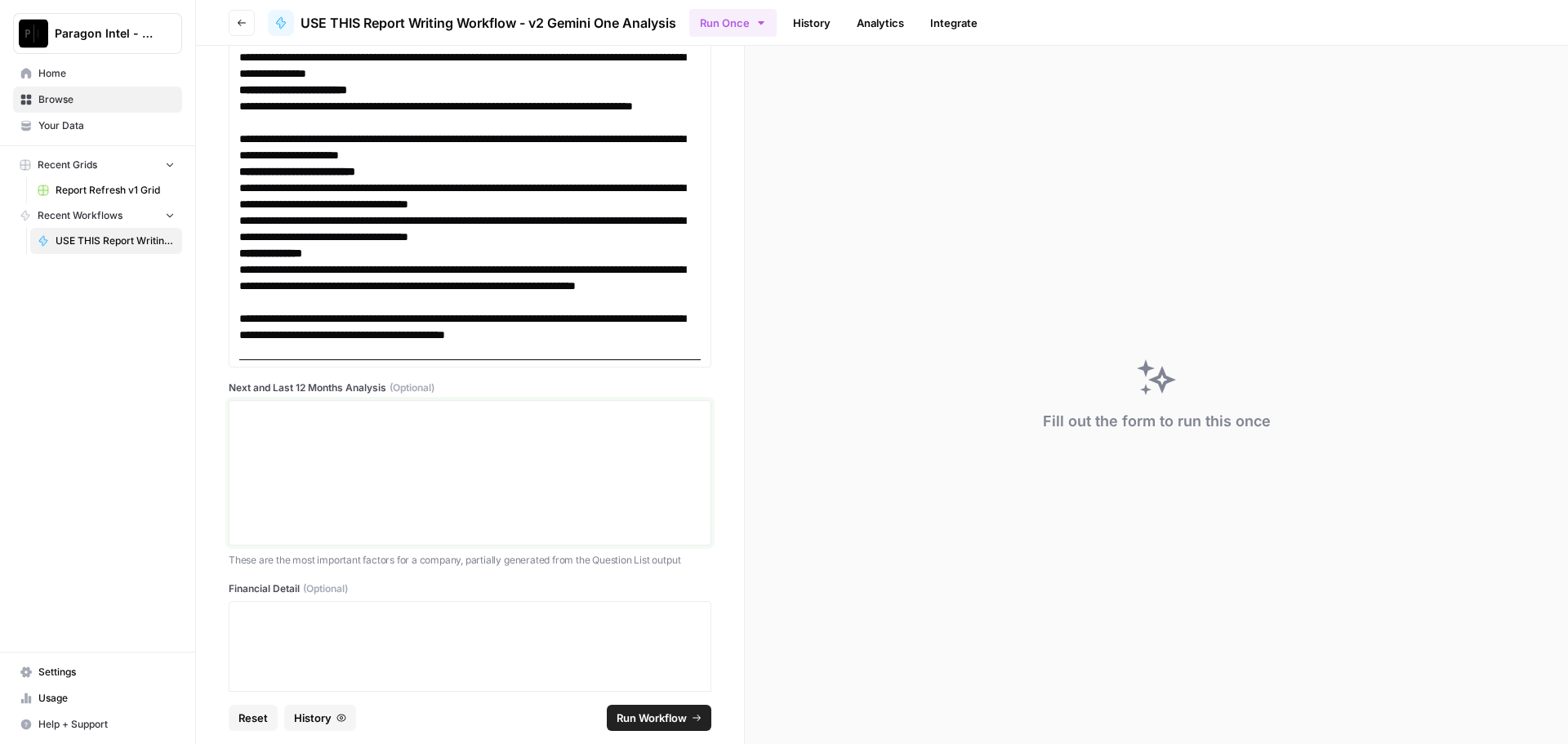
click at [305, 423] on p at bounding box center [470, 415] width 461 height 16
click at [261, 403] on div "Next and Last 12 Months Analysis (Optional) These are the most important factor…" at bounding box center [469, 474] width 482 height 188
click at [258, 415] on p at bounding box center [470, 415] width 461 height 16
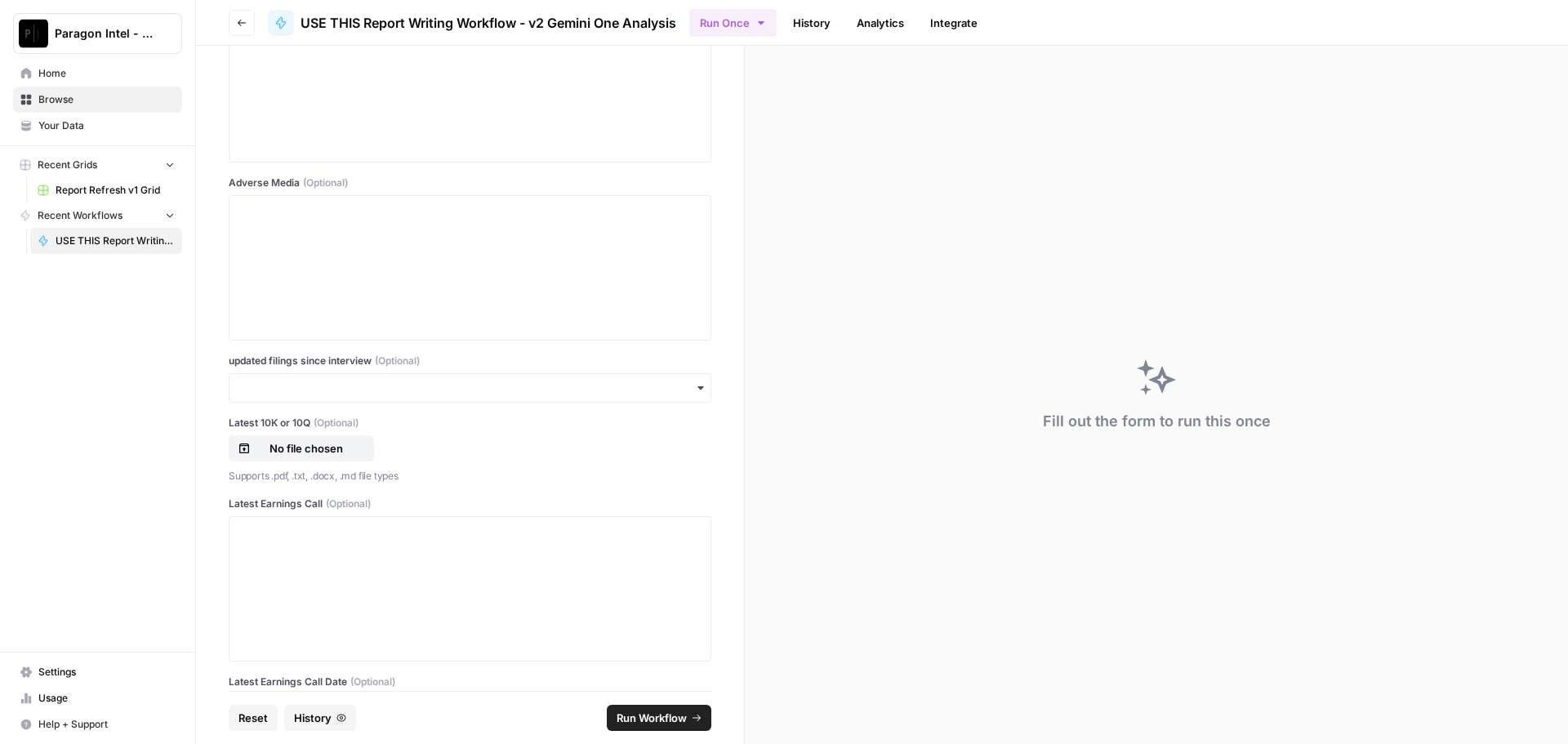
scroll to position [7012, 0]
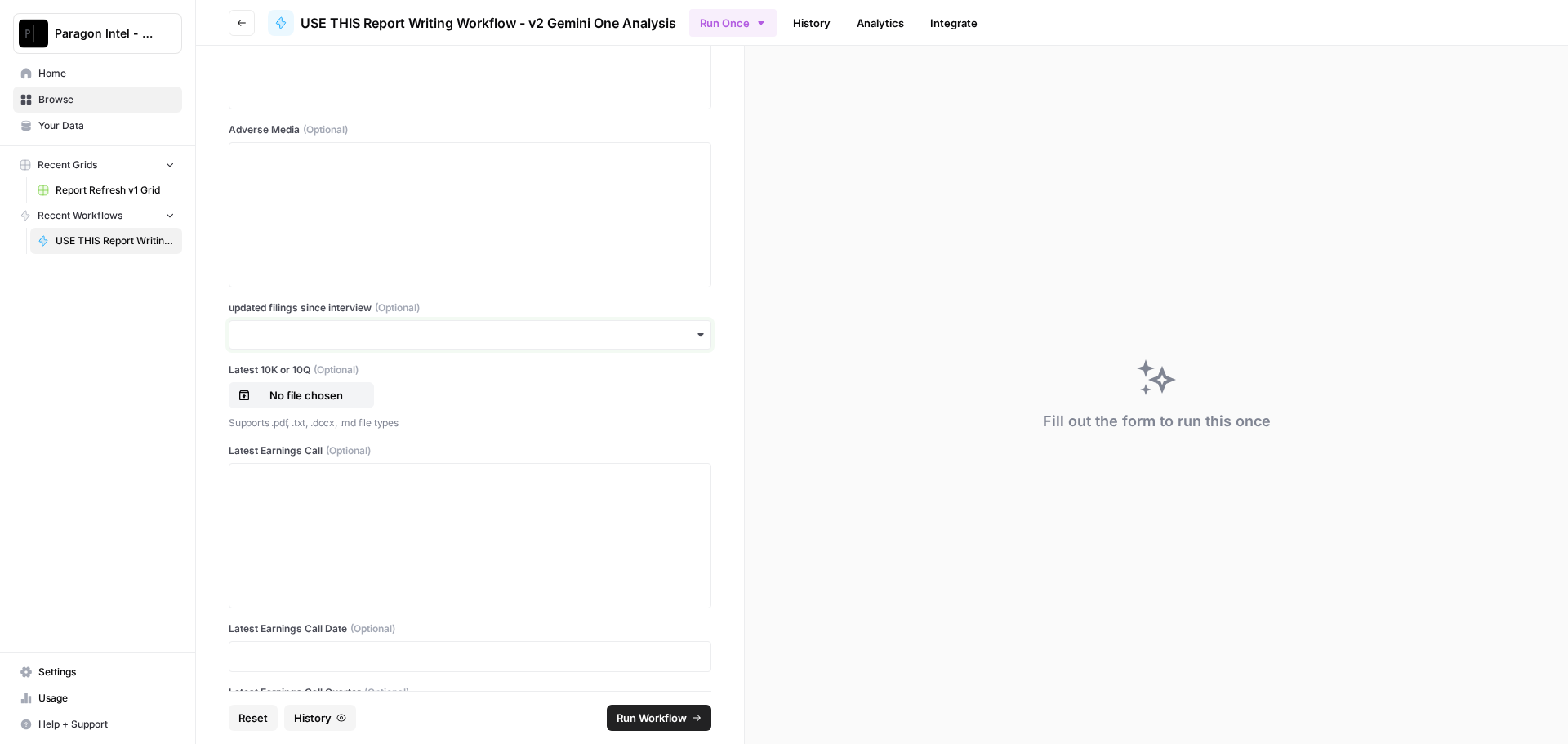
click at [352, 337] on input "updated filings since interview (Optional)" at bounding box center [470, 335] width 461 height 16
click at [240, 402] on div "no" at bounding box center [463, 409] width 468 height 31
click at [277, 410] on p "No file chosen" at bounding box center [306, 413] width 105 height 16
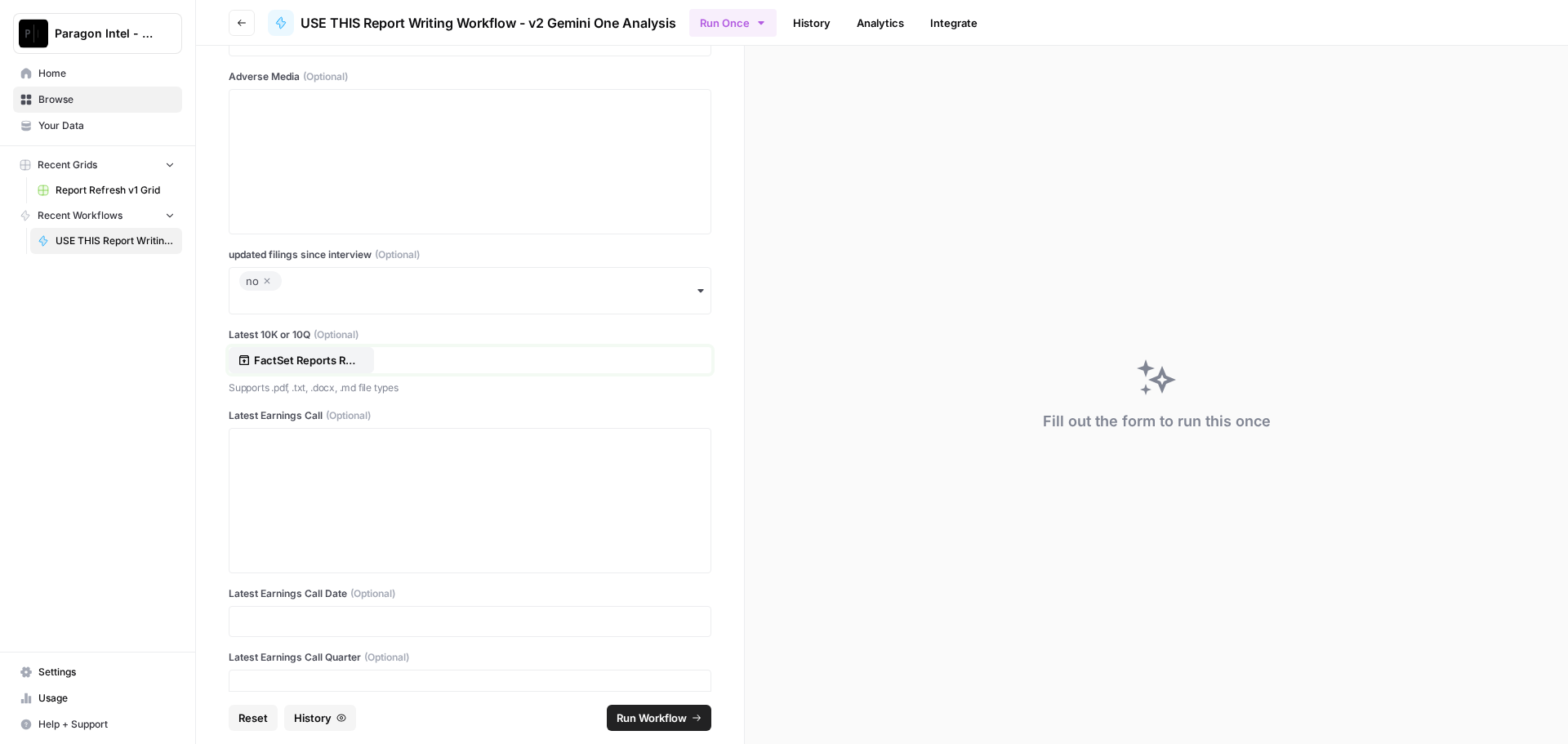
scroll to position [7092, 0]
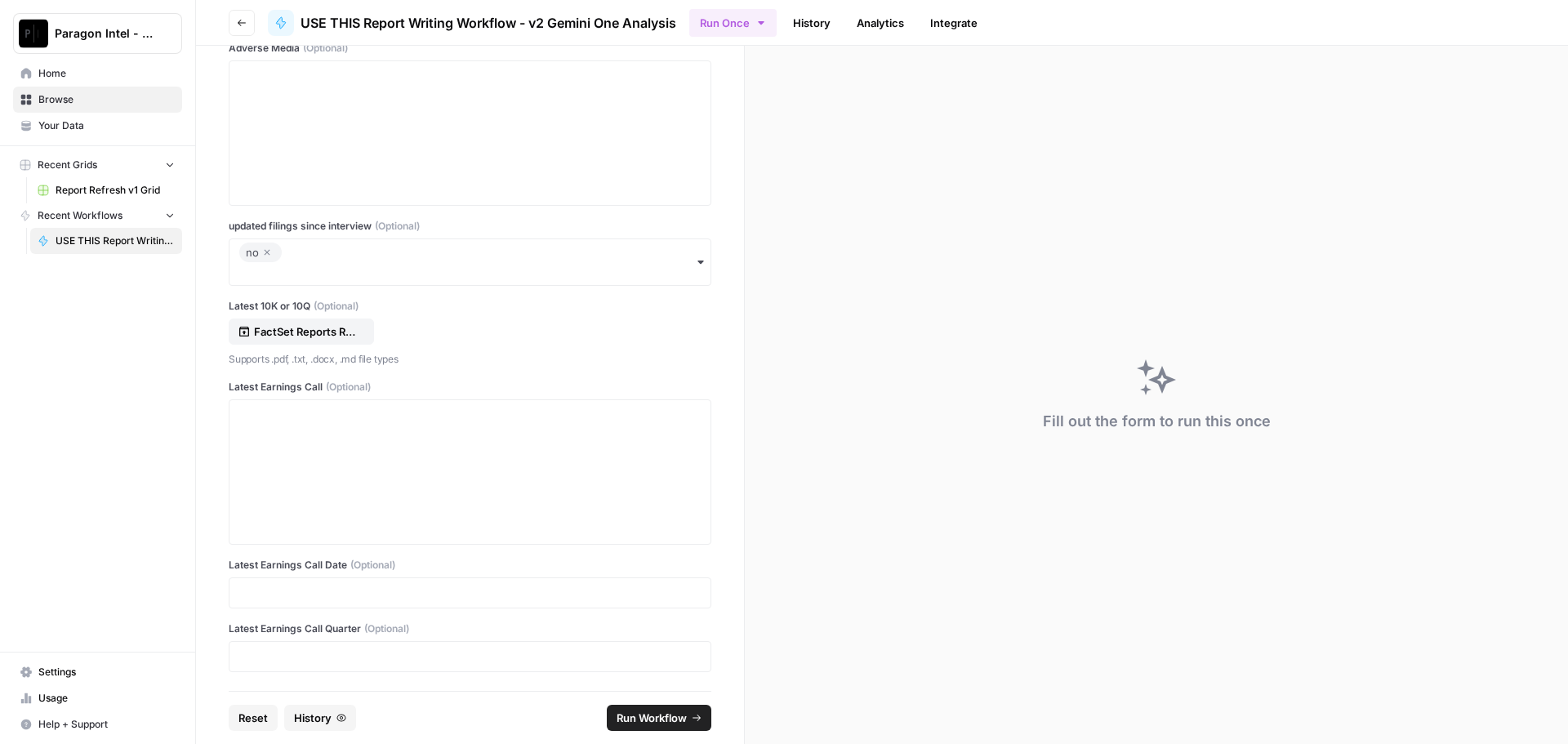
click at [392, 335] on div "FactSet Reports Results for Third Quarter 2025.pdf" at bounding box center [469, 332] width 482 height 26
click at [358, 334] on p "FactSet Reports Results for Third Quarter 2025.pdf" at bounding box center [306, 332] width 105 height 16
click at [278, 424] on div at bounding box center [470, 470] width 461 height 131
click at [252, 331] on div "CORRECTED TRANSCRIPT_ FactSet Research Systems, Inc.(FDS-US), Q3 2025 Earnings …" at bounding box center [302, 331] width 128 height 16
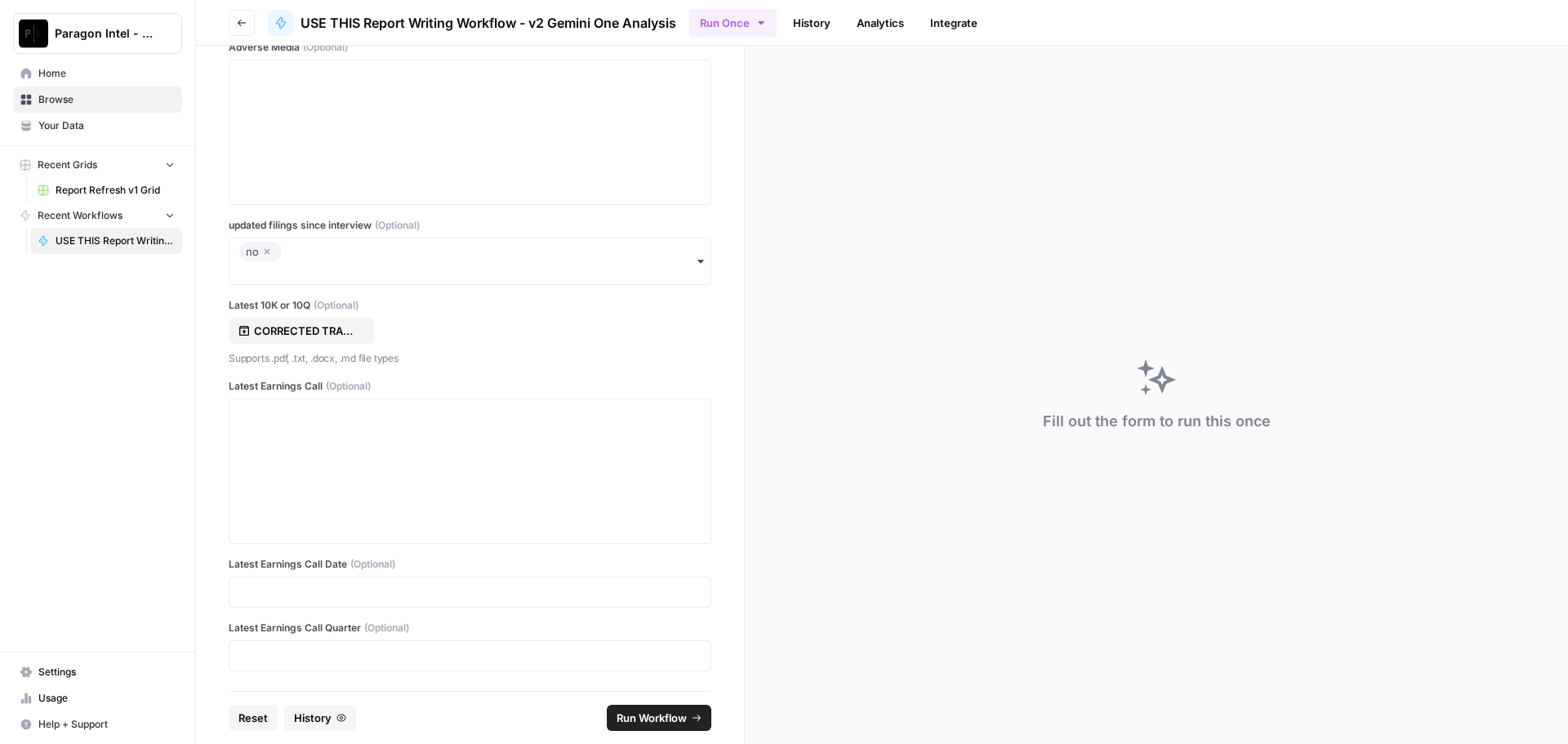
click at [378, 334] on div "CORRECTED TRANSCRIPT_ FactSet Research Systems, Inc.(FDS-US), Q3 2025 Earnings …" at bounding box center [469, 331] width 482 height 26
drag, startPoint x: 247, startPoint y: 333, endPoint x: 287, endPoint y: 425, distance: 100.3
drag, startPoint x: 378, startPoint y: 321, endPoint x: 370, endPoint y: 328, distance: 10.6
click at [372, 327] on div "CORRECTED TRANSCRIPT_ FactSet Research Systems, Inc.(FDS-US), Q3 2025 Earnings …" at bounding box center [469, 331] width 482 height 26
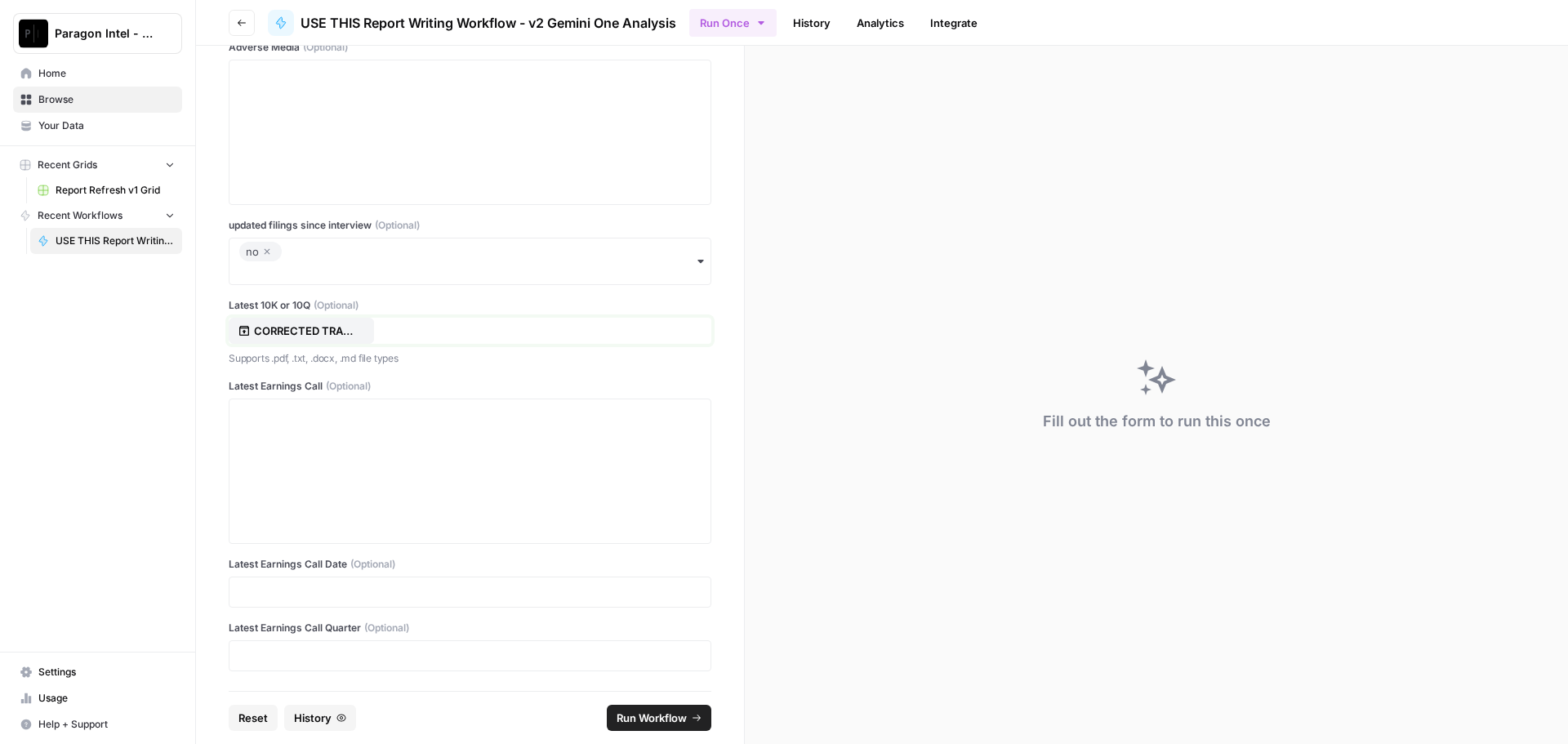
click at [368, 329] on button "CORRECTED TRANSCRIPT_ FactSet Research Systems, Inc.(FDS-US), Q3 2025 Earnings …" at bounding box center [302, 331] width 146 height 26
click at [274, 472] on div at bounding box center [470, 470] width 461 height 131
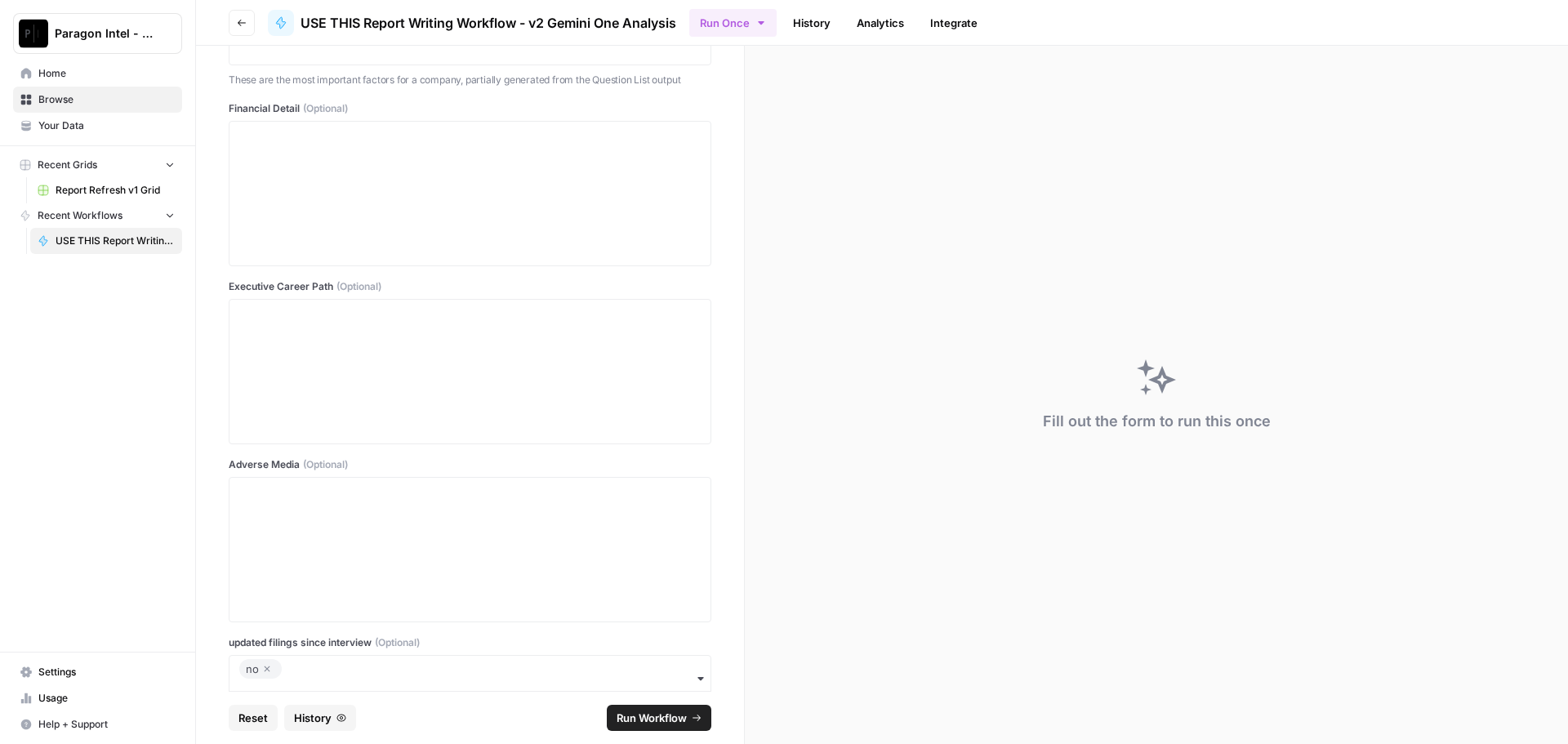
scroll to position [6975, 0]
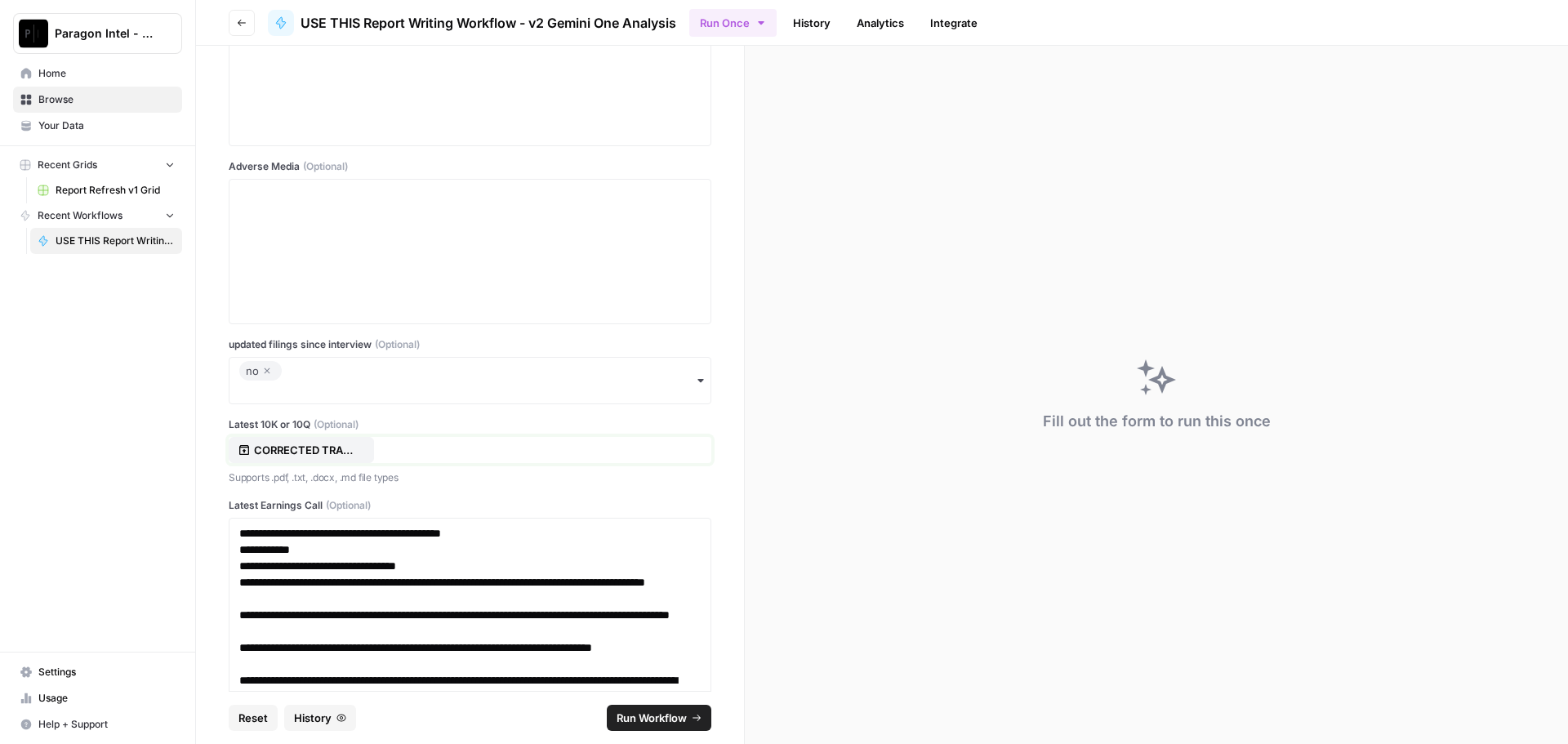
click at [332, 451] on p "CORRECTED TRANSCRIPT_ FactSet Research Systems, Inc.(FDS-US), Q3 2025 Earnings …" at bounding box center [306, 449] width 105 height 16
click at [440, 451] on div "FACTSET RESEARCH SYSTEMS INC files (10-Q) Basic quarterly filing, for period en…" at bounding box center [469, 449] width 482 height 26
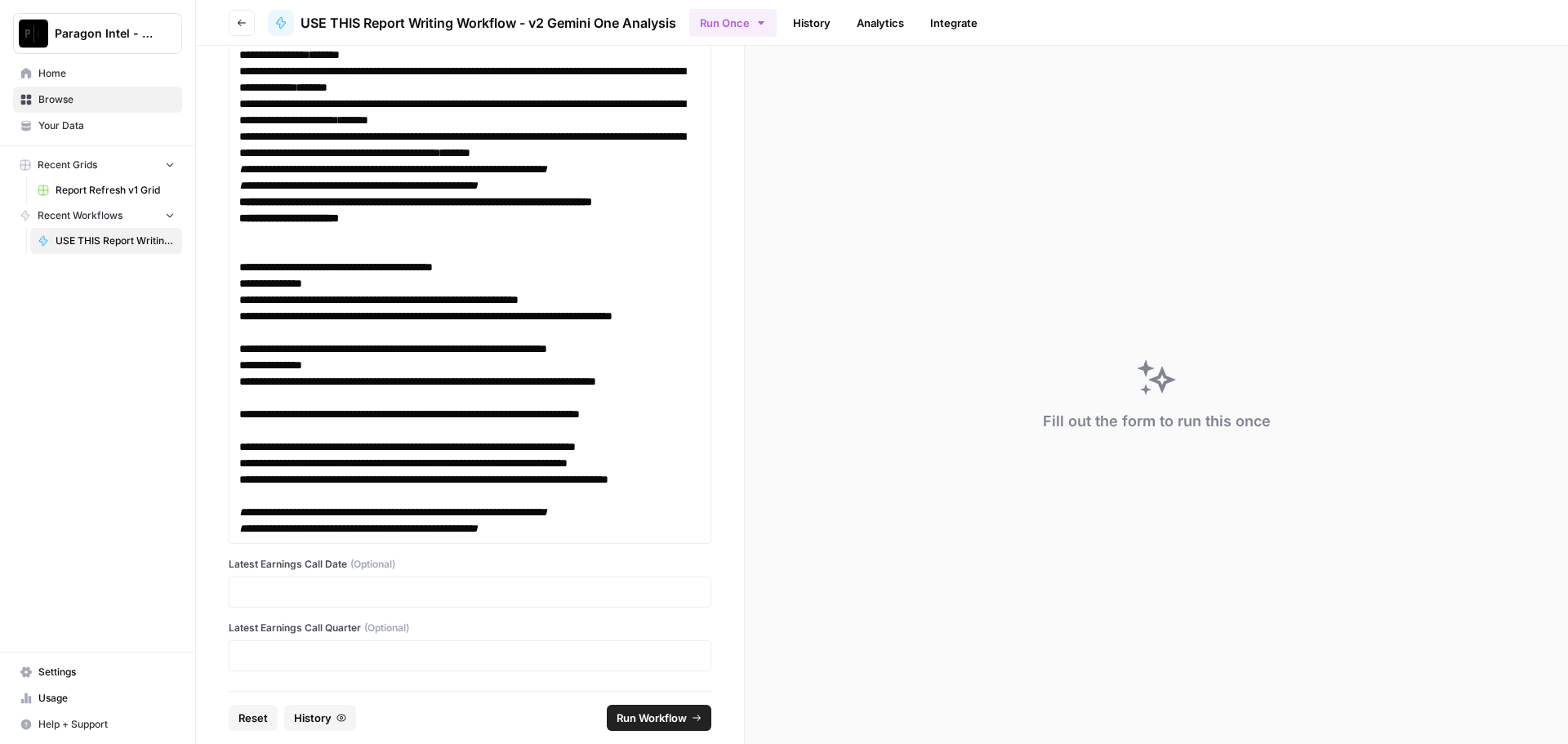
scroll to position [8106, 0]
click at [274, 602] on div at bounding box center [469, 591] width 482 height 31
click at [267, 589] on p at bounding box center [470, 592] width 461 height 16
click at [274, 669] on div at bounding box center [469, 655] width 482 height 31
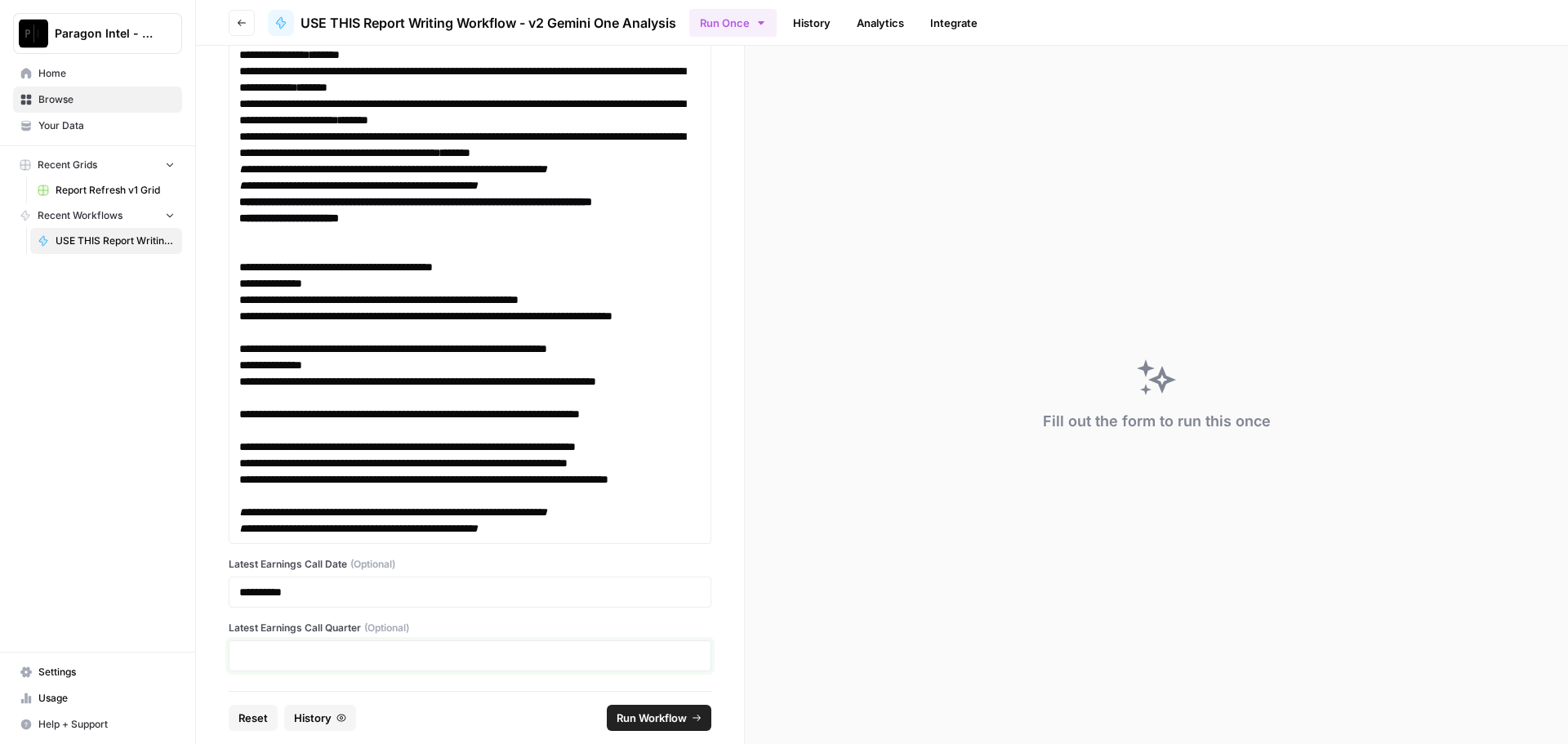
click at [243, 657] on p at bounding box center [470, 655] width 461 height 16
click at [672, 720] on span "Run Workflow" at bounding box center [651, 717] width 70 height 16
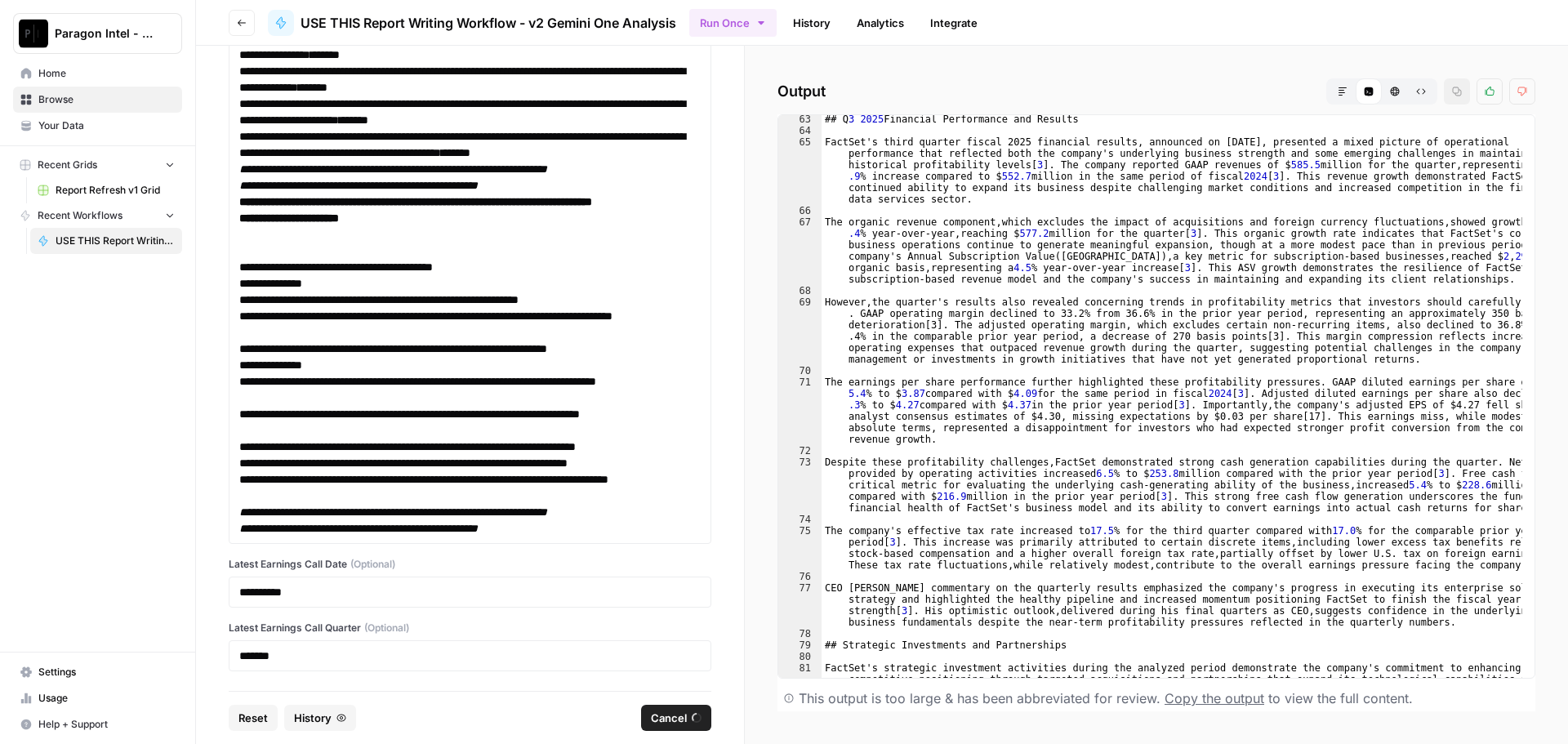
scroll to position [1224, 0]
